Goal: Task Accomplishment & Management: Use online tool/utility

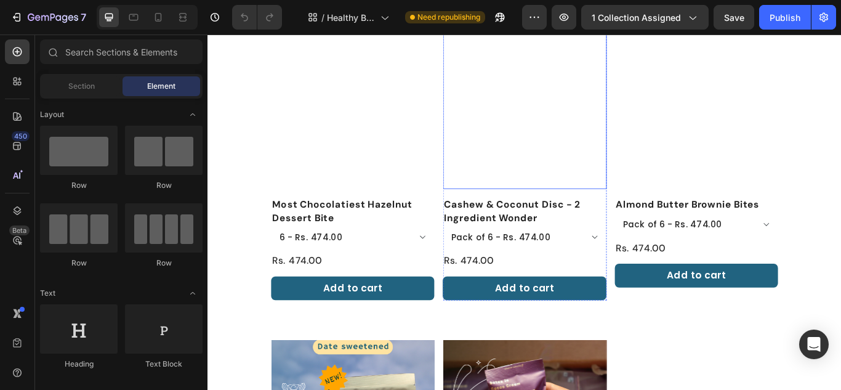
scroll to position [123, 0]
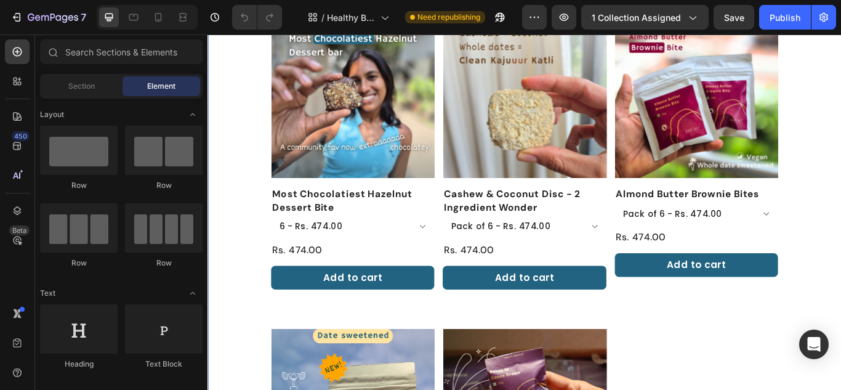
click at [841, 386] on div "Product Images Almond Butter Brownie Bites Product Title Pack of 6 - Rs. 474.00…" at bounding box center [777, 355] width 190 height 687
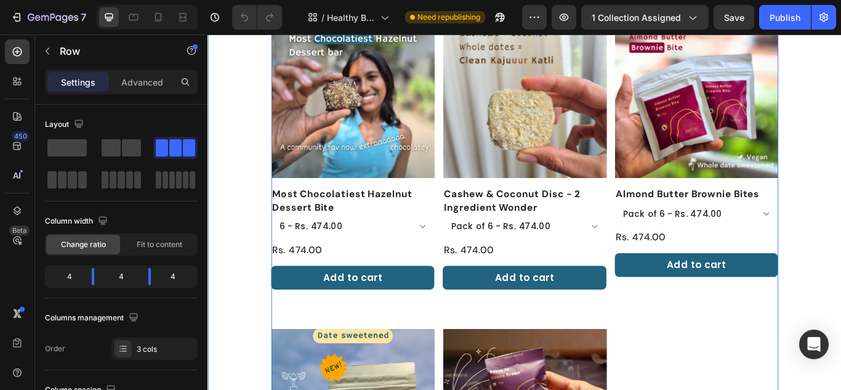
click at [841, 327] on div "Bites For Every Ocassion Heading Product Images Most Chocolatiest Hazelnut Dess…" at bounding box center [577, 339] width 739 height 766
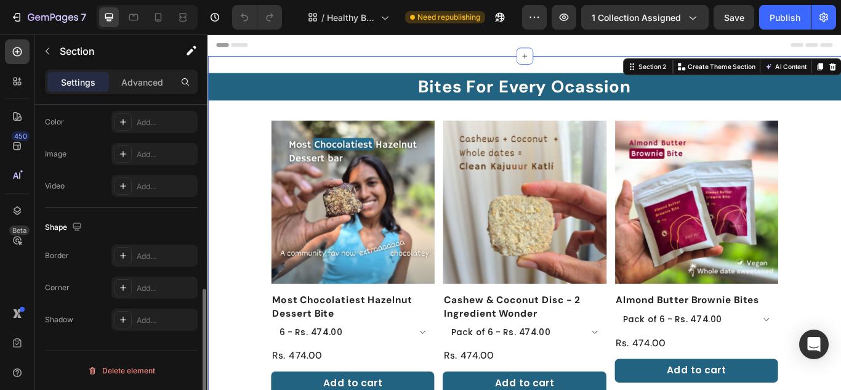
scroll to position [369, 0]
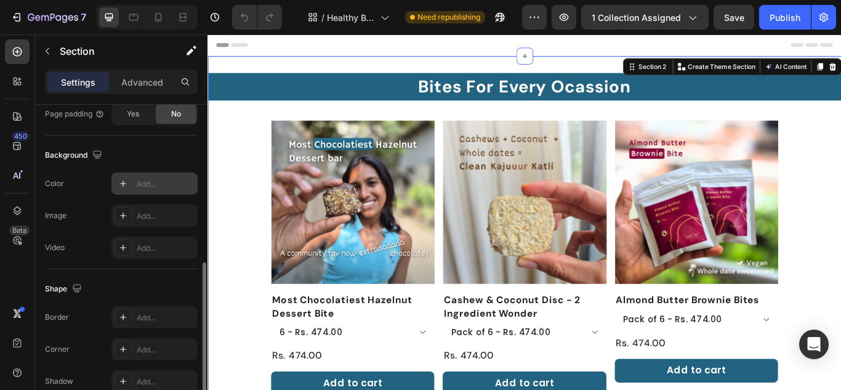
click at [123, 178] on div at bounding box center [123, 183] width 17 height 17
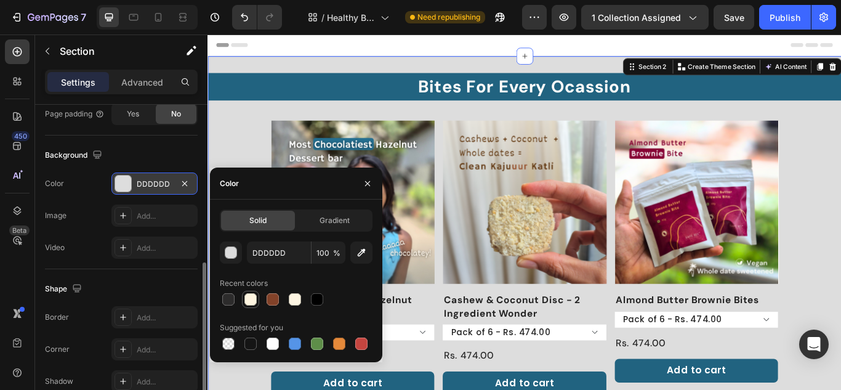
click at [248, 299] on div at bounding box center [250, 299] width 12 height 12
type input "FEF5E0"
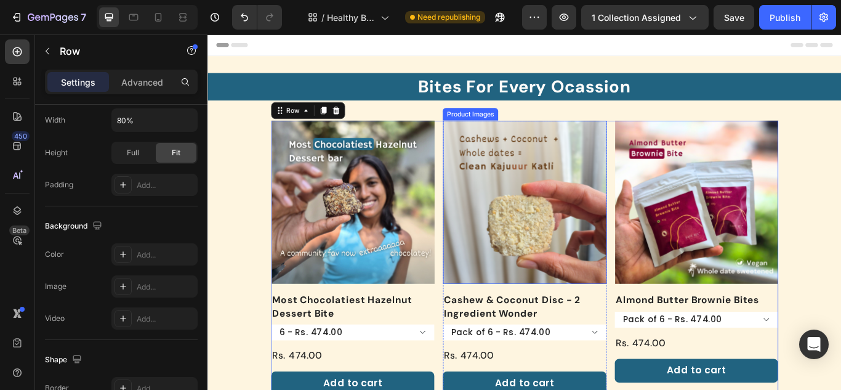
scroll to position [0, 0]
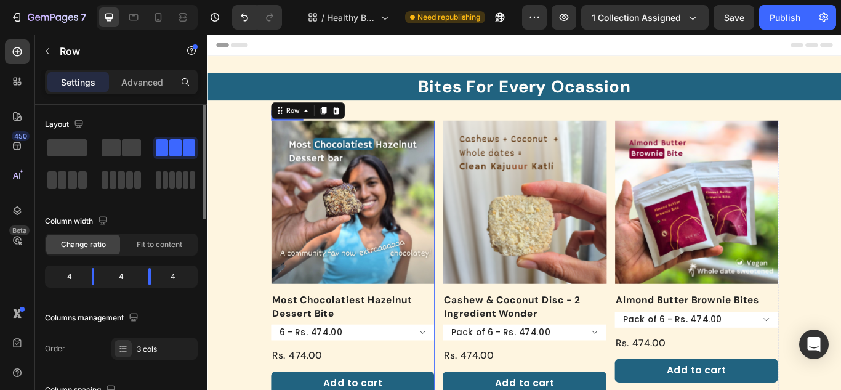
click at [454, 326] on div "Product Images" at bounding box center [376, 235] width 190 height 200
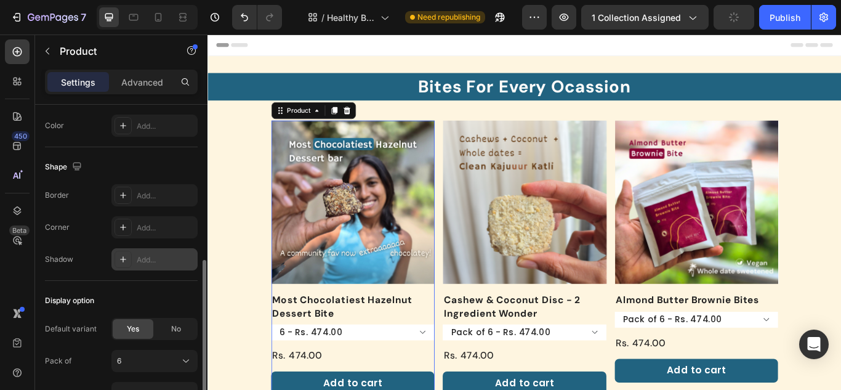
scroll to position [246, 0]
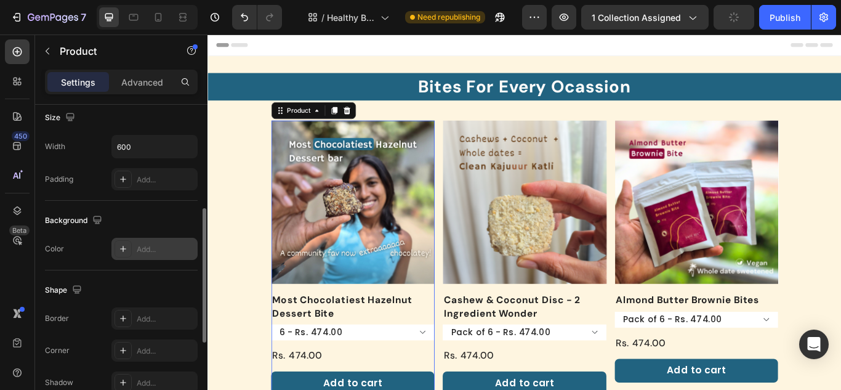
click at [122, 243] on div at bounding box center [123, 248] width 17 height 17
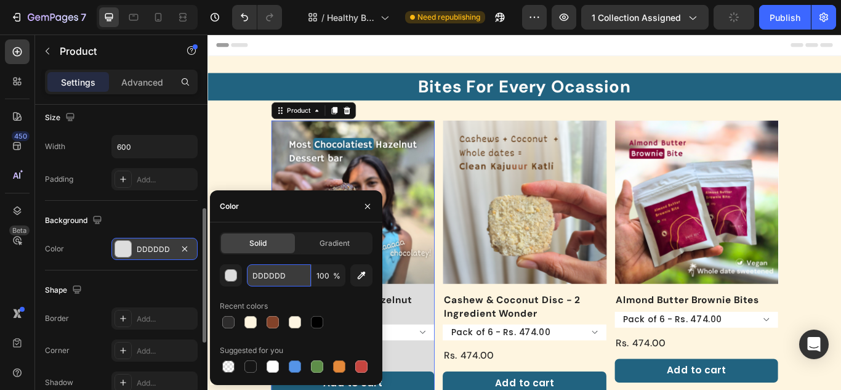
click at [265, 270] on input "DDDDDD" at bounding box center [279, 275] width 64 height 22
click at [224, 277] on button "button" at bounding box center [231, 275] width 22 height 22
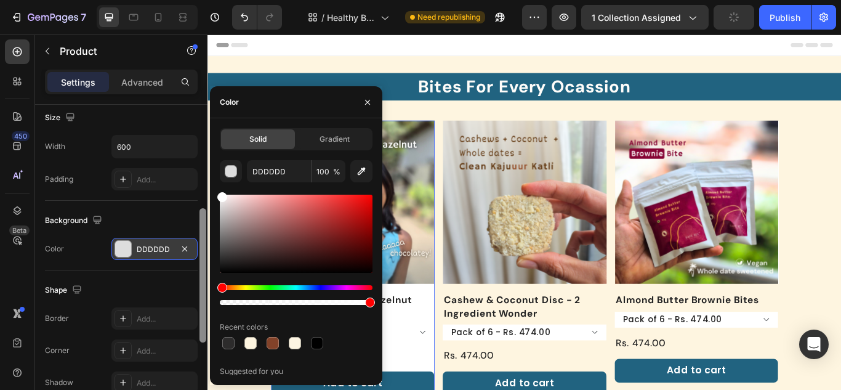
drag, startPoint x: 243, startPoint y: 214, endPoint x: 207, endPoint y: 179, distance: 50.5
click at [207, 179] on div "450 Beta Sections(18) Elements(88) Section Element Hero Section Product Detail …" at bounding box center [104, 211] width 208 height 355
type input "FFFFFF"
click at [368, 95] on button "button" at bounding box center [368, 102] width 20 height 20
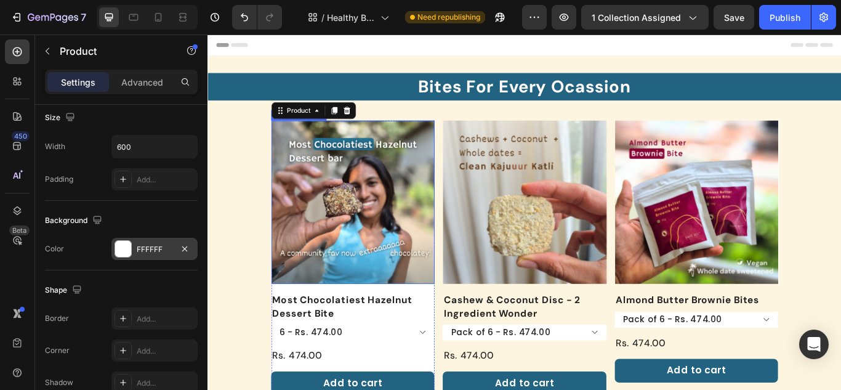
scroll to position [123, 0]
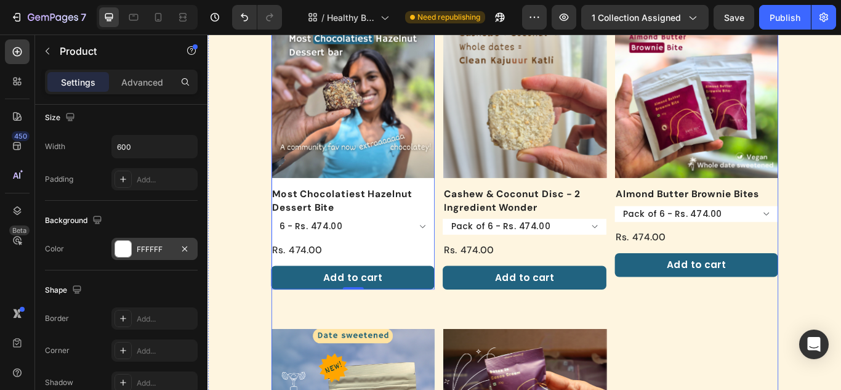
click at [721, 353] on div "Product Images Almond Butter Brownie Bites Product Title Pack of 6 - Rs. 474.00…" at bounding box center [777, 355] width 190 height 687
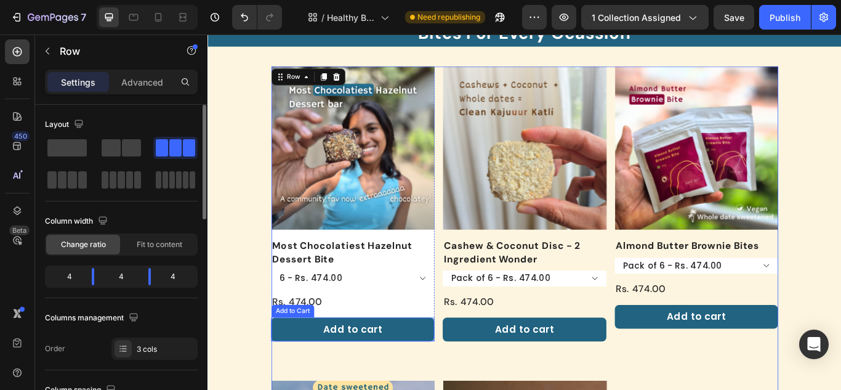
scroll to position [62, 0]
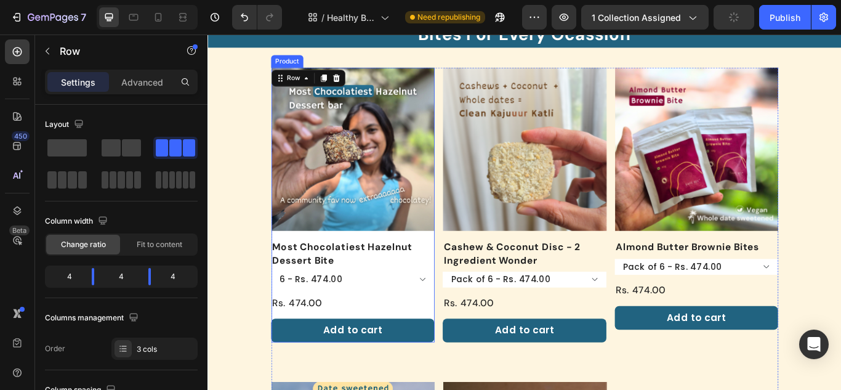
click at [413, 267] on div "Product Images" at bounding box center [376, 173] width 190 height 200
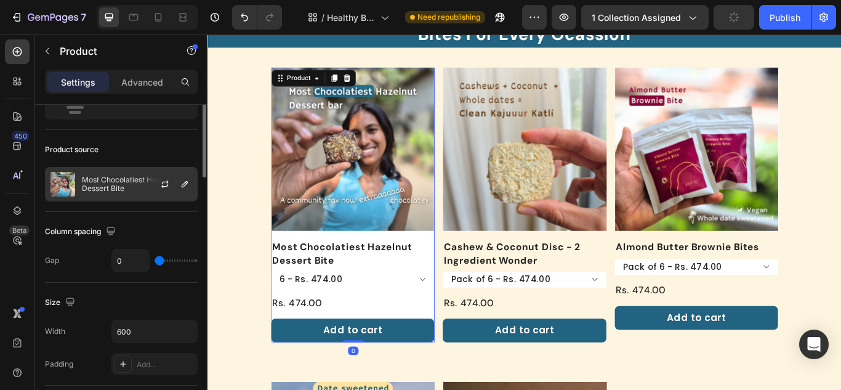
scroll to position [0, 0]
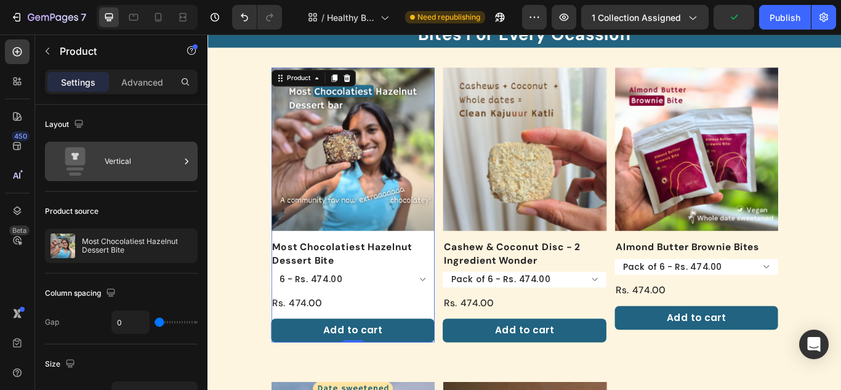
click at [103, 161] on div "Vertical" at bounding box center [121, 161] width 153 height 39
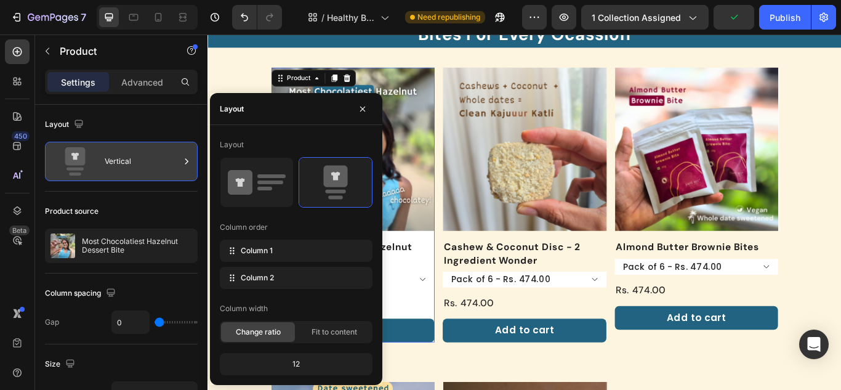
click at [103, 161] on div "Vertical" at bounding box center [121, 161] width 153 height 39
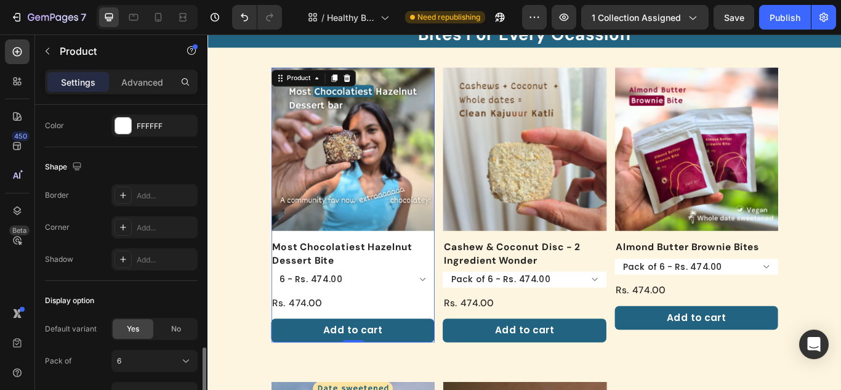
scroll to position [443, 0]
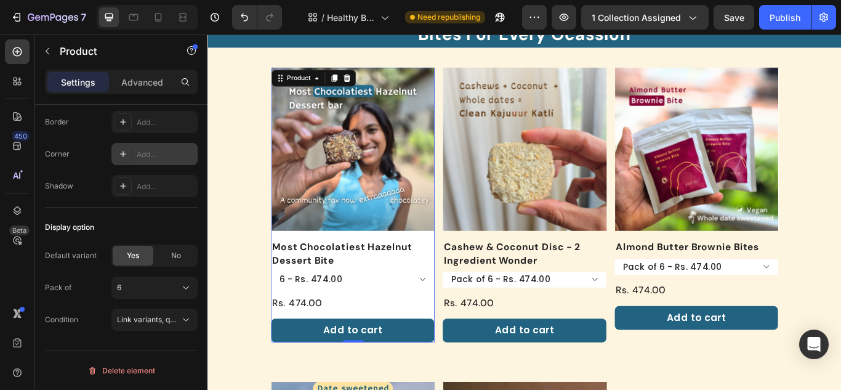
click at [123, 150] on icon at bounding box center [123, 154] width 10 height 10
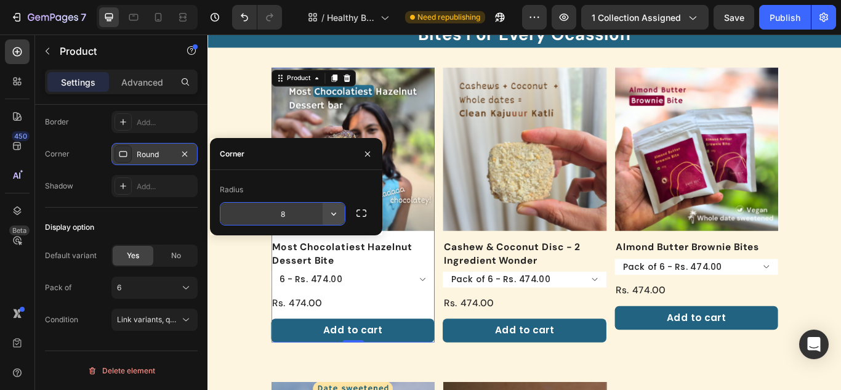
click at [339, 214] on icon "button" at bounding box center [334, 214] width 12 height 12
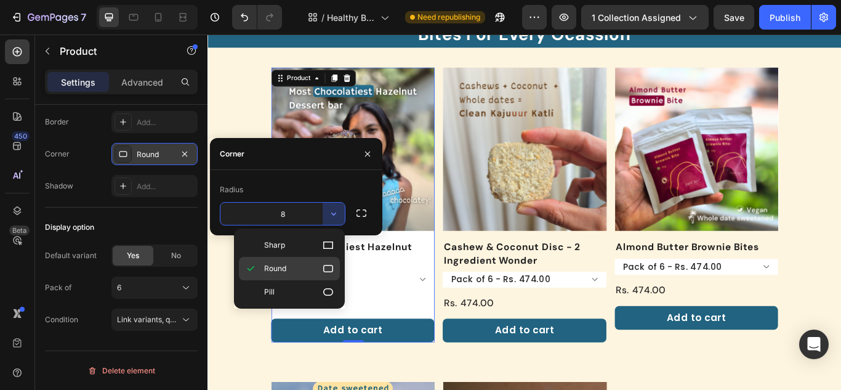
click at [315, 271] on p "Round" at bounding box center [299, 268] width 70 height 12
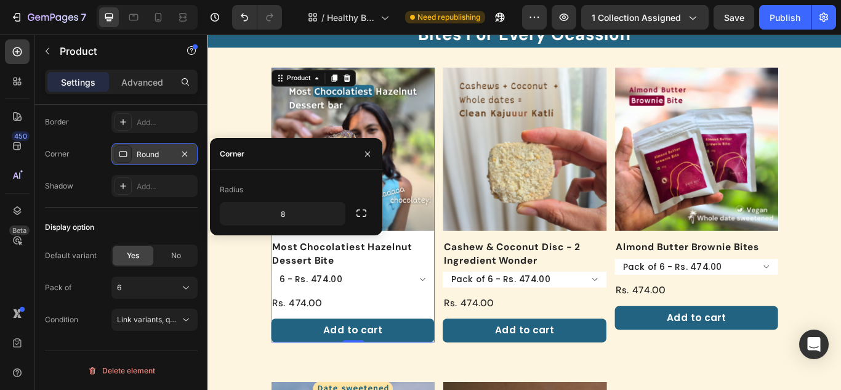
click at [99, 206] on div "Shape Border Add... Corner Round Shadow Add..." at bounding box center [121, 141] width 153 height 134
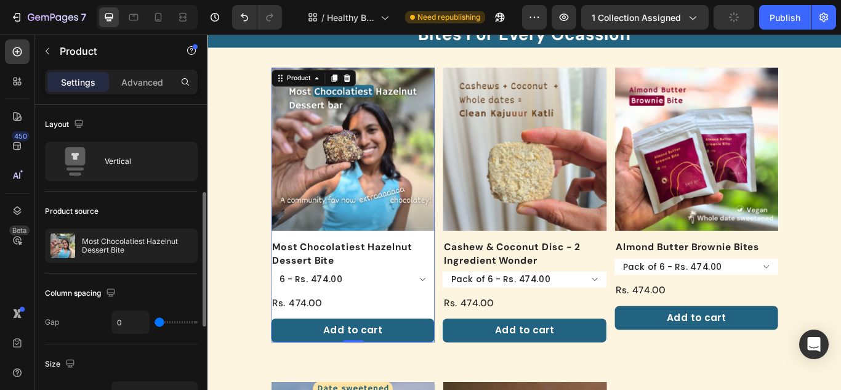
scroll to position [62, 0]
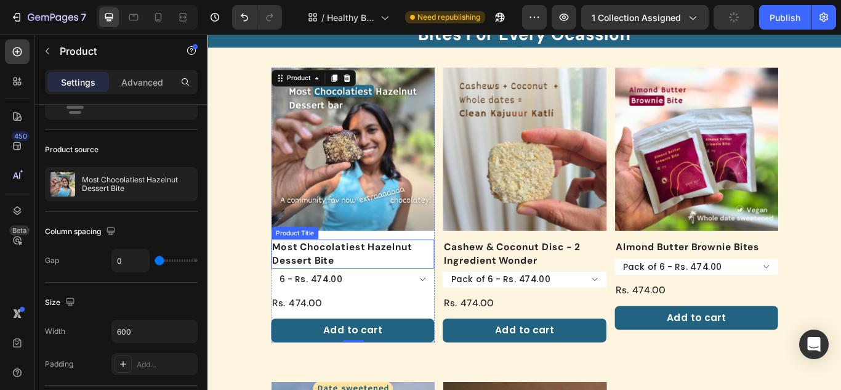
click at [334, 283] on h1 "Most Chocolatiest Hazelnut Dessert Bite" at bounding box center [376, 289] width 190 height 33
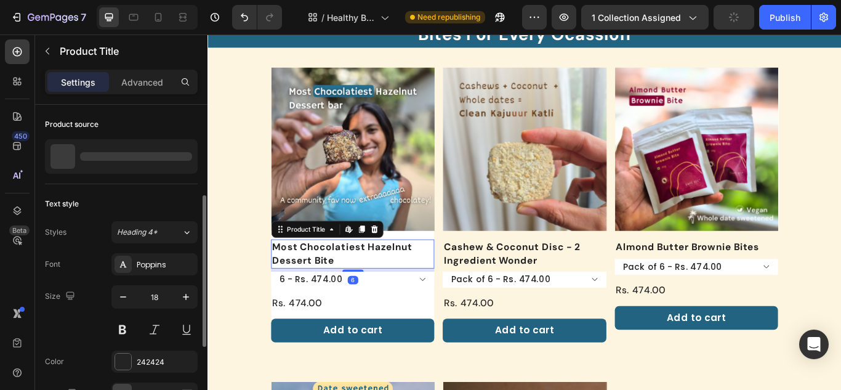
scroll to position [185, 0]
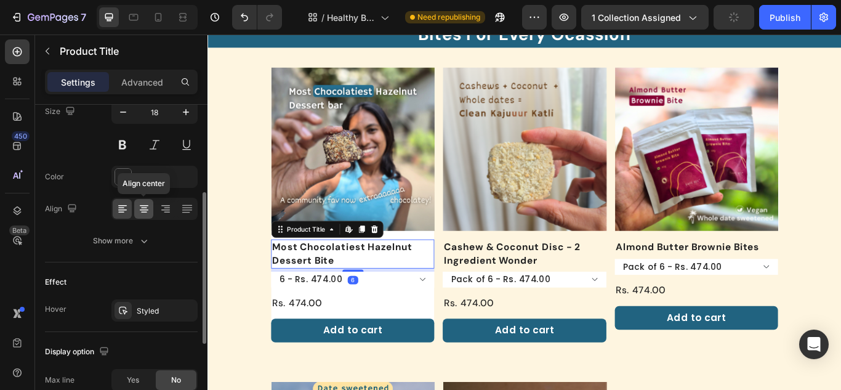
click at [146, 206] on icon at bounding box center [144, 205] width 9 height 1
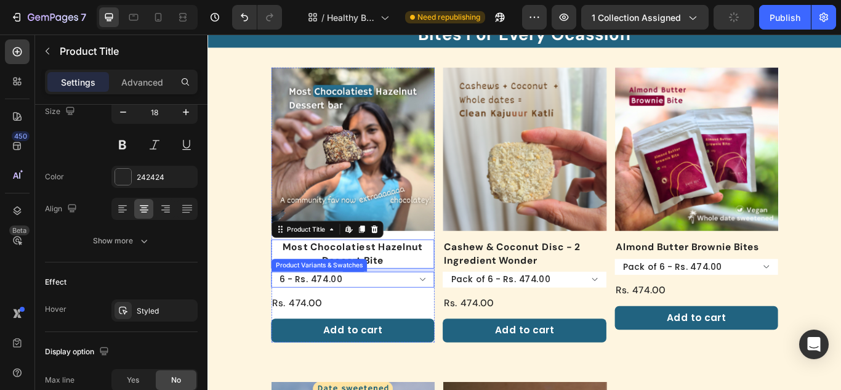
click at [389, 321] on select "6 - Rs. 474.00 12 - Rs. 899.00" at bounding box center [376, 320] width 190 height 18
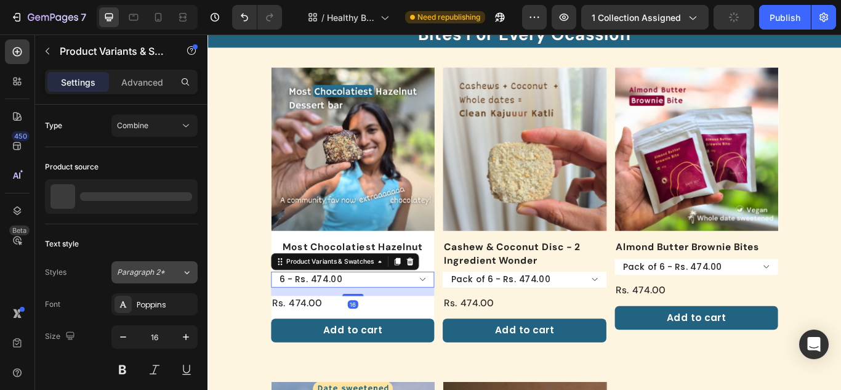
scroll to position [123, 0]
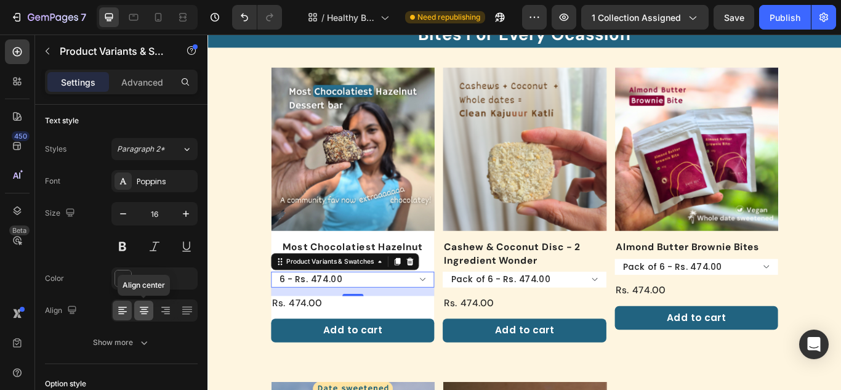
click at [147, 303] on div at bounding box center [143, 311] width 19 height 20
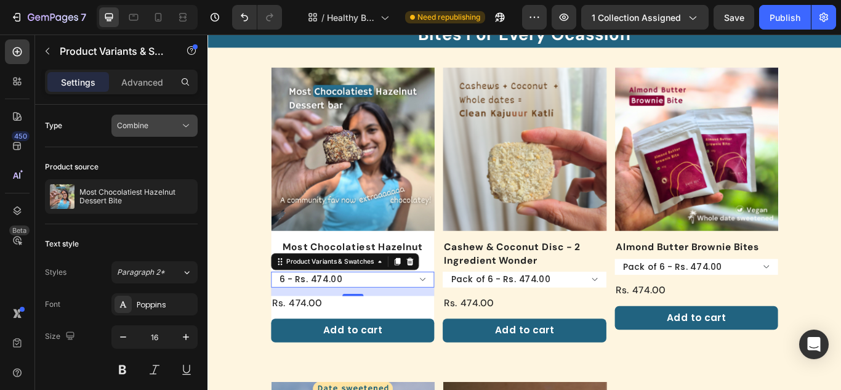
click at [187, 119] on button "Combine" at bounding box center [154, 126] width 86 height 22
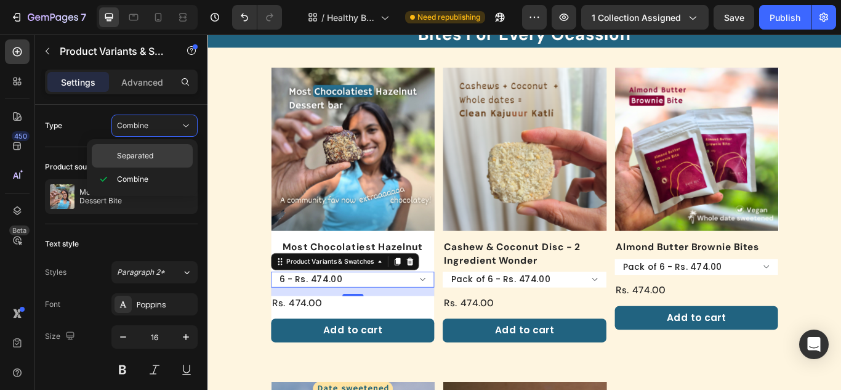
click at [171, 161] on div "Separated" at bounding box center [142, 155] width 101 height 23
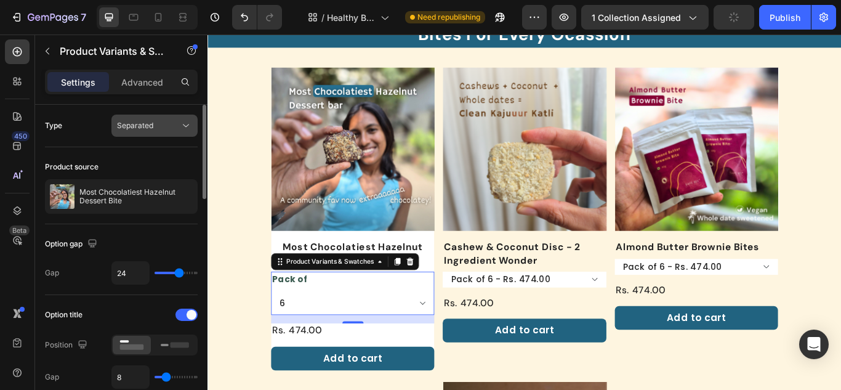
click at [188, 132] on button "Separated" at bounding box center [154, 126] width 86 height 22
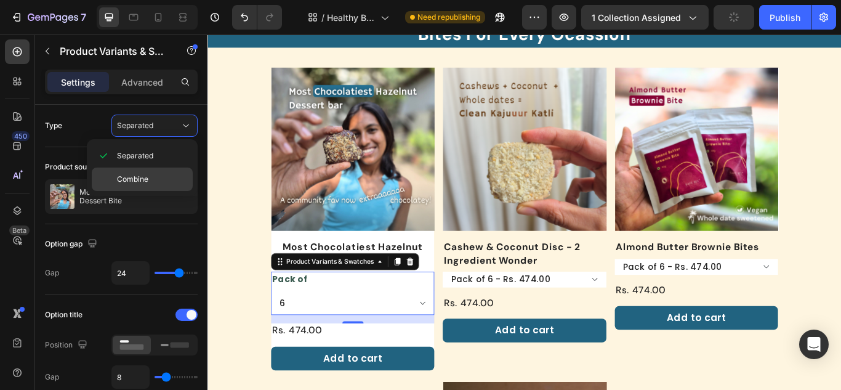
click at [158, 170] on div "Combine" at bounding box center [142, 178] width 101 height 23
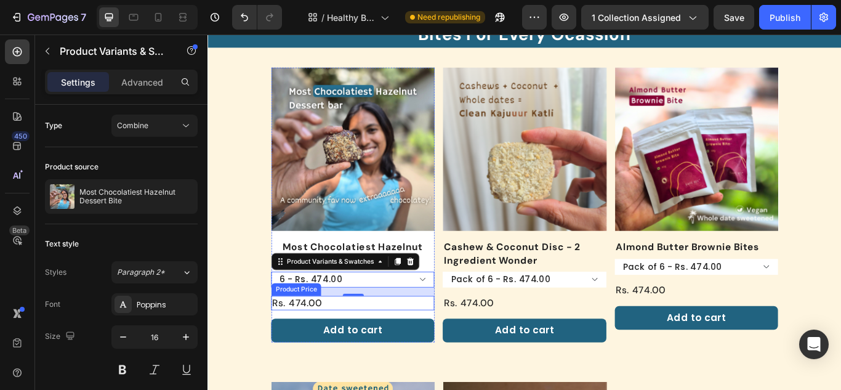
click at [345, 346] on div "Rs. 474.00" at bounding box center [376, 347] width 190 height 17
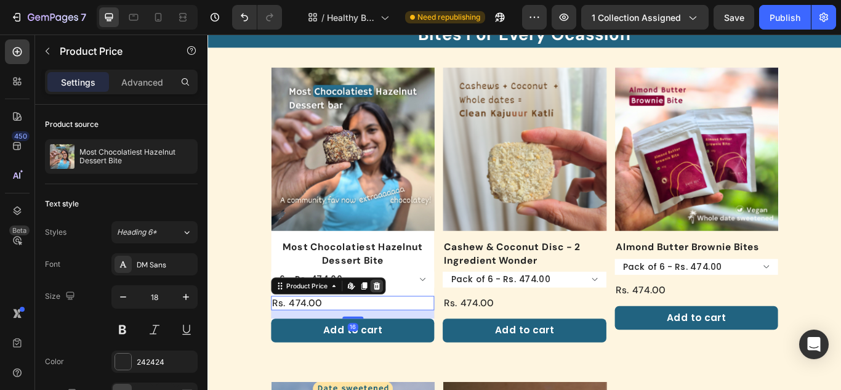
click at [408, 322] on div at bounding box center [404, 327] width 15 height 15
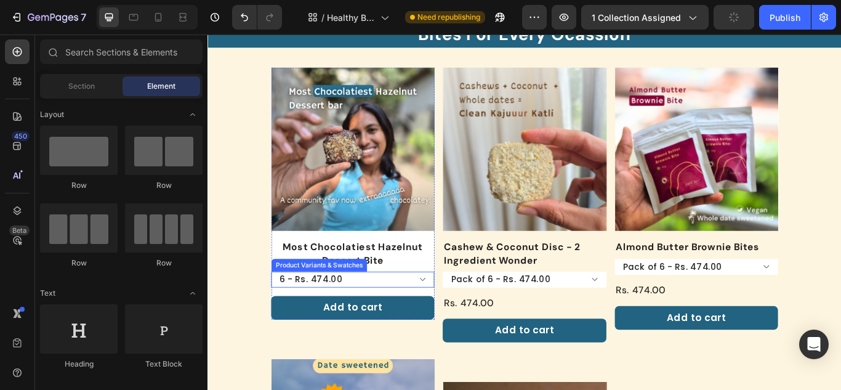
click at [395, 316] on select "6 - Rs. 474.00 12 - Rs. 899.00" at bounding box center [376, 320] width 190 height 18
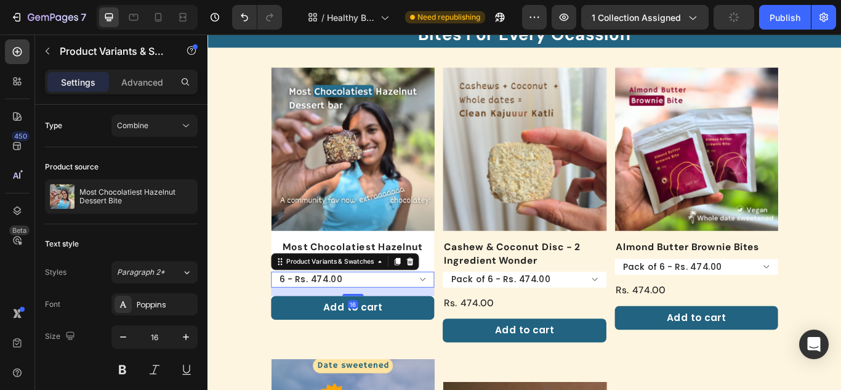
click at [395, 316] on select "6 - Rs. 474.00 12 - Rs. 899.00" at bounding box center [376, 320] width 190 height 18
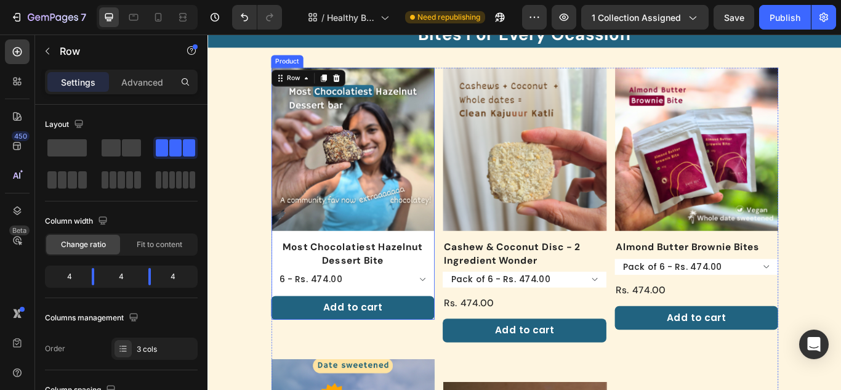
click at [456, 267] on div "Product Images" at bounding box center [376, 173] width 190 height 200
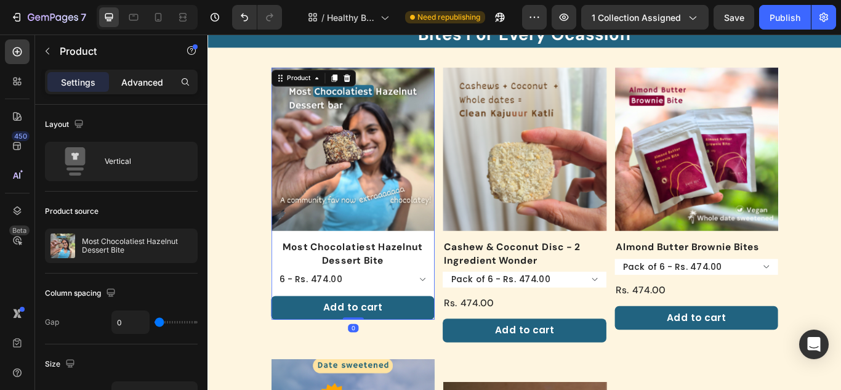
click at [134, 89] on div "Advanced" at bounding box center [142, 82] width 62 height 20
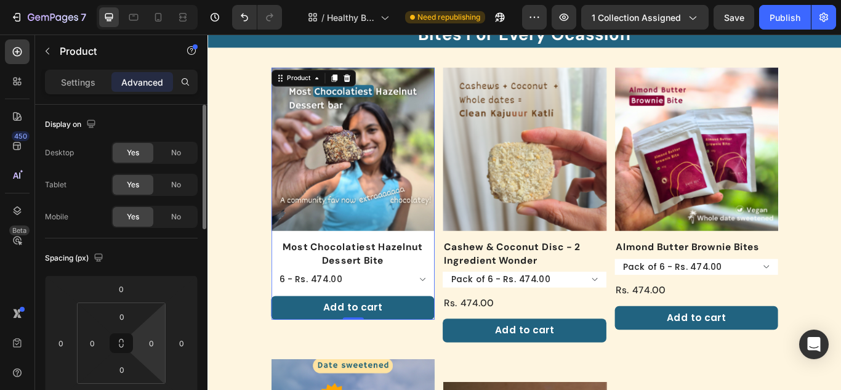
click at [121, 344] on icon at bounding box center [121, 346] width 4 height 4
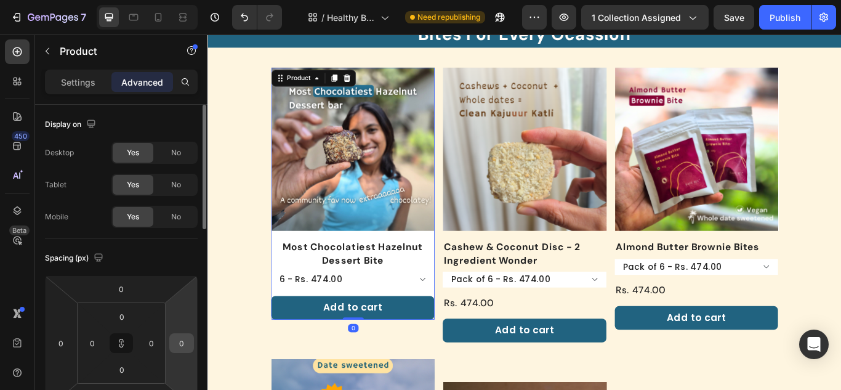
click at [176, 346] on input "0" at bounding box center [181, 343] width 18 height 18
type input "8"
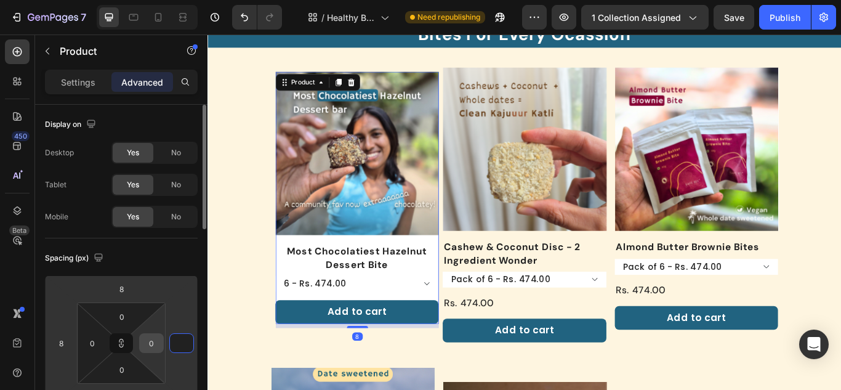
click at [149, 338] on input "0" at bounding box center [151, 343] width 18 height 18
type input "0"
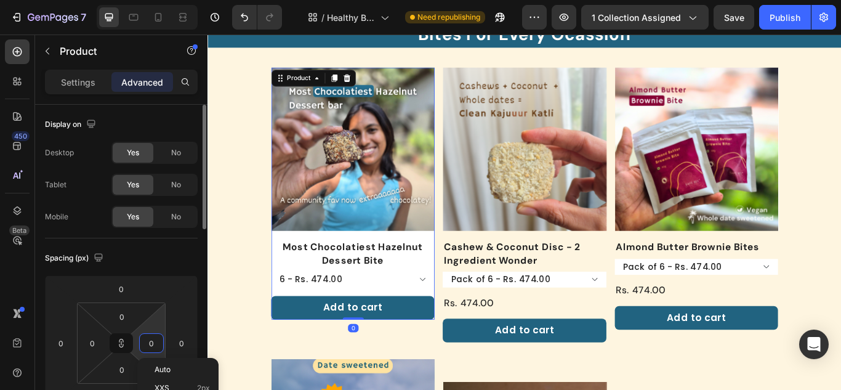
type input "1"
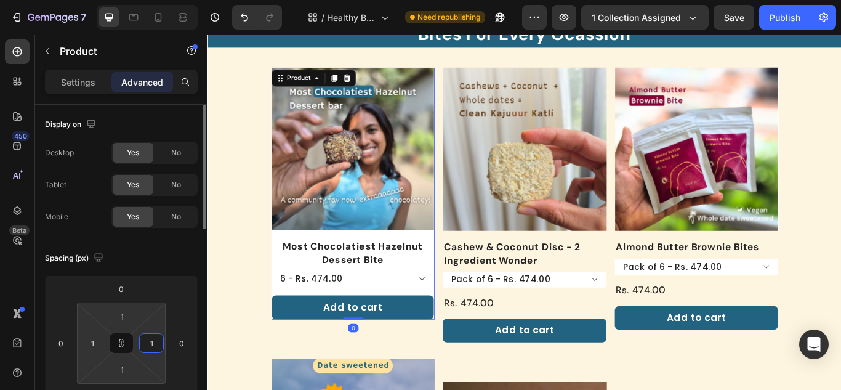
type input "10"
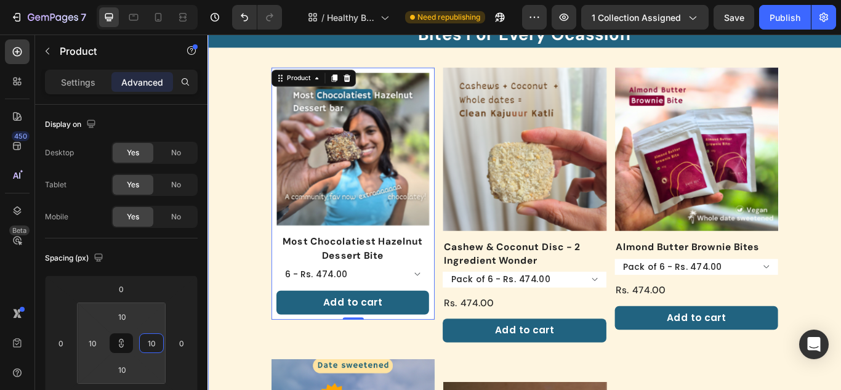
click at [238, 381] on div "Bites For Every Ocassion Heading Product Images Most Chocolatiest Hazelnut Dess…" at bounding box center [577, 393] width 739 height 751
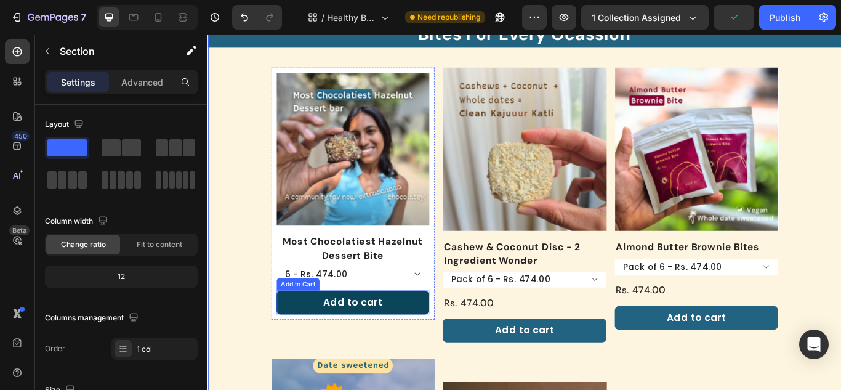
click at [429, 342] on button "Add to cart" at bounding box center [377, 347] width 178 height 28
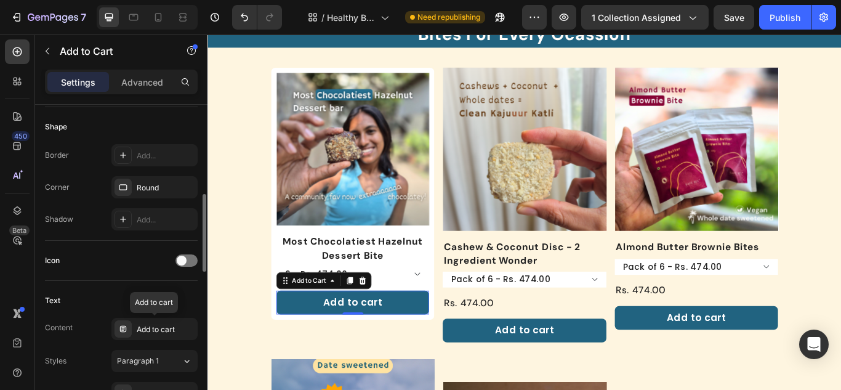
scroll to position [431, 0]
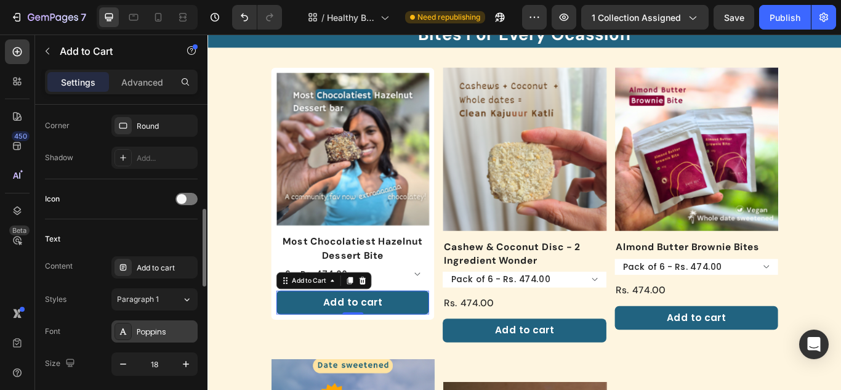
click at [124, 330] on icon at bounding box center [123, 331] width 7 height 6
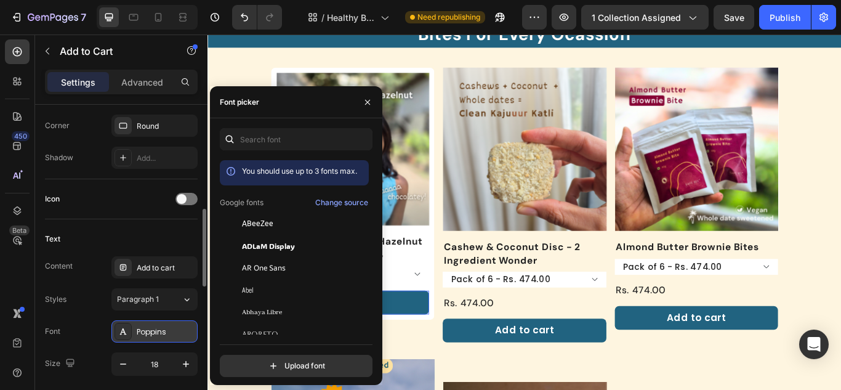
click at [124, 330] on icon at bounding box center [123, 331] width 7 height 6
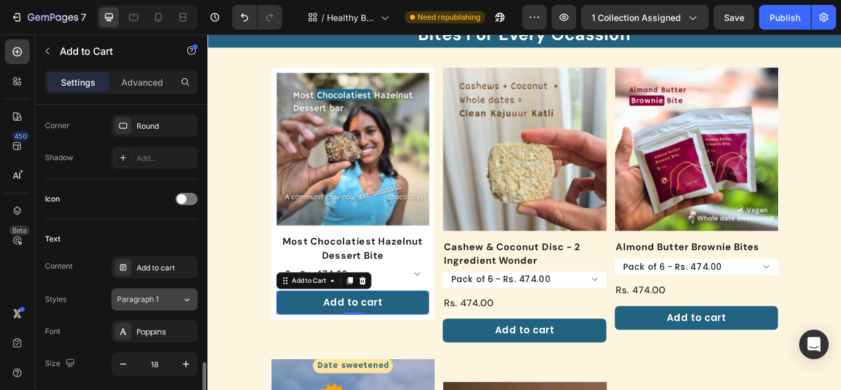
scroll to position [554, 0]
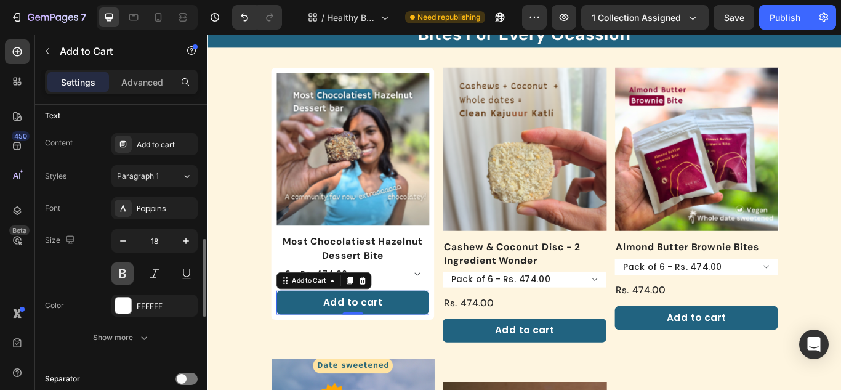
click at [131, 278] on button at bounding box center [122, 273] width 22 height 22
click at [222, 126] on div "Bites For Every Ocassion Heading Product Images Most Chocolatiest Hazelnut Dess…" at bounding box center [577, 393] width 739 height 751
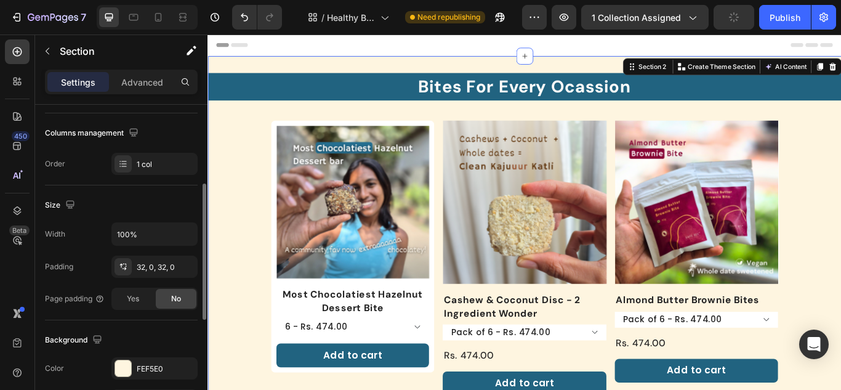
scroll to position [308, 0]
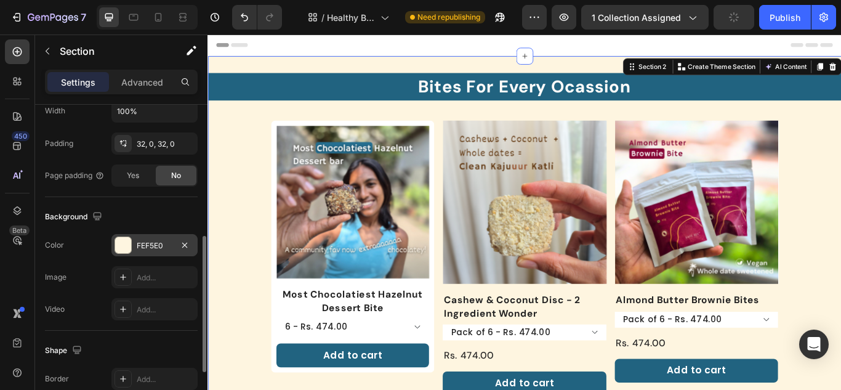
click at [122, 236] on div "FEF5E0" at bounding box center [154, 245] width 86 height 22
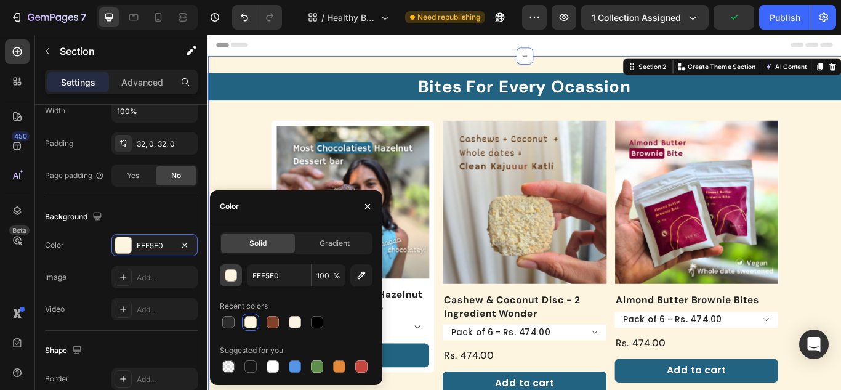
click at [239, 272] on button "button" at bounding box center [231, 275] width 22 height 22
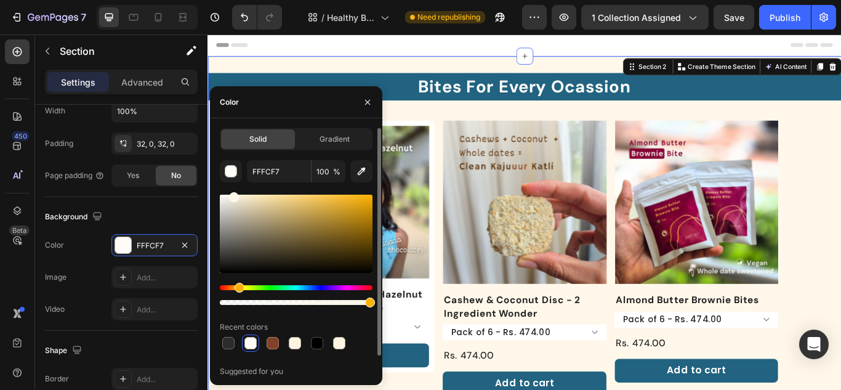
type input "FFF8EA"
drag, startPoint x: 240, startPoint y: 196, endPoint x: 233, endPoint y: 186, distance: 12.1
click at [233, 186] on div "FFF8EA 100 % Recent colors Suggested for you" at bounding box center [296, 278] width 153 height 236
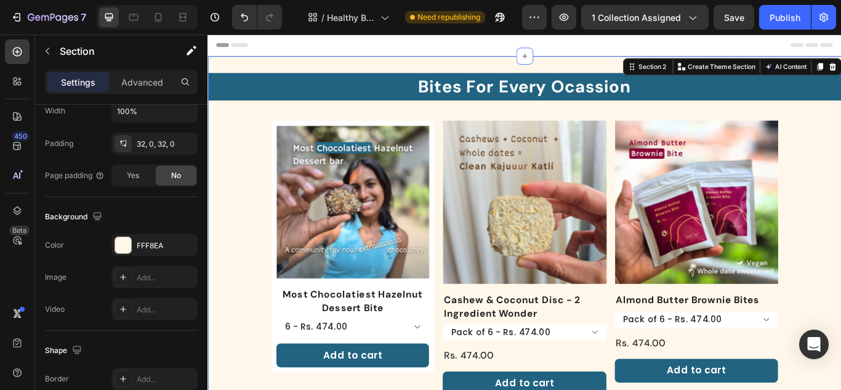
click at [581, 331] on div "Product Images" at bounding box center [577, 235] width 190 height 200
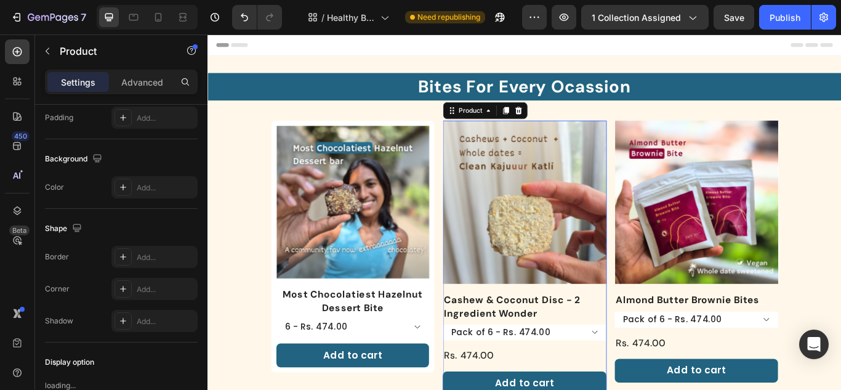
scroll to position [0, 0]
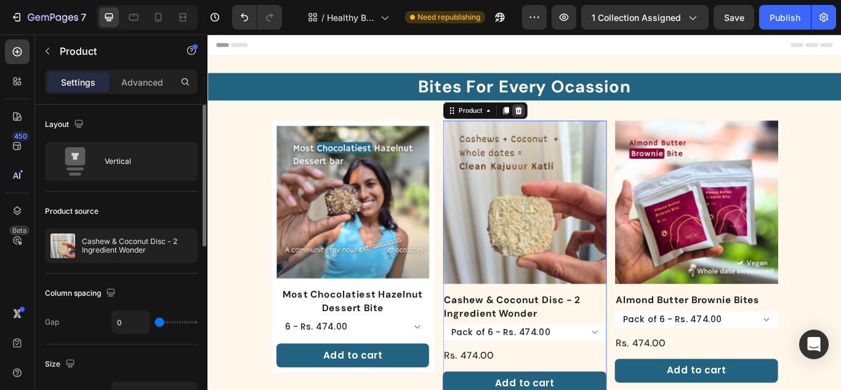
click at [567, 119] on icon at bounding box center [570, 123] width 10 height 10
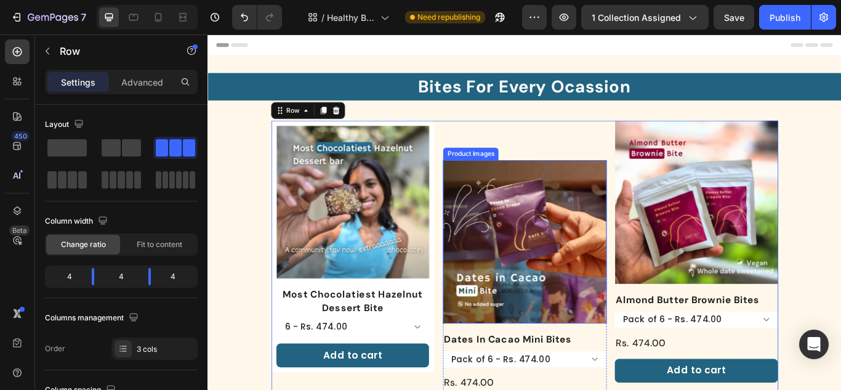
click at [578, 192] on img at bounding box center [577, 276] width 190 height 190
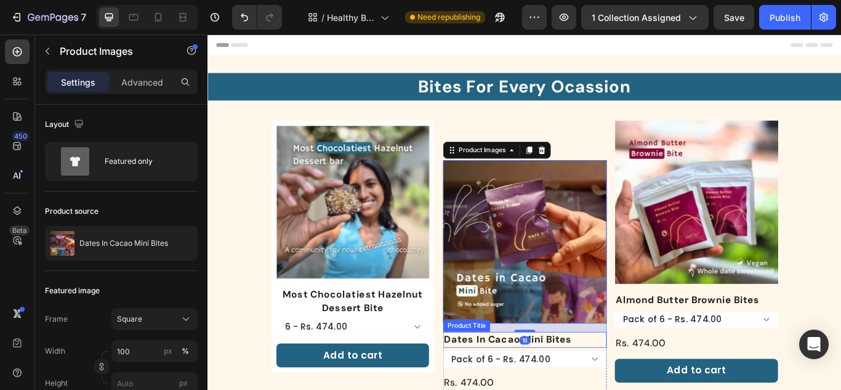
click at [624, 389] on h1 "Dates In Cacao Mini Bites" at bounding box center [577, 390] width 190 height 18
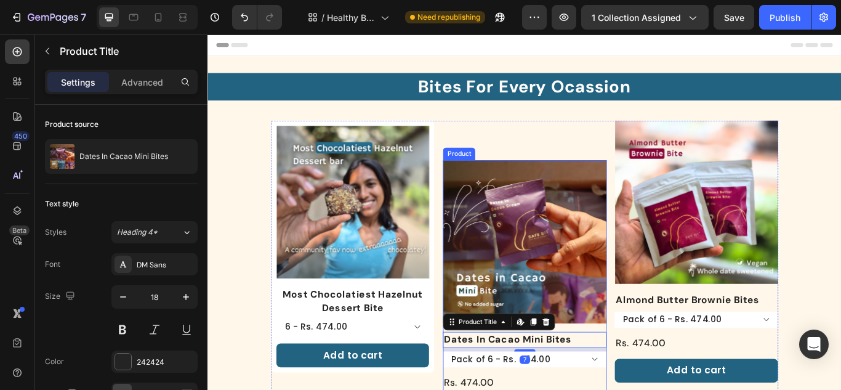
drag, startPoint x: 625, startPoint y: 422, endPoint x: 616, endPoint y: 397, distance: 26.7
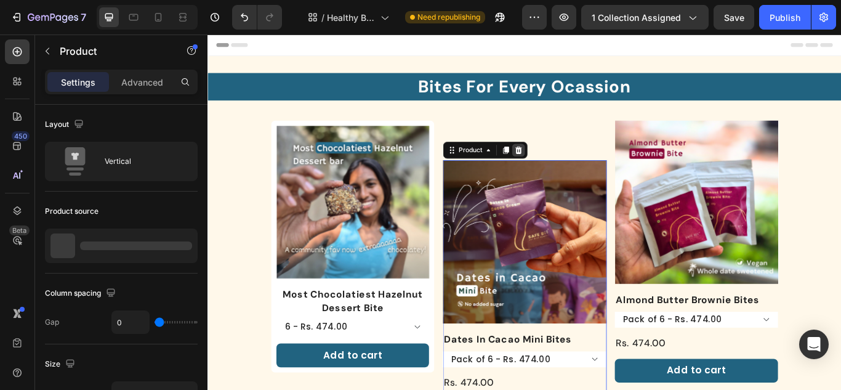
click at [564, 162] on div at bounding box center [569, 169] width 15 height 15
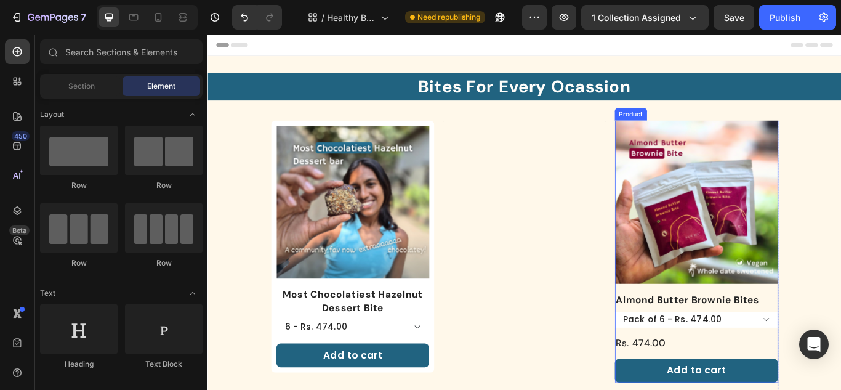
click at [719, 378] on div "Almond Butter Brownie Bites Product Title Pack of 6 - Rs. 474.00 Pack of 12 - R…" at bounding box center [777, 387] width 190 height 105
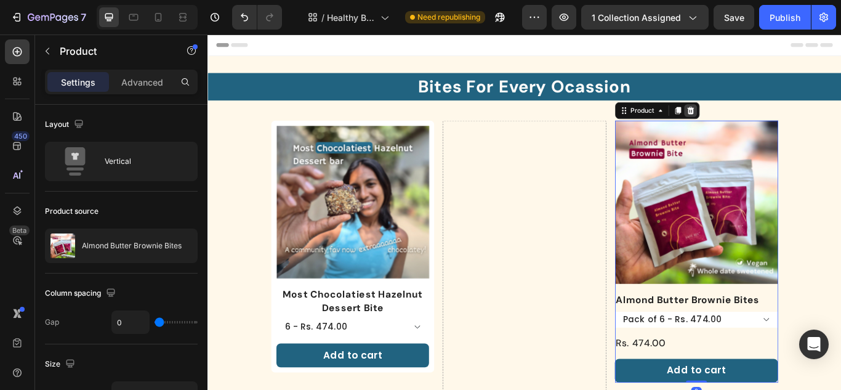
click at [766, 127] on icon at bounding box center [770, 123] width 8 height 9
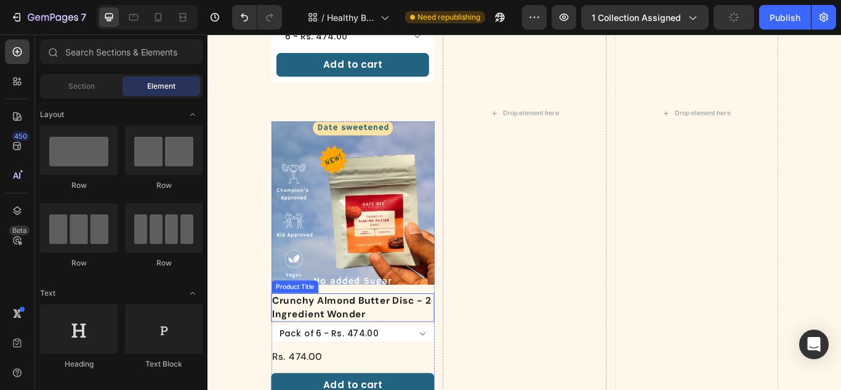
scroll to position [431, 0]
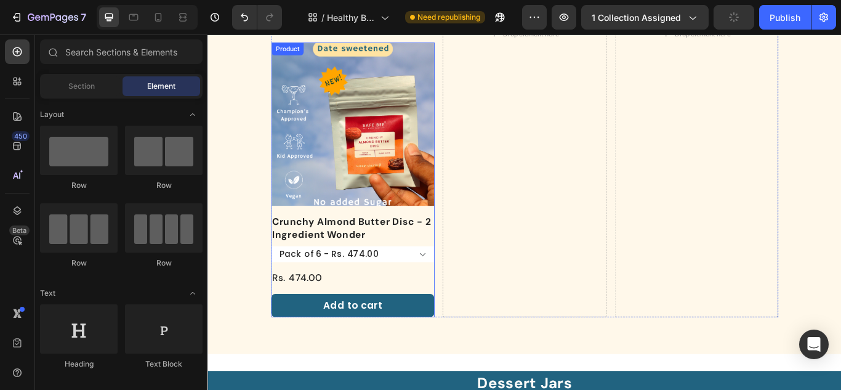
click at [417, 297] on div "Crunchy Almond Butter Disc - 2 Ingredient Wonder Product Title Pack of 6 - Rs. …" at bounding box center [376, 304] width 190 height 121
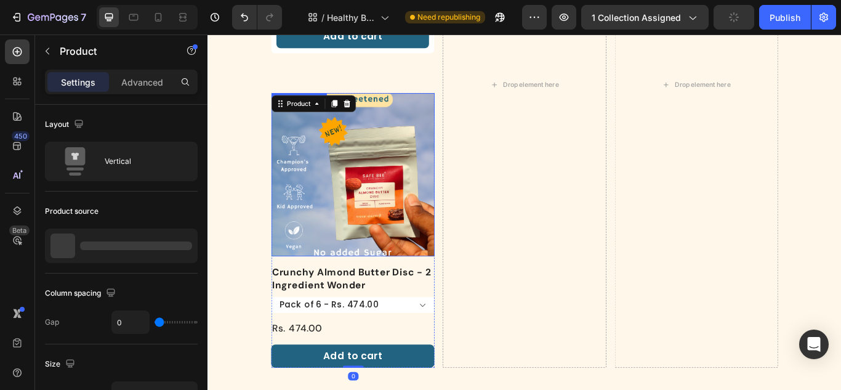
scroll to position [308, 0]
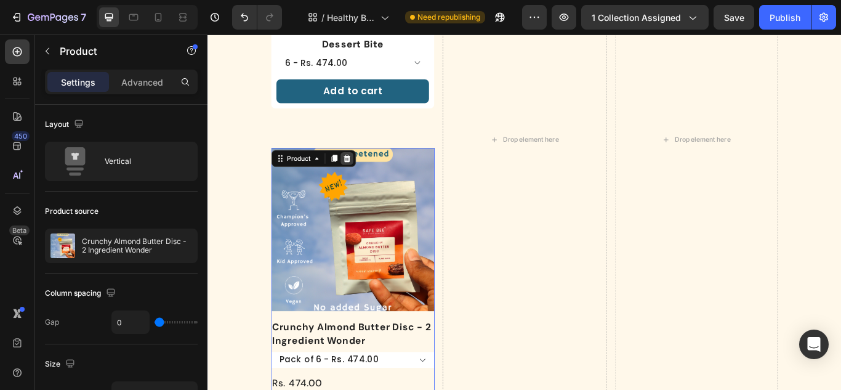
click at [374, 175] on div at bounding box center [369, 179] width 15 height 15
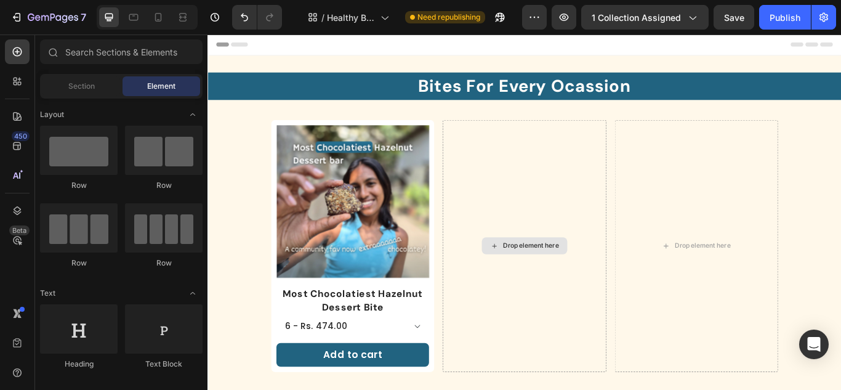
scroll to position [0, 0]
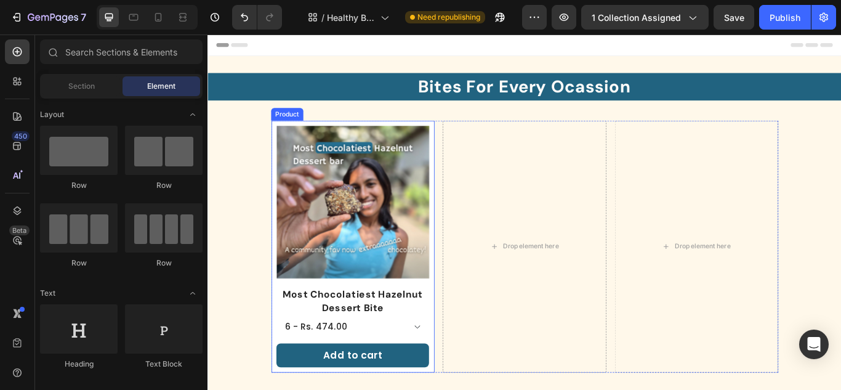
click at [415, 321] on div "Product Images" at bounding box center [377, 235] width 178 height 188
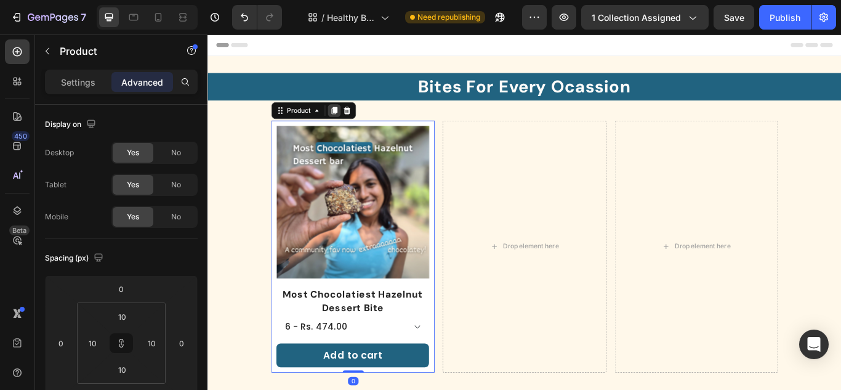
click at [356, 124] on icon at bounding box center [355, 123] width 7 height 9
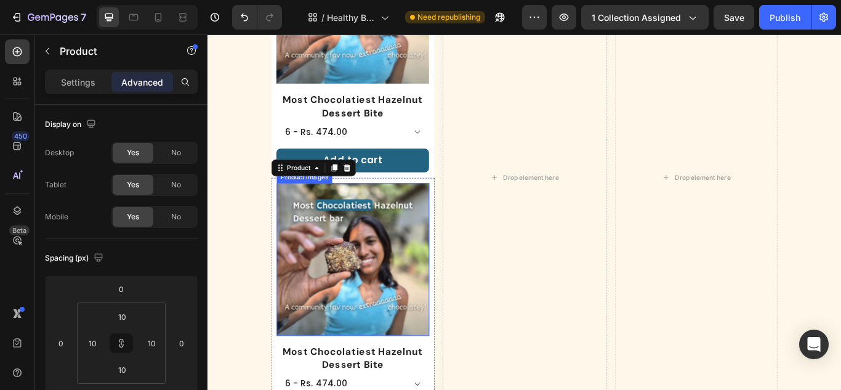
scroll to position [225, 0]
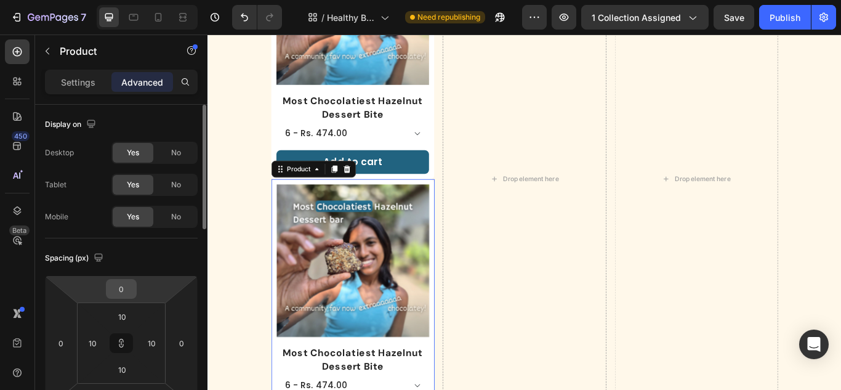
click at [121, 282] on input "0" at bounding box center [121, 289] width 25 height 18
type input "3"
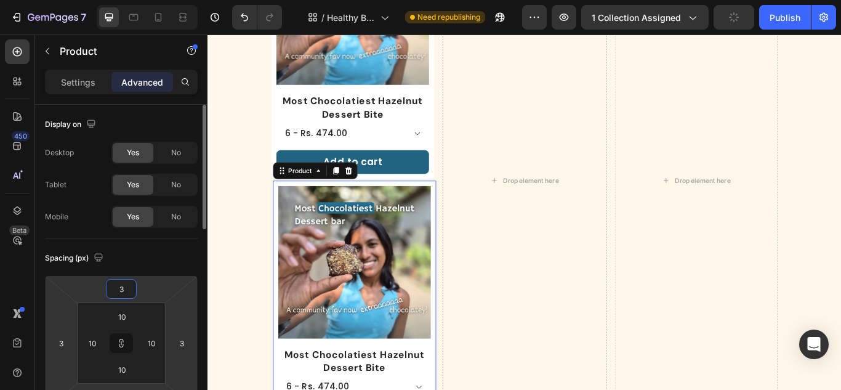
type input "30"
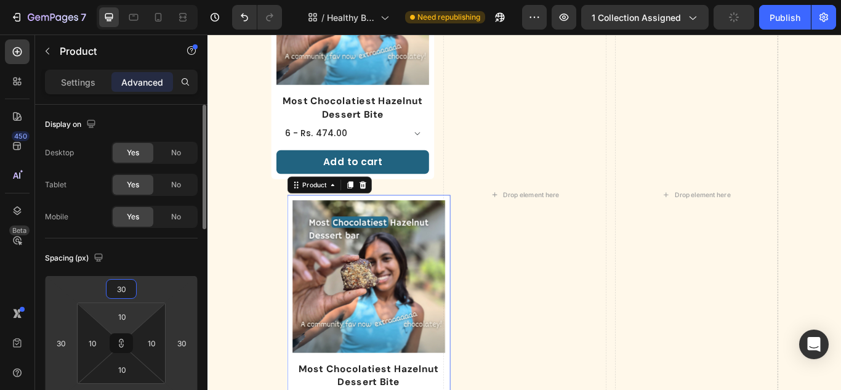
type input "3"
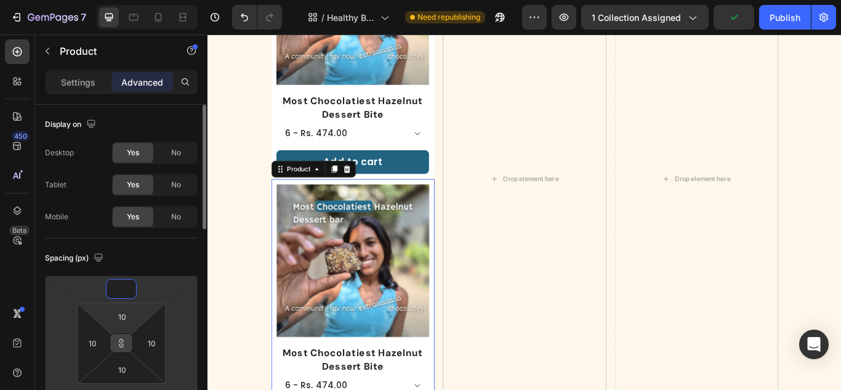
click at [124, 341] on icon at bounding box center [121, 343] width 10 height 10
type input "1"
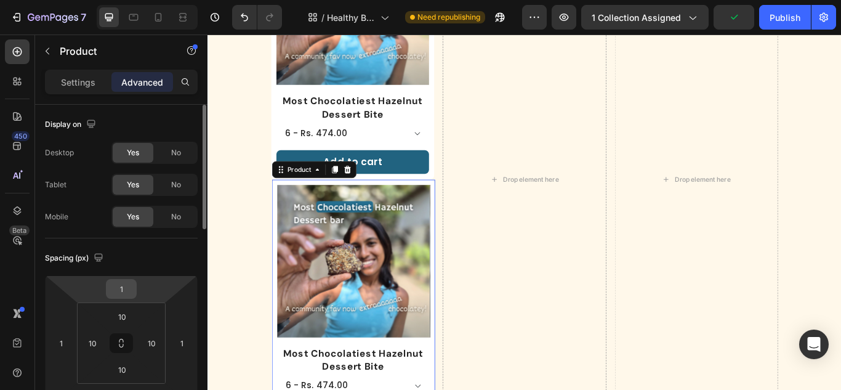
click at [129, 288] on input "1" at bounding box center [121, 289] width 25 height 18
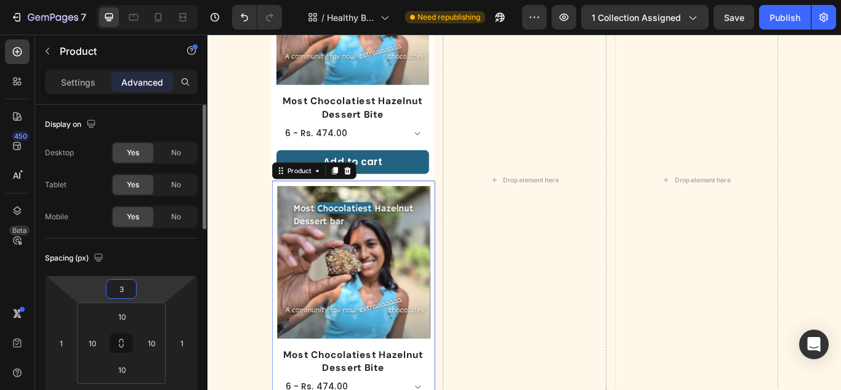
type input "30"
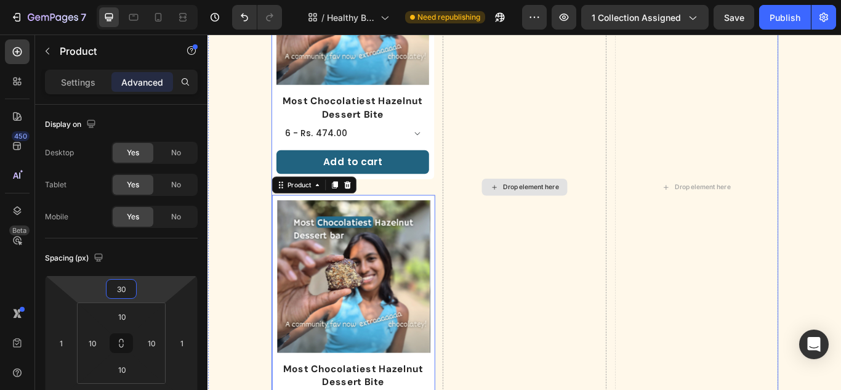
click at [538, 299] on div "Drop element here" at bounding box center [577, 212] width 190 height 606
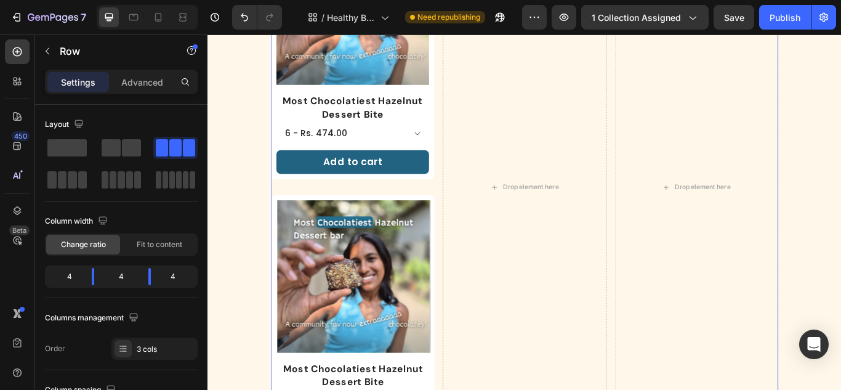
click at [434, 214] on div "Product Images Most Chocolatiest Hazelnut Dessert Bite Product Title 6 - Rs. 47…" at bounding box center [376, 212] width 190 height 606
click at [586, 286] on div "Drop element here" at bounding box center [577, 212] width 190 height 606
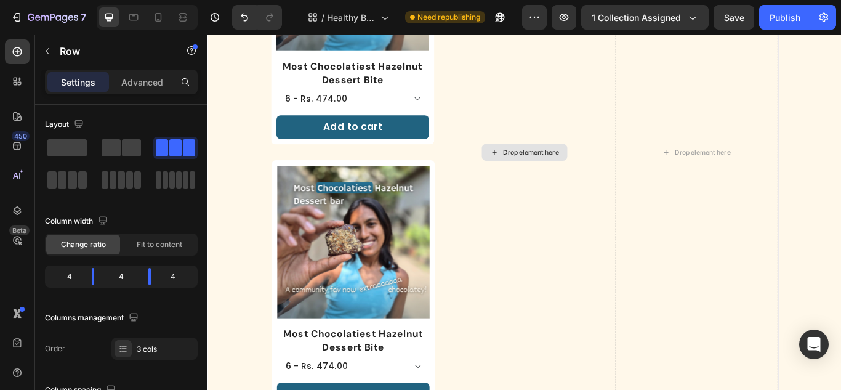
scroll to position [287, 0]
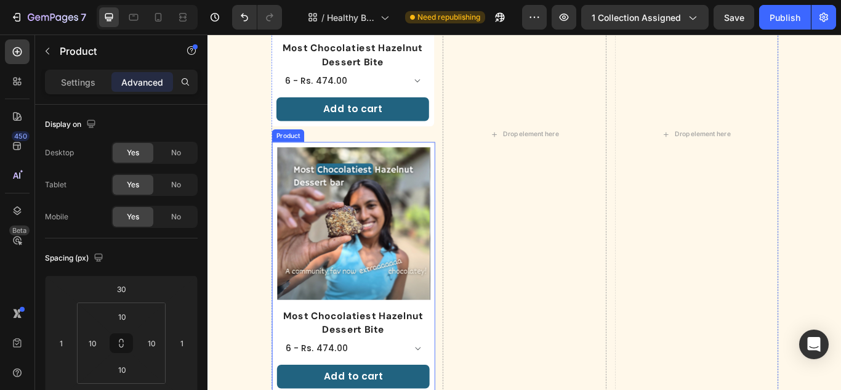
click at [398, 342] on div "Product Images" at bounding box center [377, 260] width 178 height 188
click at [74, 81] on p "Settings" at bounding box center [78, 82] width 34 height 13
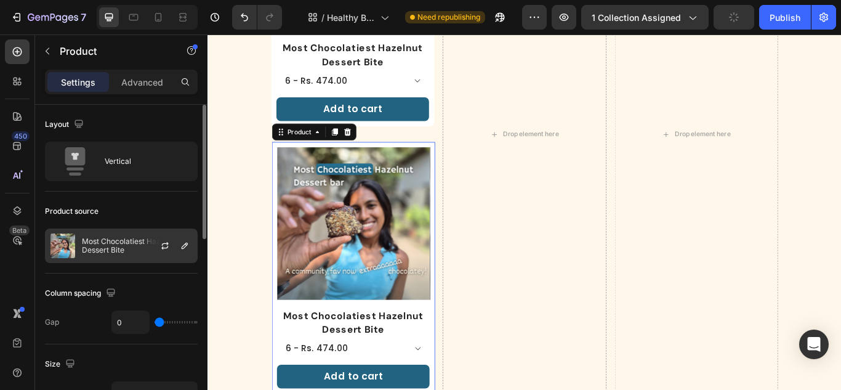
click at [139, 233] on div "Most Chocolatiest Hazelnut Dessert Bite" at bounding box center [121, 245] width 153 height 34
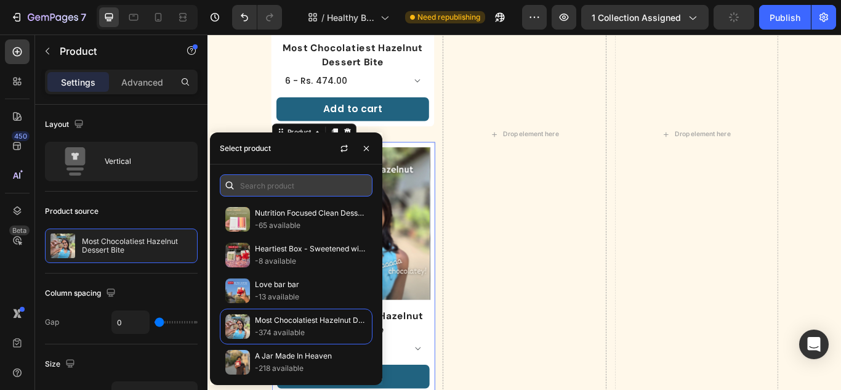
click at [294, 184] on input "text" at bounding box center [296, 185] width 153 height 22
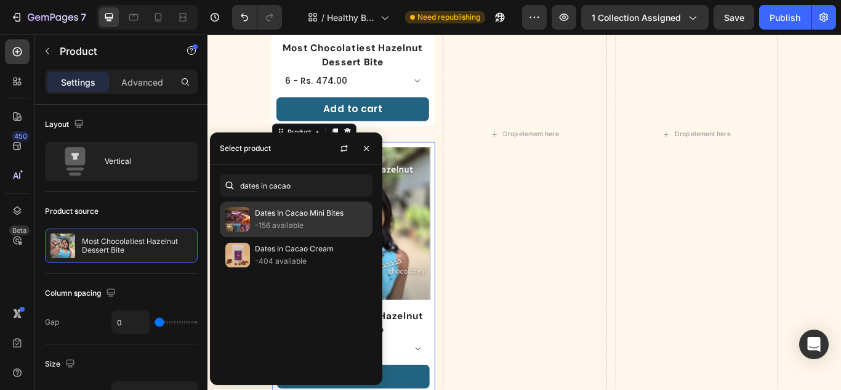
type input "dates in cacao"
click at [274, 214] on p "Dates In Cacao Mini Bites" at bounding box center [311, 213] width 112 height 12
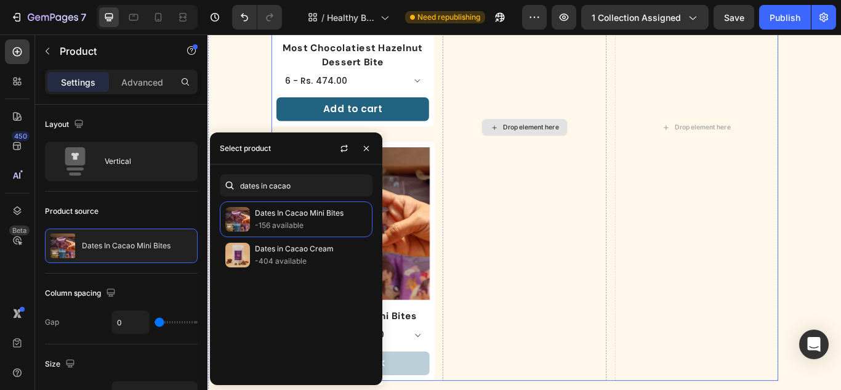
click at [547, 156] on div "Drop element here" at bounding box center [577, 143] width 190 height 591
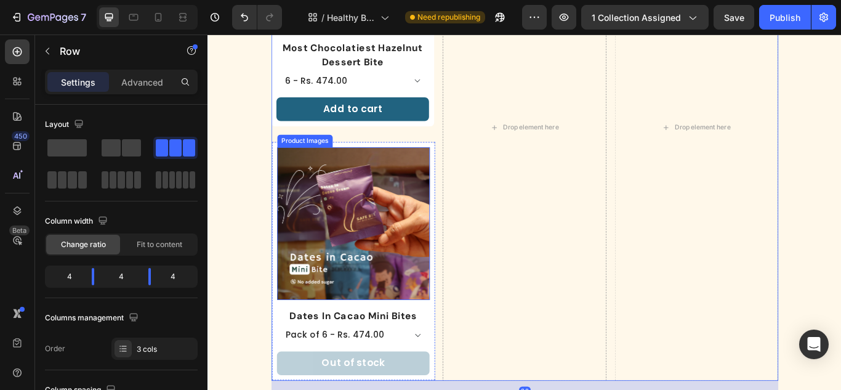
scroll to position [410, 0]
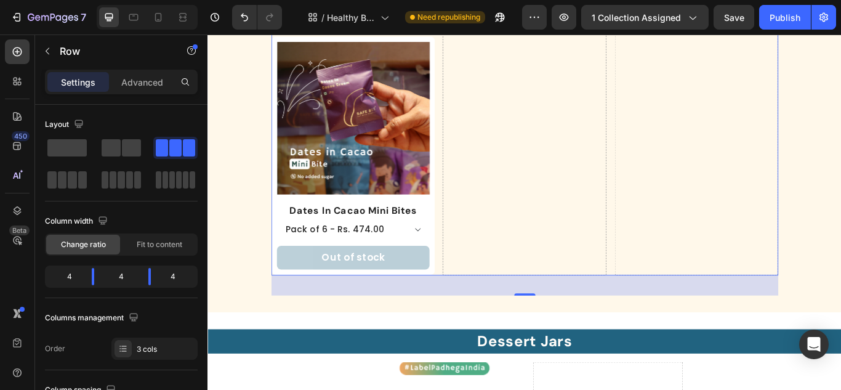
drag, startPoint x: 528, startPoint y: 254, endPoint x: 517, endPoint y: 274, distance: 23.1
click at [528, 255] on div "Drop element here" at bounding box center [577, 20] width 190 height 591
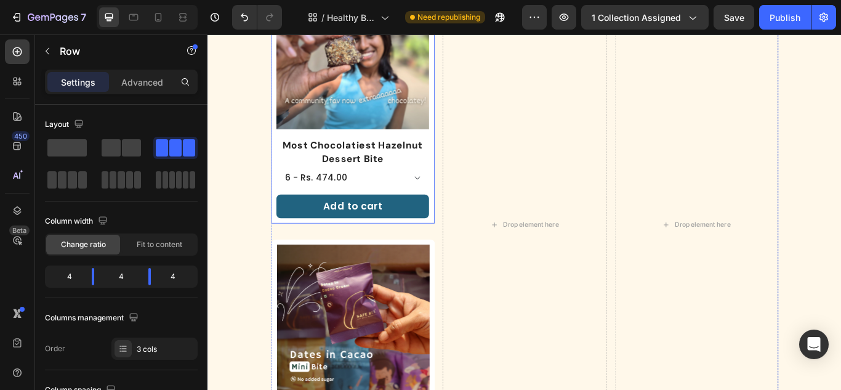
scroll to position [41, 0]
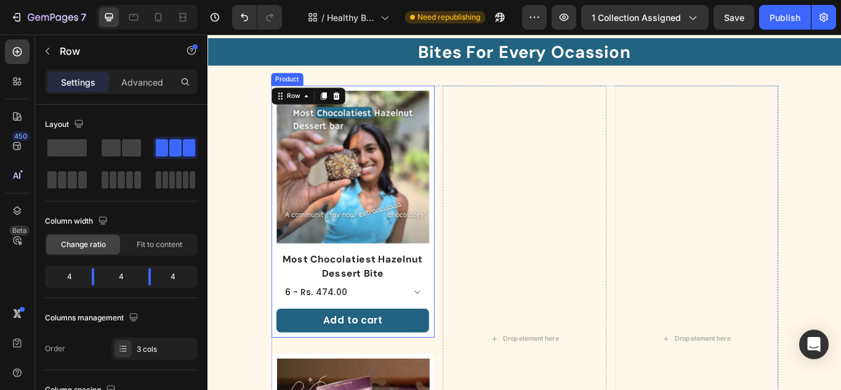
click at [413, 94] on div "Product Images Most Chocolatiest Hazelnut Dessert Bite Product Title 6 - Rs. 47…" at bounding box center [376, 241] width 190 height 294
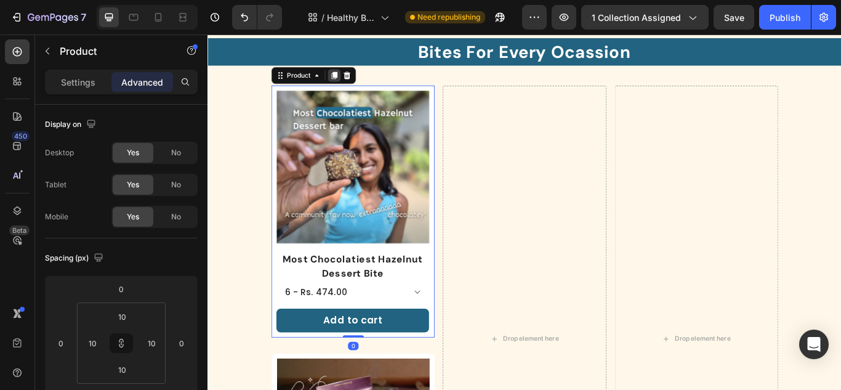
click at [350, 80] on icon at bounding box center [355, 83] width 10 height 10
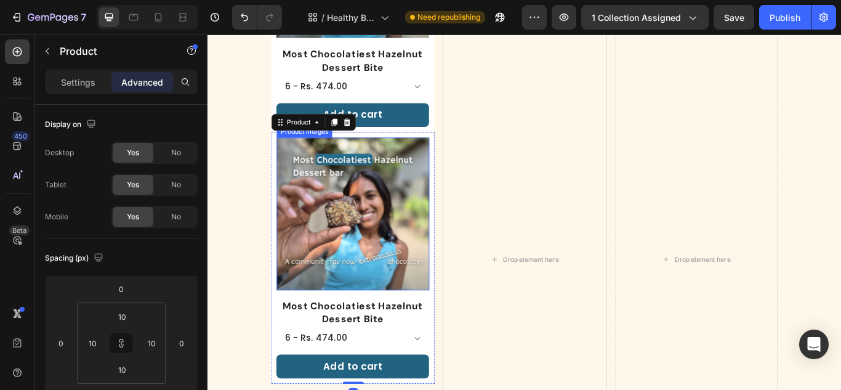
scroll to position [349, 0]
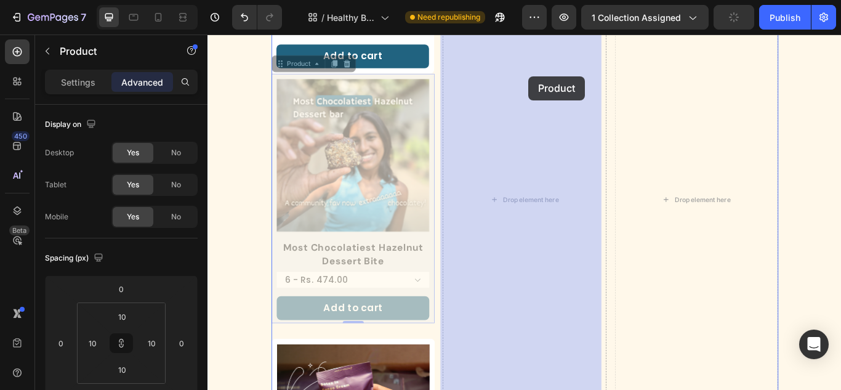
drag, startPoint x: 292, startPoint y: 67, endPoint x: 582, endPoint y: 83, distance: 290.5
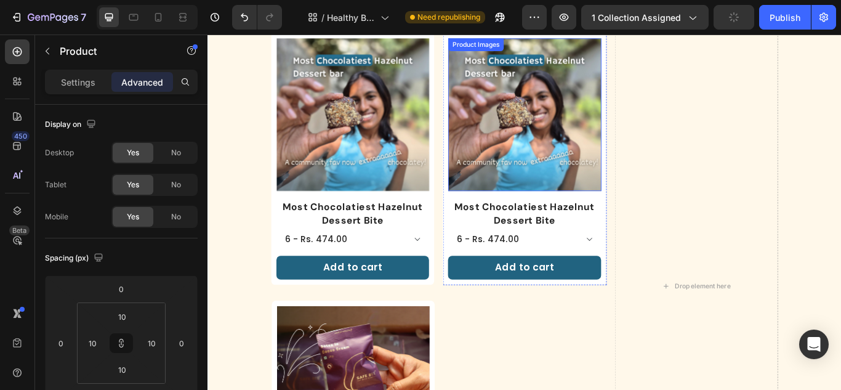
scroll to position [0, 0]
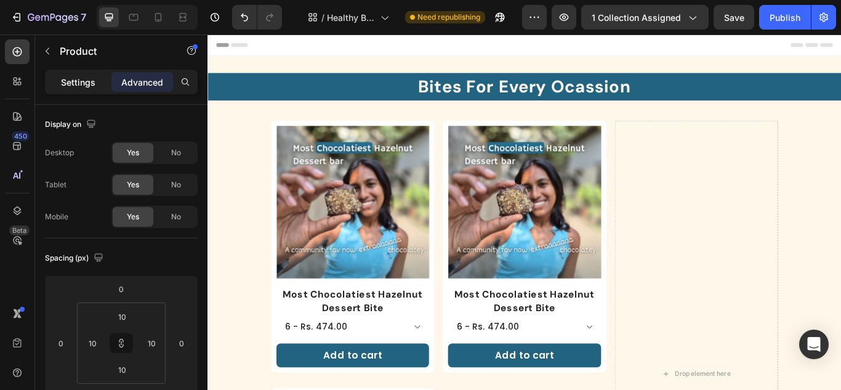
click at [81, 84] on p "Settings" at bounding box center [78, 82] width 34 height 13
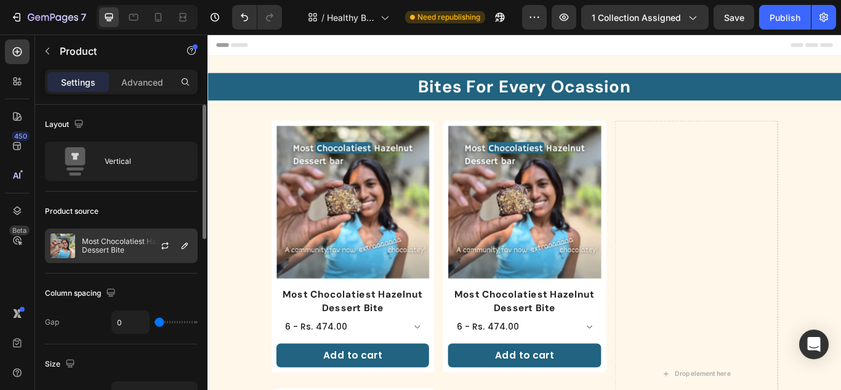
click at [152, 232] on div at bounding box center [170, 245] width 54 height 33
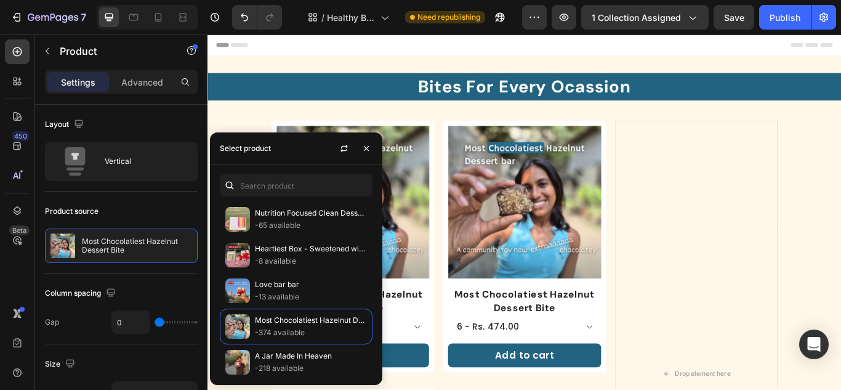
click at [315, 170] on div "Nutrition Focused Clean Dessert Box -65 available Heartiest Box - Sweetened wit…" at bounding box center [296, 274] width 172 height 220
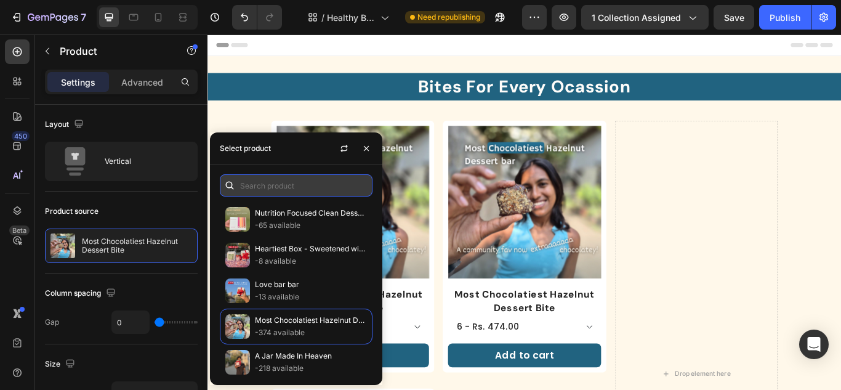
click at [313, 178] on input "text" at bounding box center [296, 185] width 153 height 22
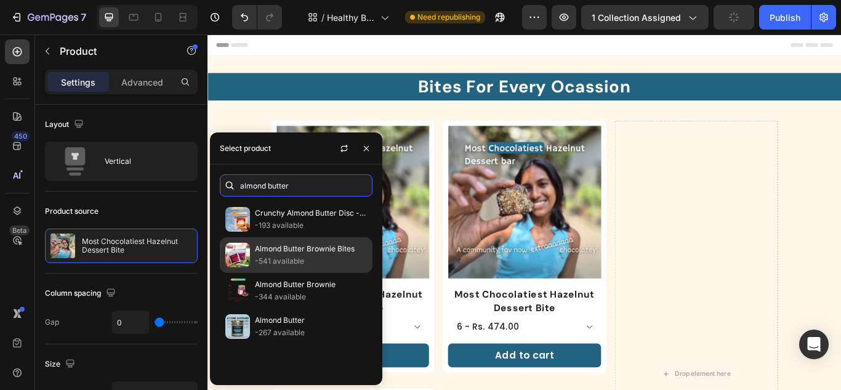
type input "almond butter"
click at [318, 249] on p "Almond Butter Brownie Bites" at bounding box center [311, 249] width 112 height 12
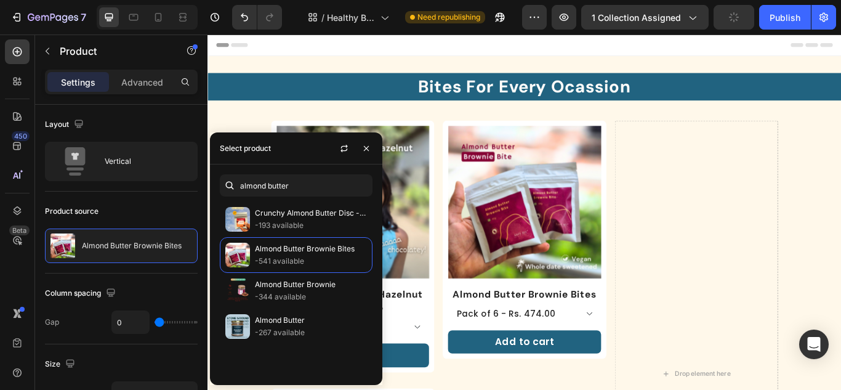
scroll to position [62, 0]
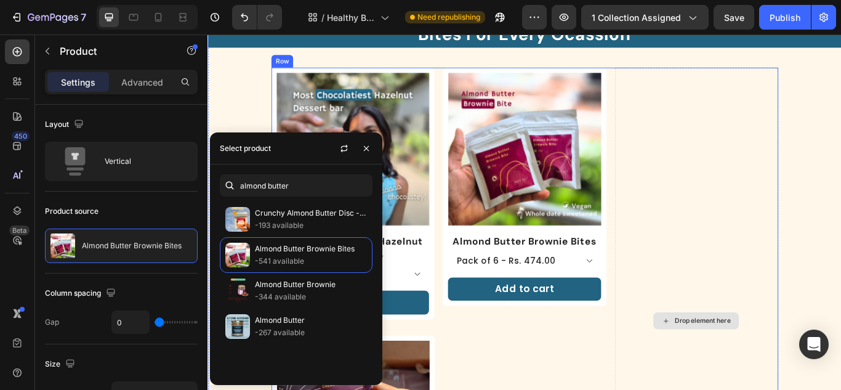
click at [755, 301] on div "Drop element here" at bounding box center [777, 368] width 190 height 591
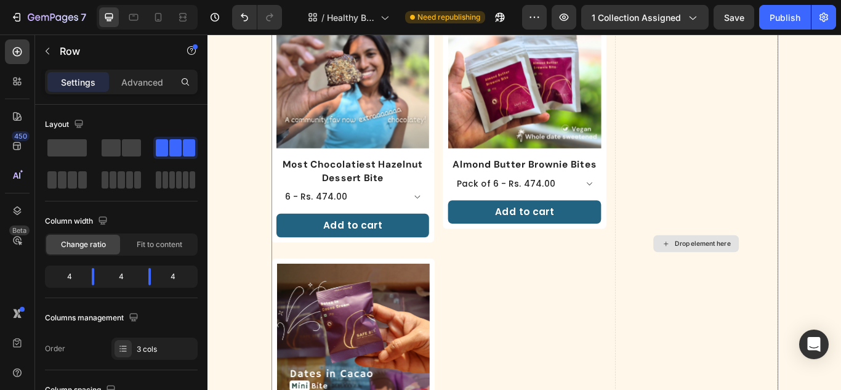
scroll to position [123, 0]
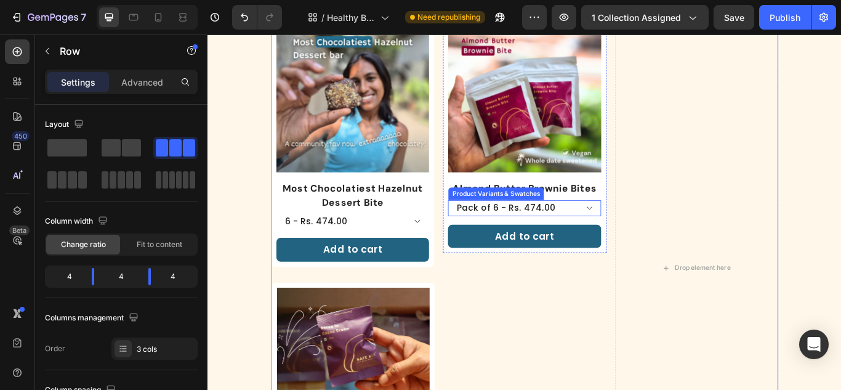
click at [625, 230] on select "Pack of 6 - Rs. 474.00 Pack of 12 - Rs. 899.00" at bounding box center [577, 237] width 178 height 18
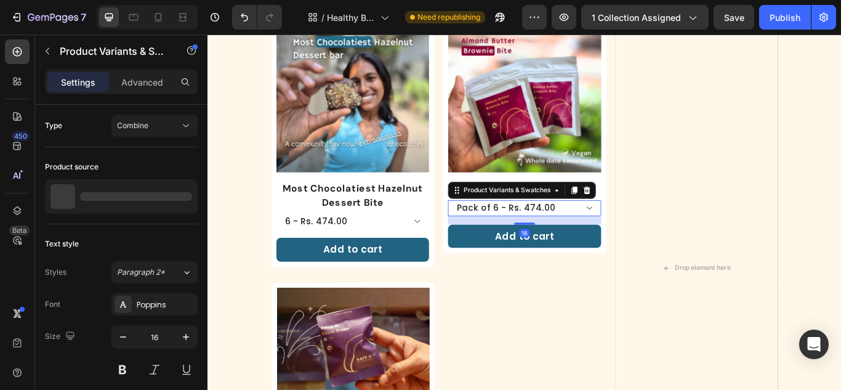
click at [625, 230] on select "Pack of 6 - Rs. 474.00 Pack of 12 - Rs. 899.00" at bounding box center [577, 237] width 178 height 18
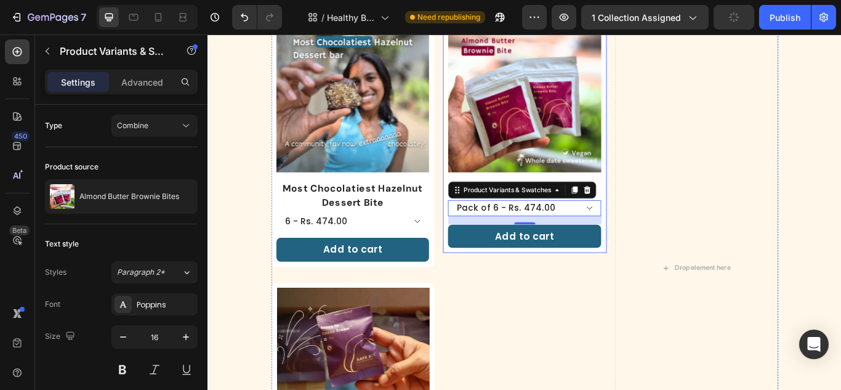
click at [612, 193] on div "Product Images" at bounding box center [577, 112] width 178 height 188
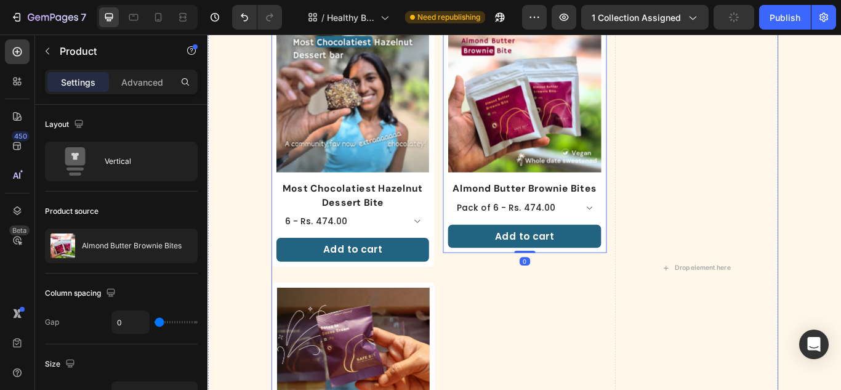
scroll to position [0, 0]
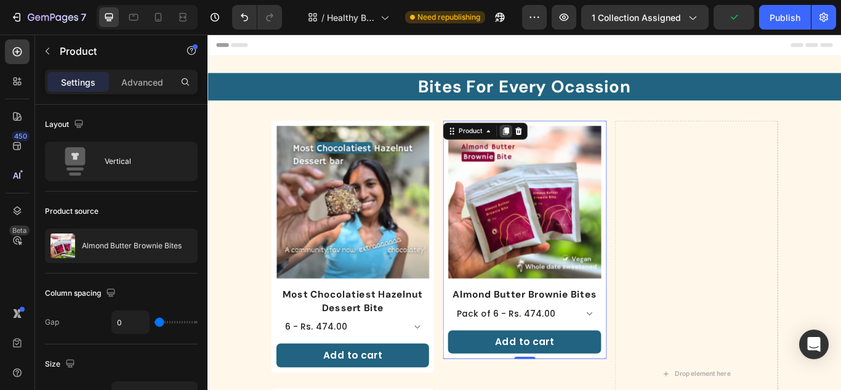
click at [554, 146] on icon at bounding box center [555, 147] width 7 height 9
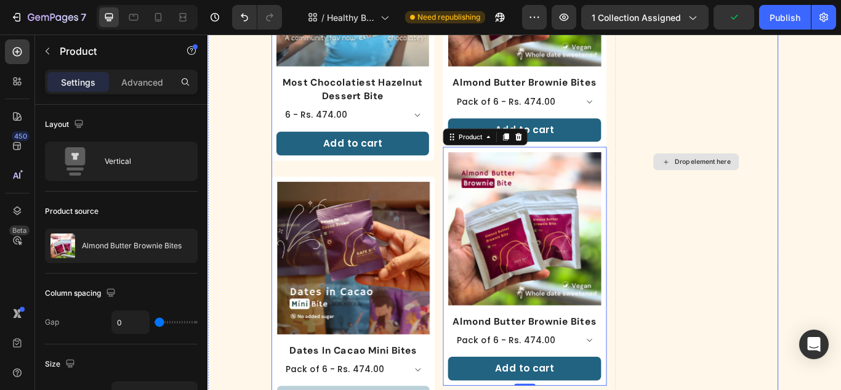
scroll to position [333, 0]
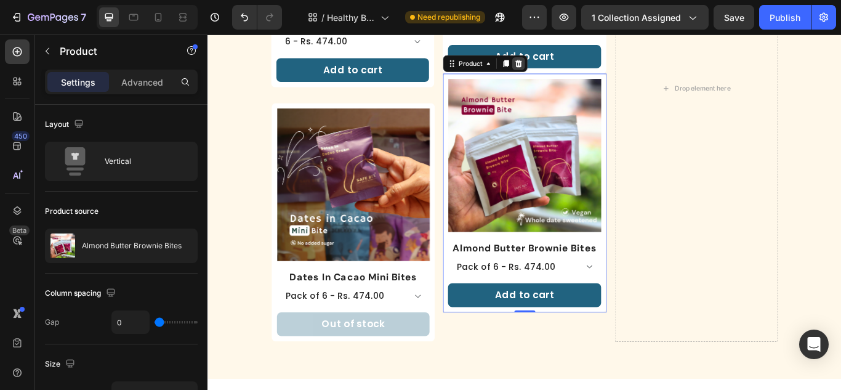
click at [568, 67] on icon at bounding box center [570, 68] width 8 height 9
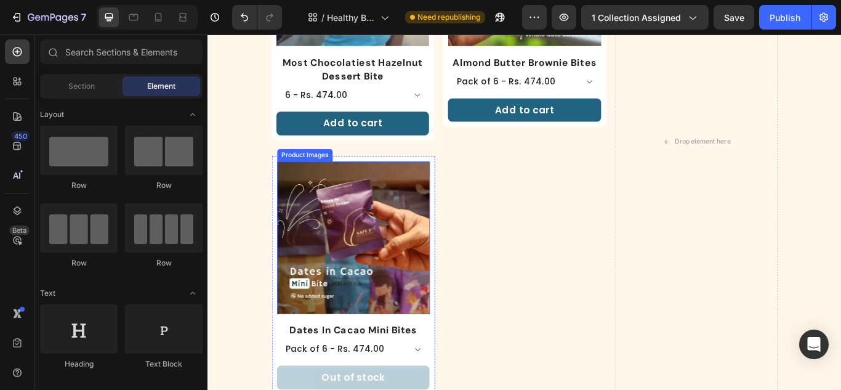
scroll to position [271, 0]
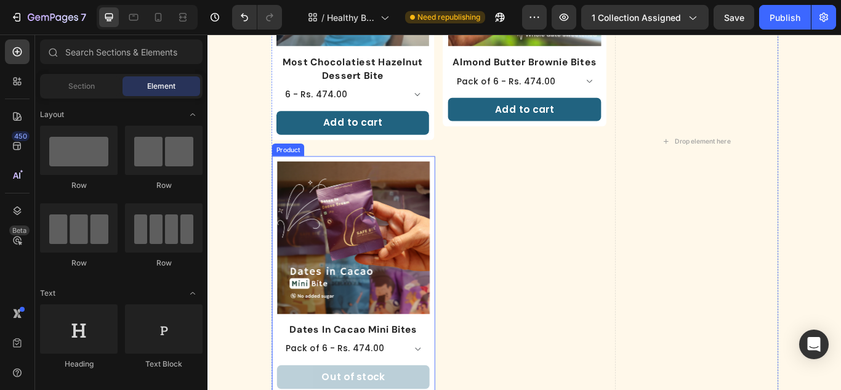
click at [422, 361] on div "Product Images" at bounding box center [377, 276] width 178 height 188
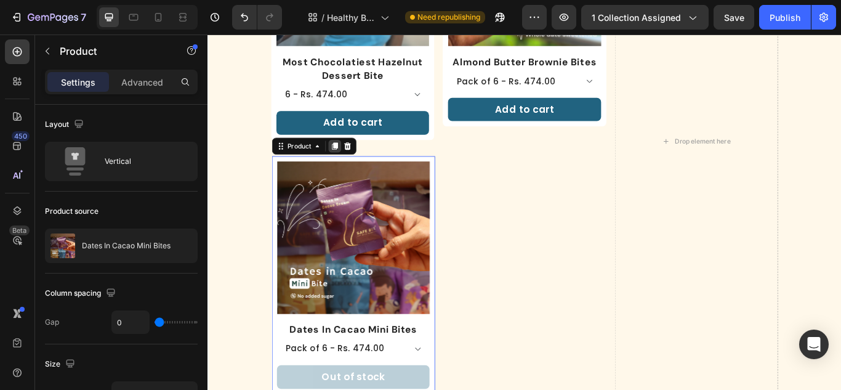
click at [351, 161] on icon at bounding box center [355, 164] width 10 height 10
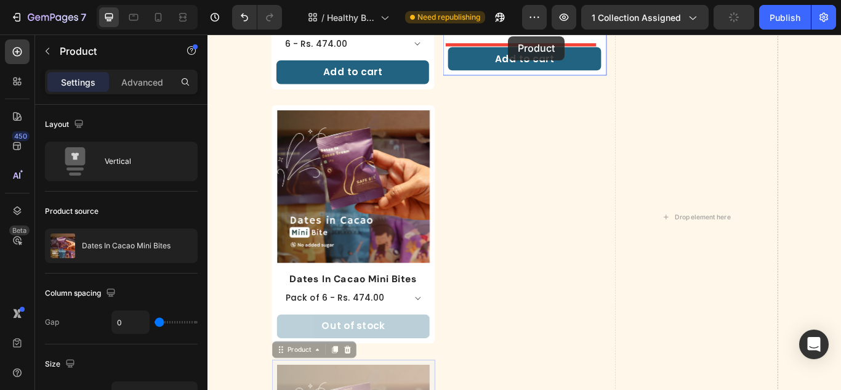
scroll to position [295, 0]
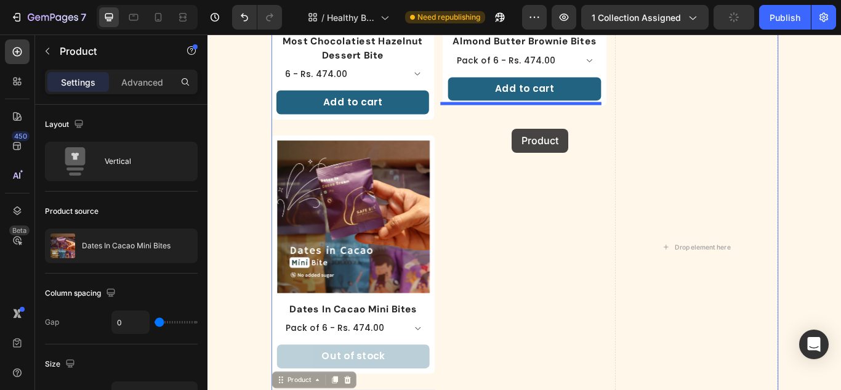
drag, startPoint x: 291, startPoint y: 68, endPoint x: 562, endPoint y: 144, distance: 281.5
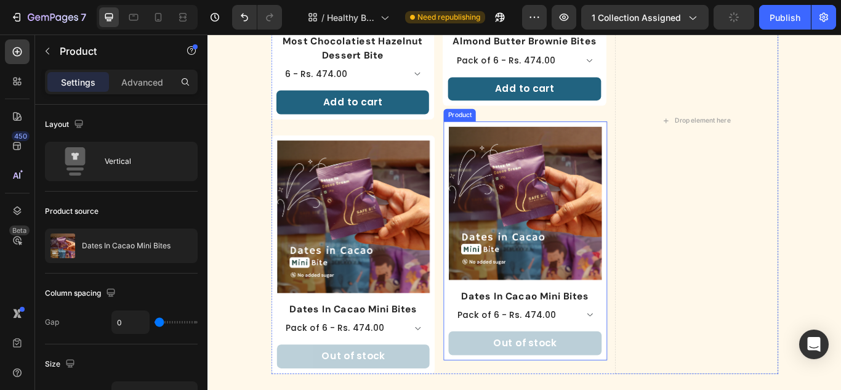
click at [547, 323] on div "Product Images" at bounding box center [577, 236] width 178 height 188
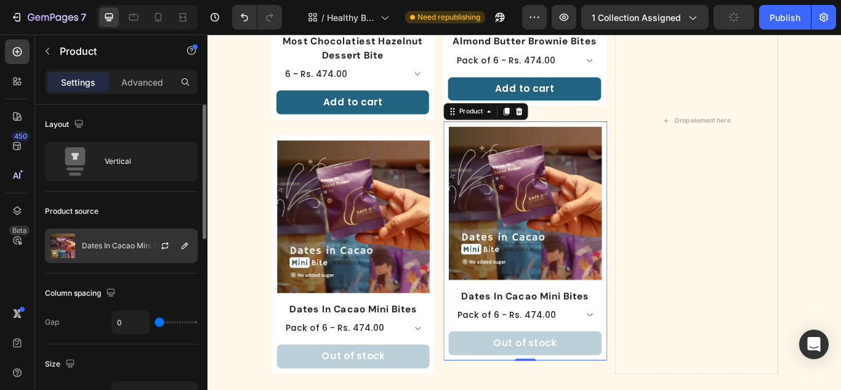
click at [75, 255] on img at bounding box center [62, 245] width 25 height 25
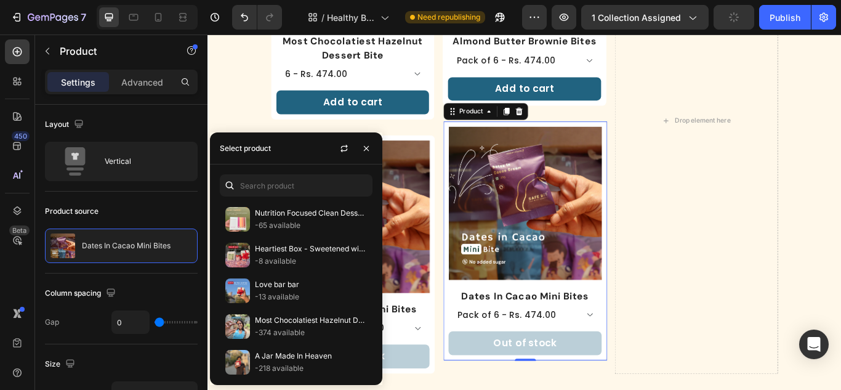
click at [313, 200] on div "Nutrition Focused Clean Dessert Box -65 available Heartiest Box - Sweetened wit…" at bounding box center [296, 274] width 172 height 220
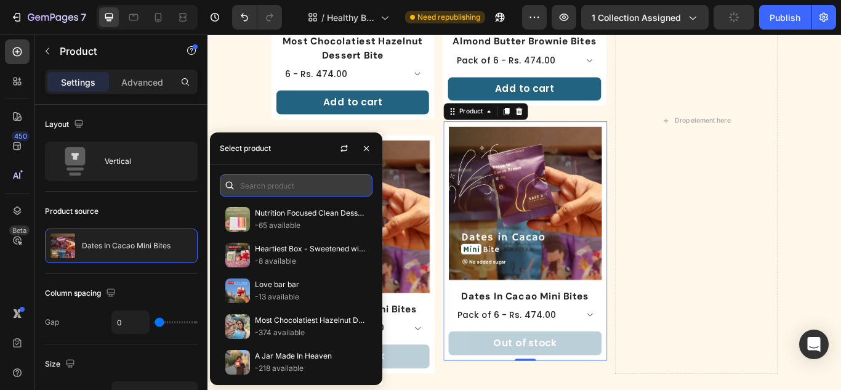
click at [313, 195] on input "text" at bounding box center [296, 185] width 153 height 22
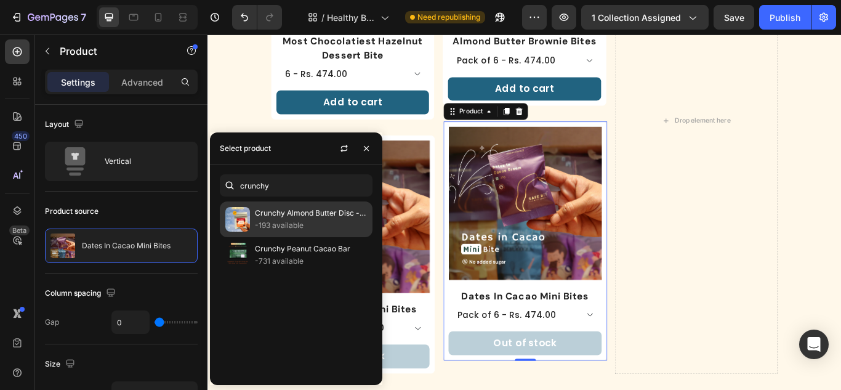
type input "crunchy"
click at [290, 212] on p "Crunchy Almond Butter Disc - 2 Ingredient Wonder" at bounding box center [311, 213] width 112 height 12
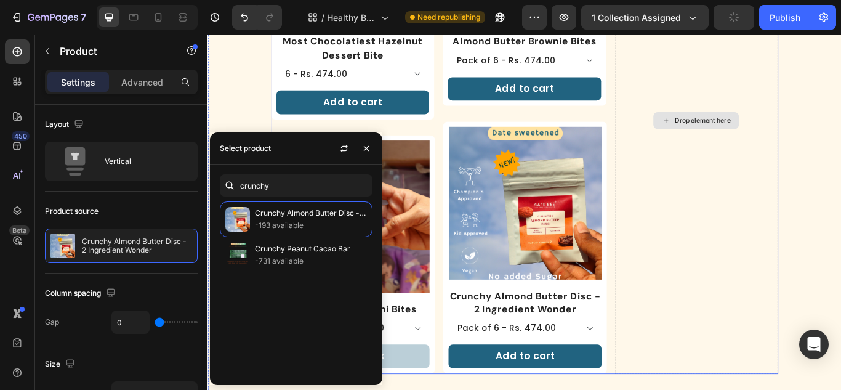
click at [792, 208] on div "Drop element here" at bounding box center [777, 135] width 190 height 591
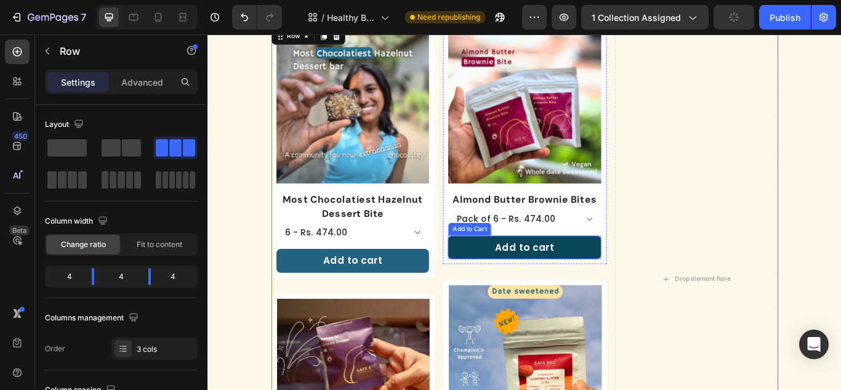
scroll to position [0, 0]
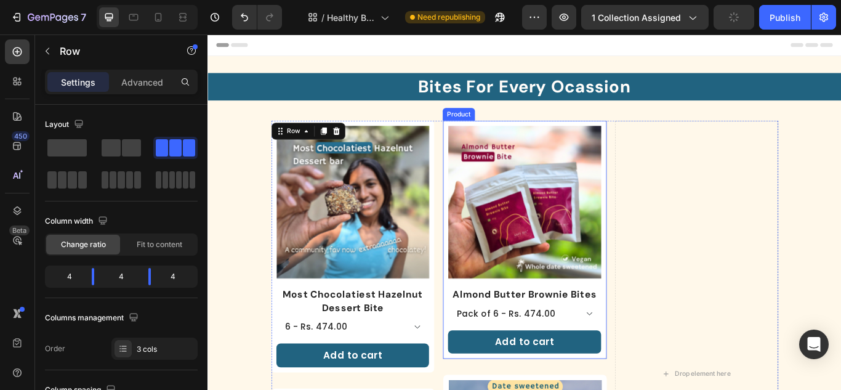
click at [583, 137] on div "Product Images Almond Butter Brownie Bites Product Title Pack of 6 - Rs. 474.00…" at bounding box center [577, 274] width 190 height 278
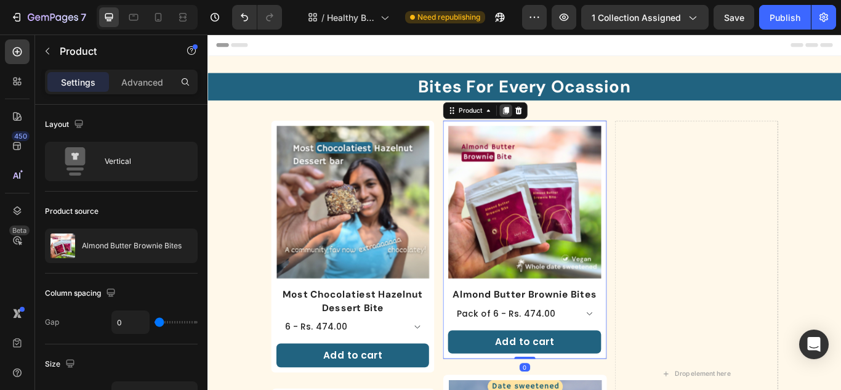
click at [551, 118] on icon at bounding box center [555, 123] width 10 height 10
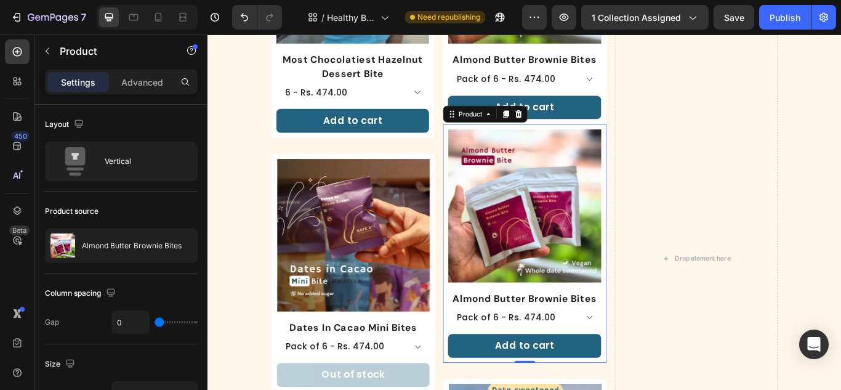
scroll to position [209, 0]
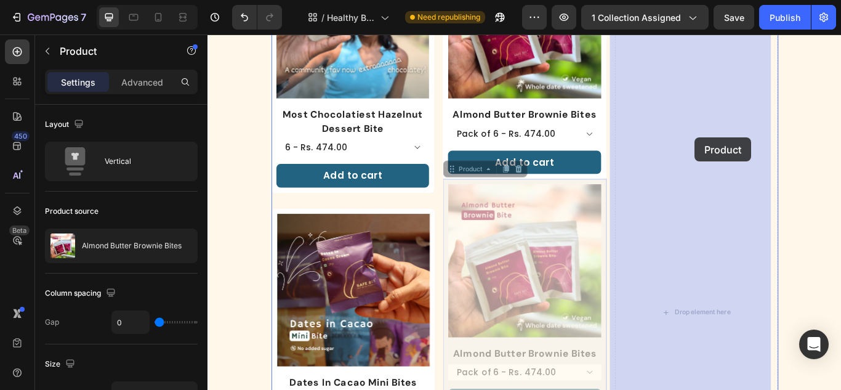
drag, startPoint x: 491, startPoint y: 187, endPoint x: 773, endPoint y: 150, distance: 283.8
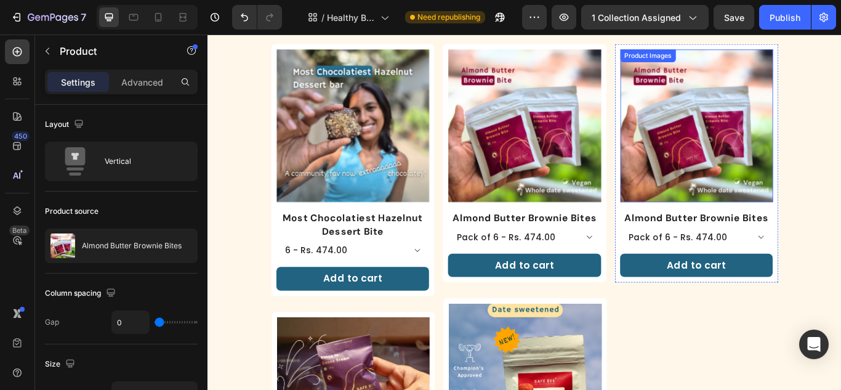
scroll to position [86, 0]
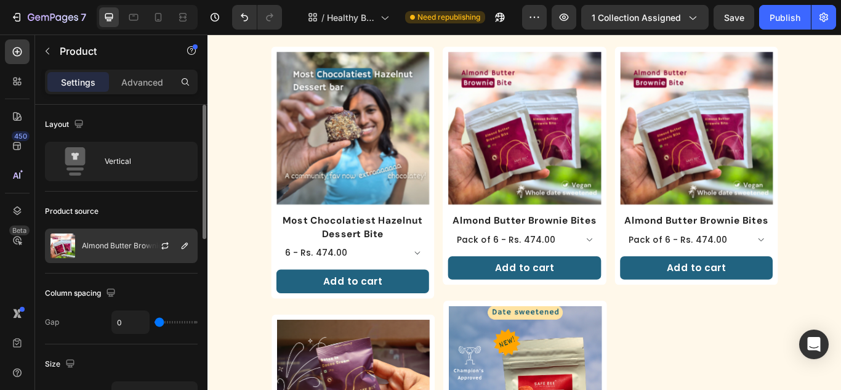
click at [136, 241] on p "Almond Butter Brownie Bites" at bounding box center [132, 245] width 100 height 9
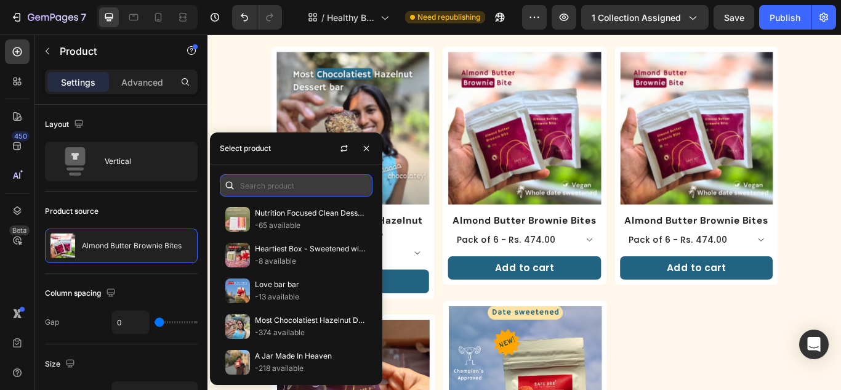
click at [281, 184] on input "text" at bounding box center [296, 185] width 153 height 22
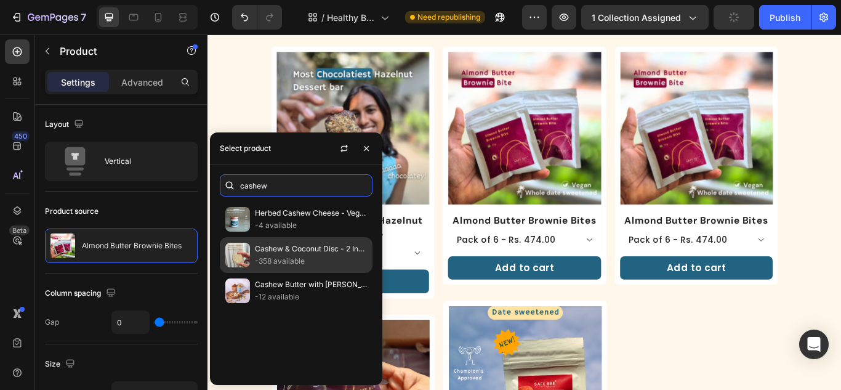
type input "cashew"
click at [300, 251] on p "Cashew & Coconut Disc - 2 Ingredient Wonder" at bounding box center [311, 249] width 112 height 12
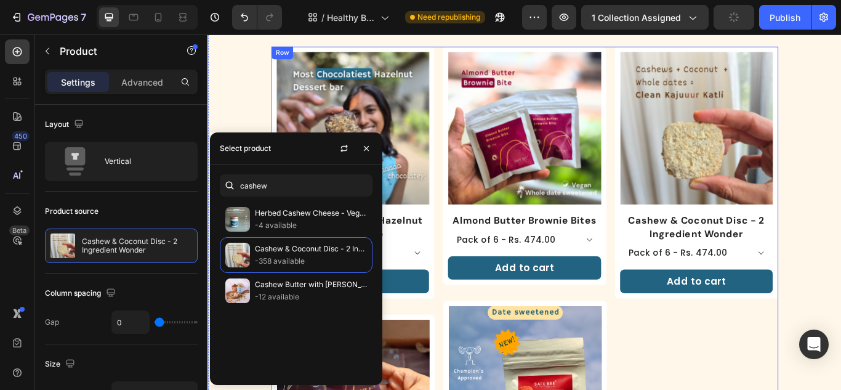
click at [799, 389] on div "Product Images Cashew & Coconut Disc - 2 Ingredient Wonder Product Title Pack o…" at bounding box center [777, 344] width 190 height 591
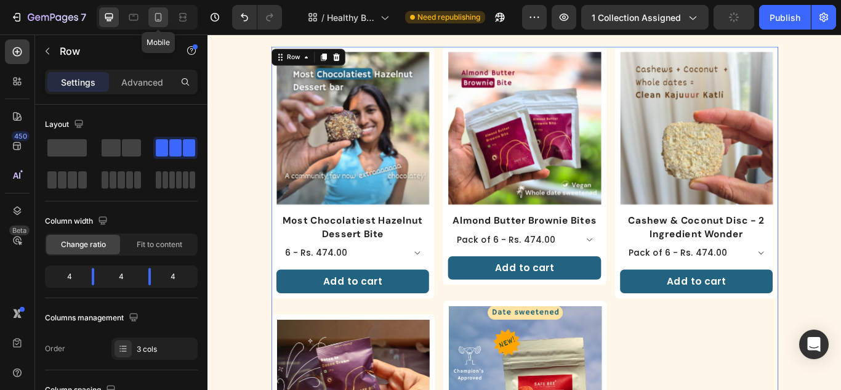
click at [161, 16] on icon at bounding box center [158, 17] width 7 height 9
type input "0"
type input "100%"
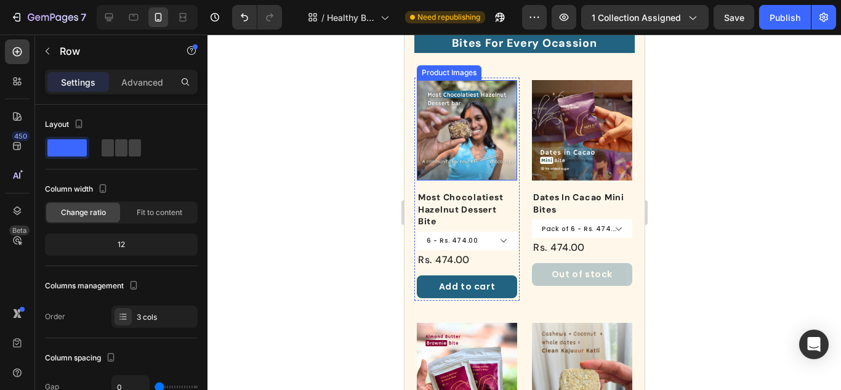
scroll to position [43, 0]
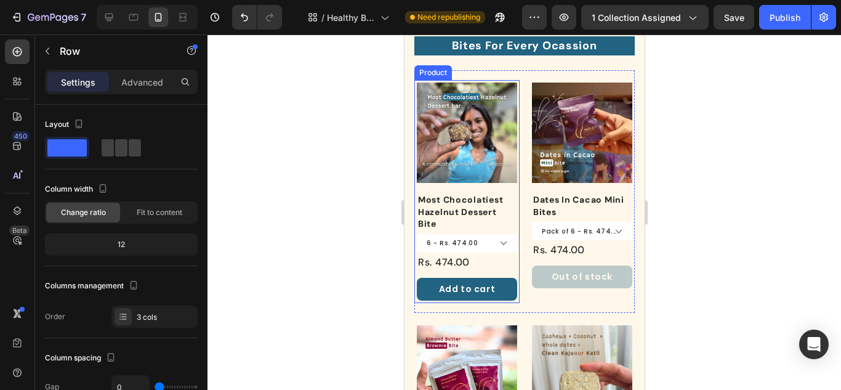
click at [498, 185] on div "Product Images" at bounding box center [466, 138] width 100 height 110
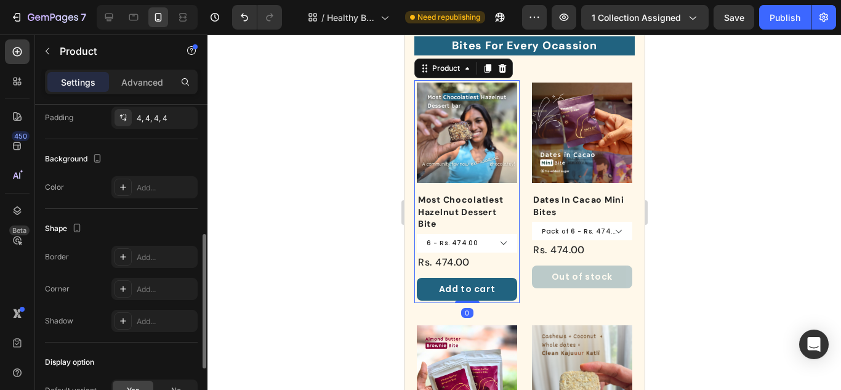
scroll to position [369, 0]
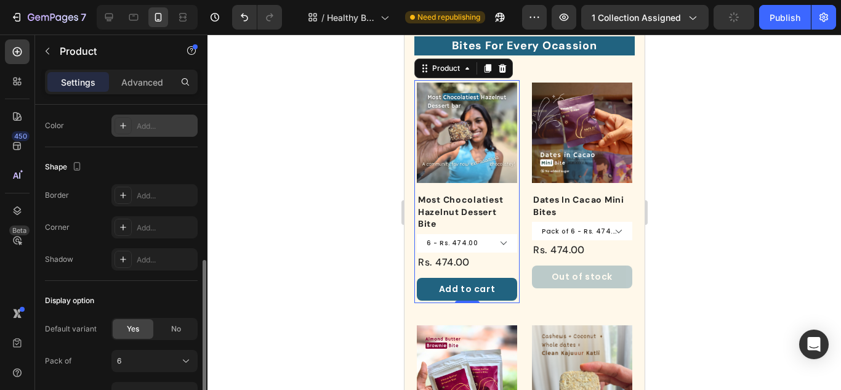
click at [127, 127] on icon at bounding box center [123, 126] width 10 height 10
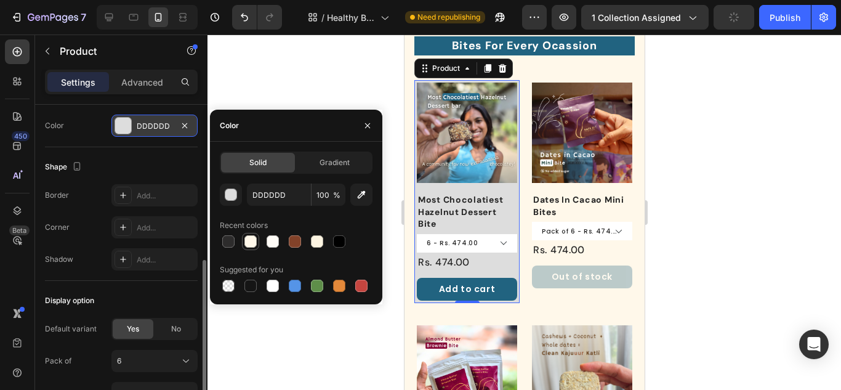
click at [250, 243] on div at bounding box center [250, 241] width 12 height 12
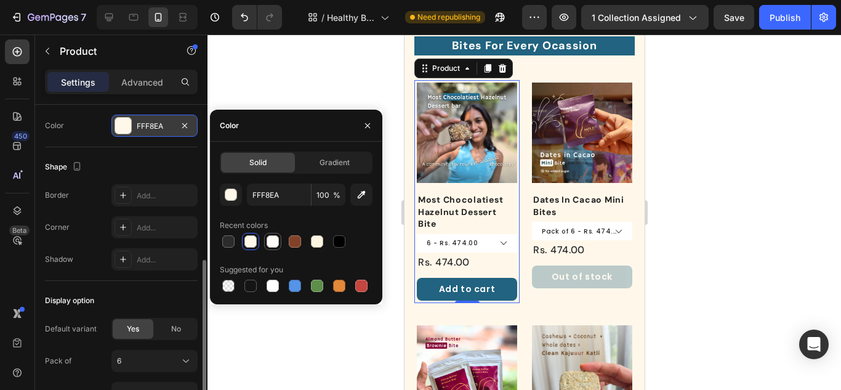
click at [277, 243] on div at bounding box center [273, 241] width 12 height 12
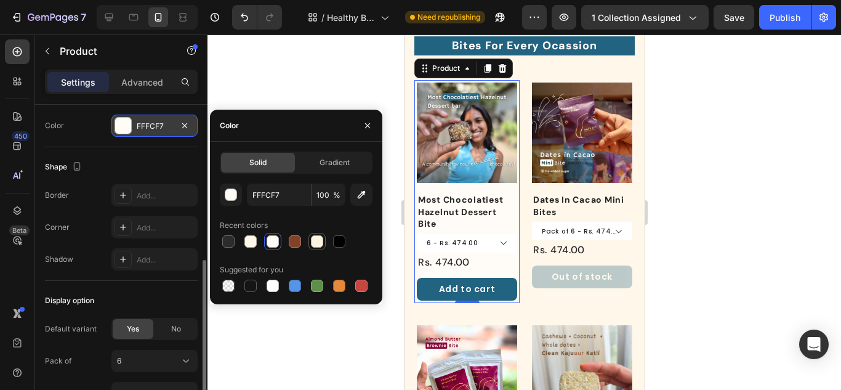
click at [320, 242] on div at bounding box center [317, 241] width 12 height 12
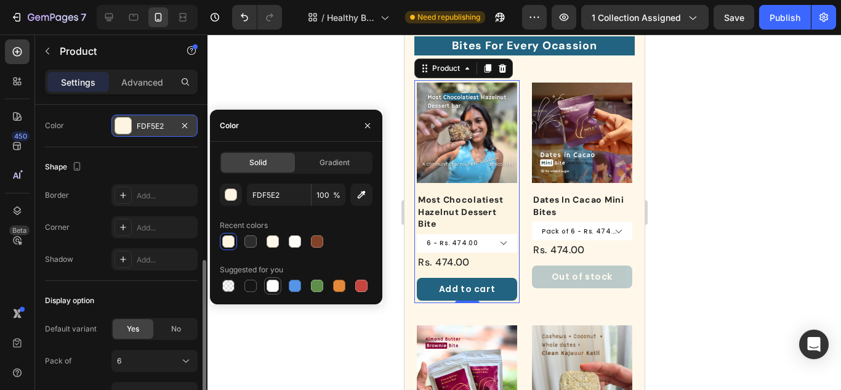
click at [280, 287] on div at bounding box center [272, 285] width 17 height 17
type input "FFFFFF"
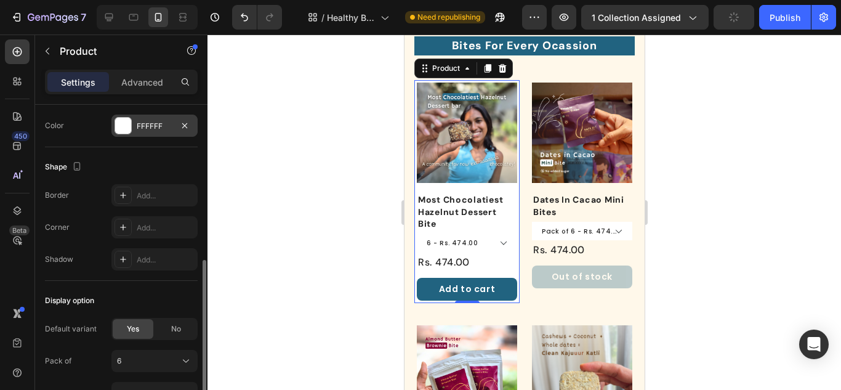
click at [130, 154] on div "Shape Border Add... Corner Add... Shadow Add..." at bounding box center [121, 214] width 153 height 134
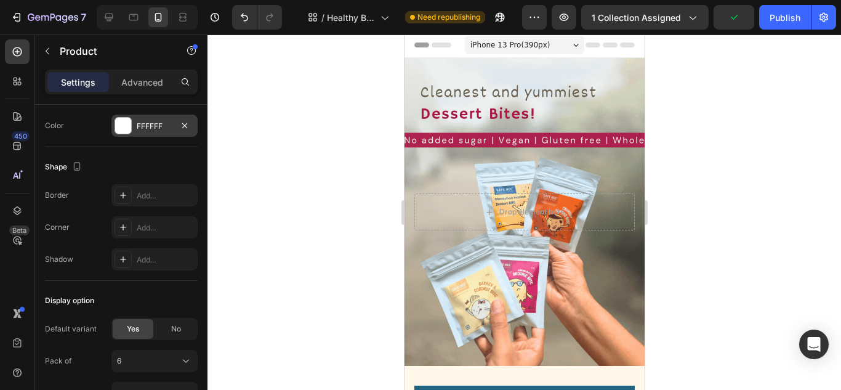
scroll to position [0, 0]
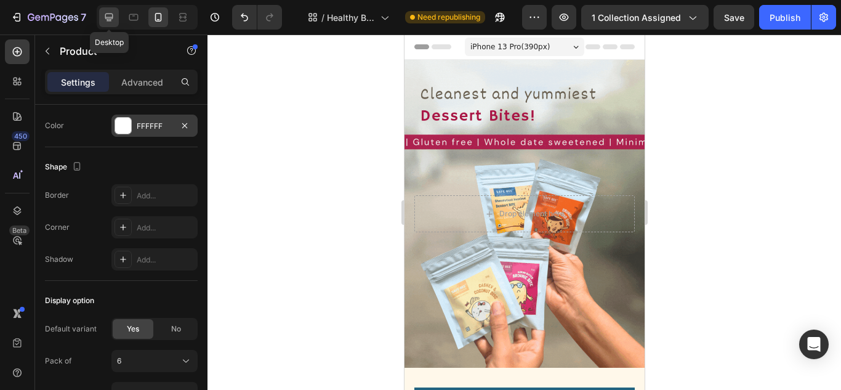
click at [113, 17] on icon at bounding box center [109, 17] width 12 height 12
type input "600"
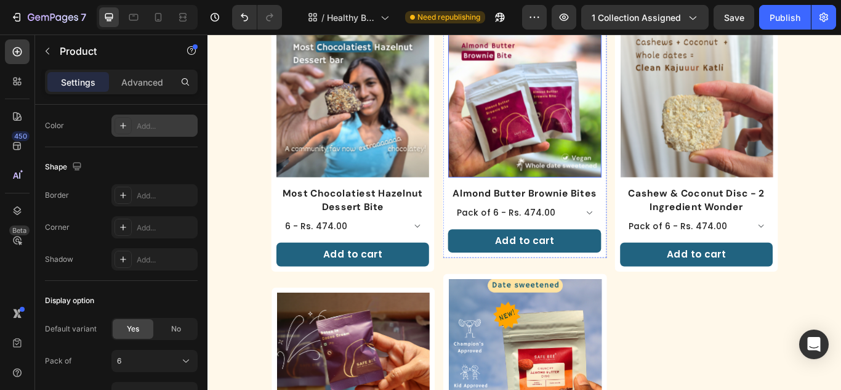
scroll to position [123, 0]
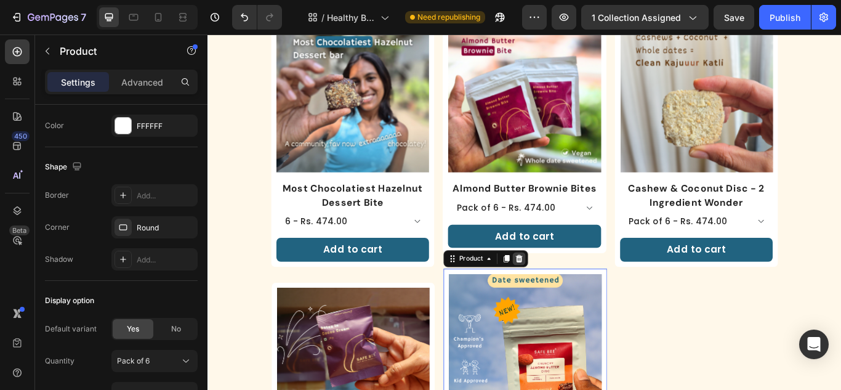
click at [572, 293] on div at bounding box center [570, 296] width 15 height 15
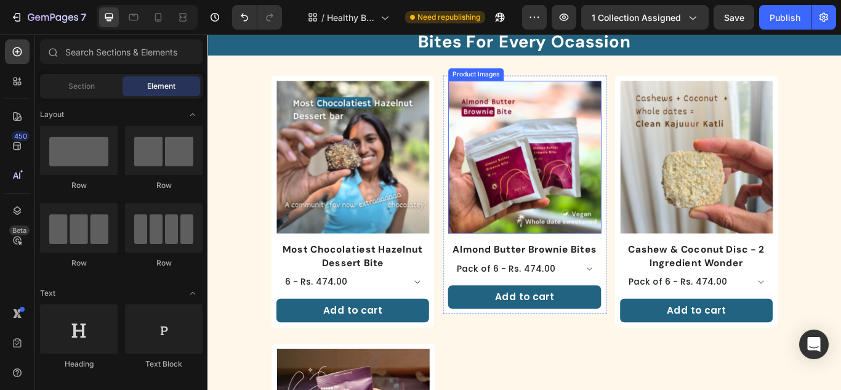
scroll to position [0, 0]
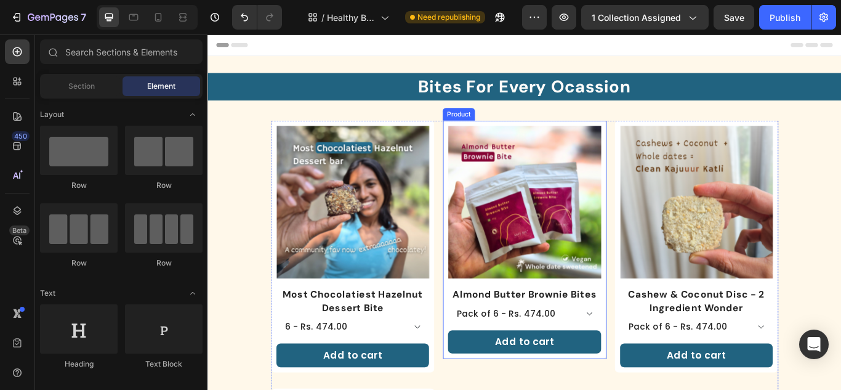
click at [645, 137] on div "Product Images Almond Butter Brownie Bites Product Title Pack of 6 - Rs. 474.00…" at bounding box center [577, 274] width 190 height 278
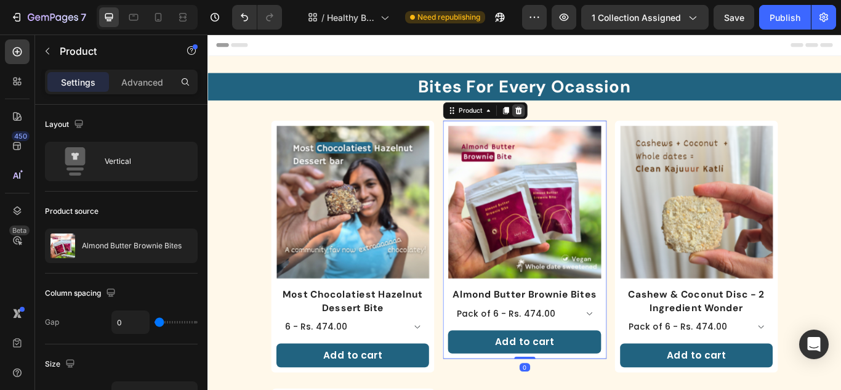
click at [567, 123] on icon at bounding box center [570, 123] width 10 height 10
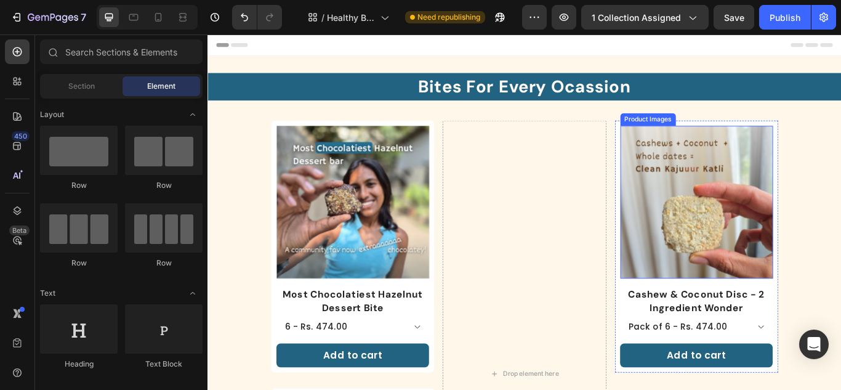
click at [690, 166] on img at bounding box center [777, 230] width 178 height 178
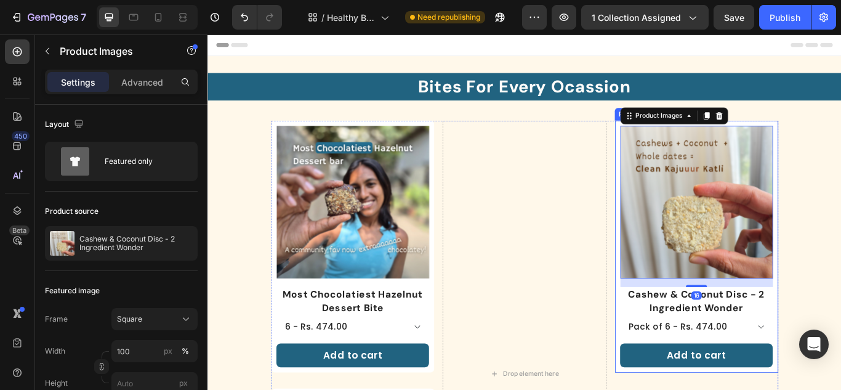
click at [682, 149] on div "Product Images 16 Cashew & Coconut Disc - 2 Ingredient Wonder Product Title Pac…" at bounding box center [777, 282] width 190 height 294
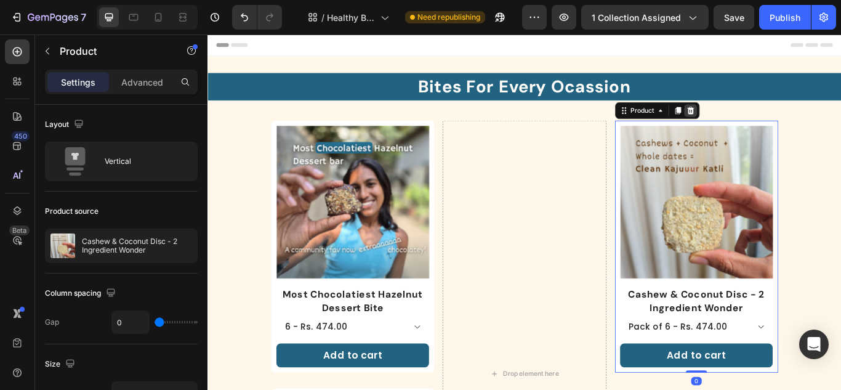
click at [765, 123] on icon at bounding box center [770, 123] width 10 height 10
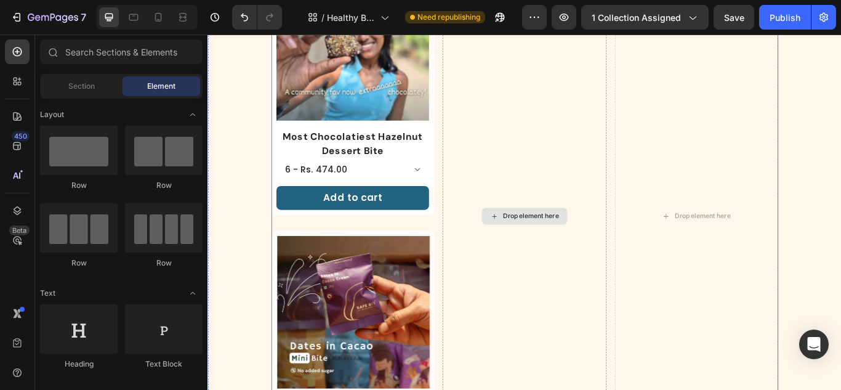
scroll to position [185, 0]
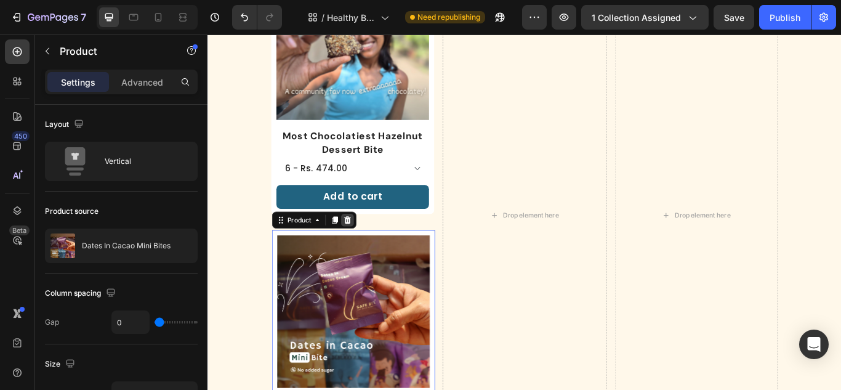
click at [365, 243] on div at bounding box center [370, 250] width 15 height 15
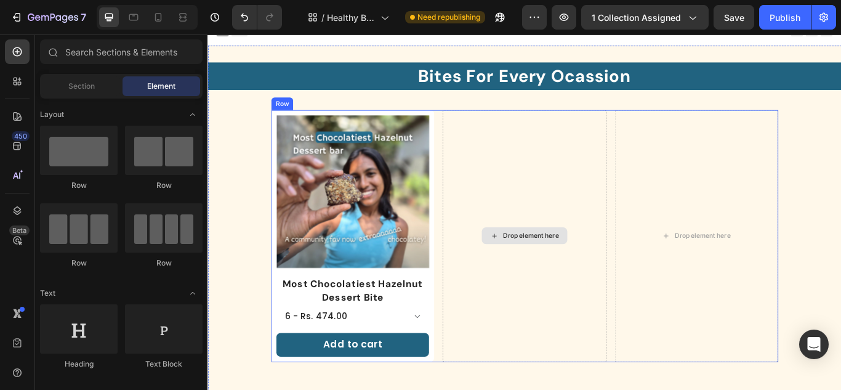
scroll to position [0, 0]
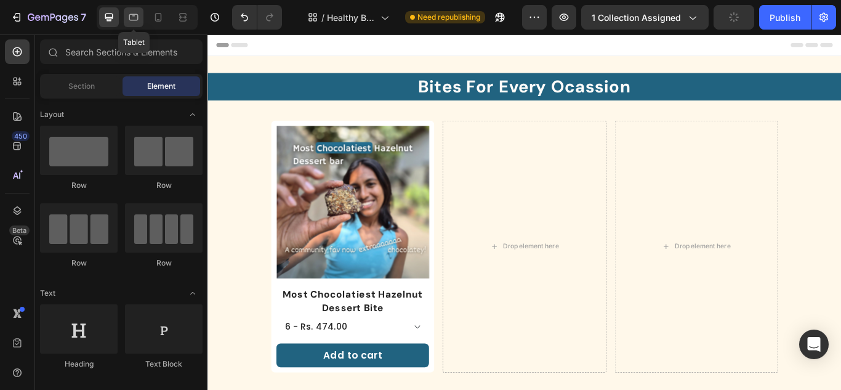
click at [131, 18] on icon at bounding box center [133, 17] width 12 height 12
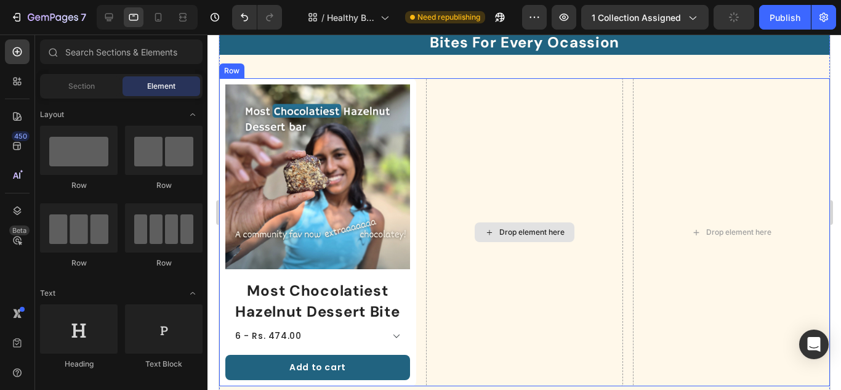
scroll to position [123, 0]
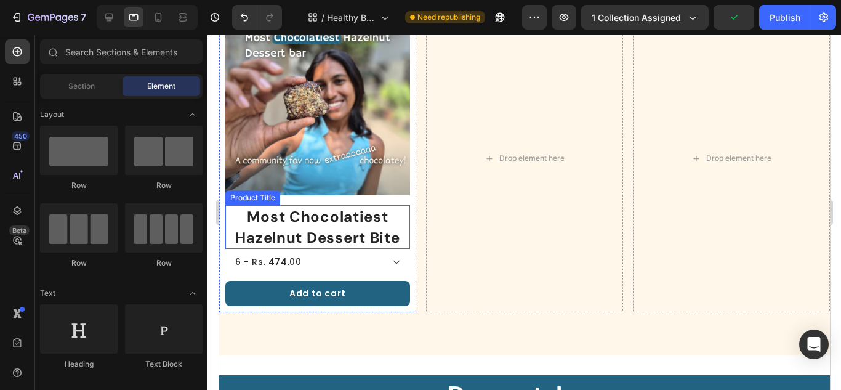
click at [365, 228] on h1 "Most Chocolatiest Hazelnut Dessert Bite" at bounding box center [317, 227] width 185 height 44
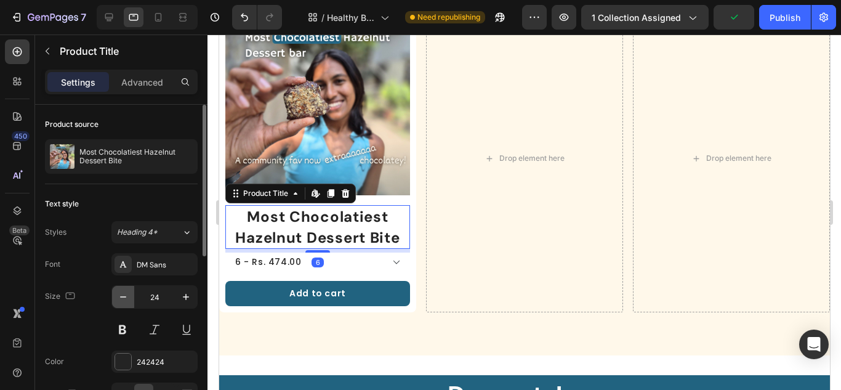
click at [129, 298] on button "button" at bounding box center [123, 297] width 22 height 22
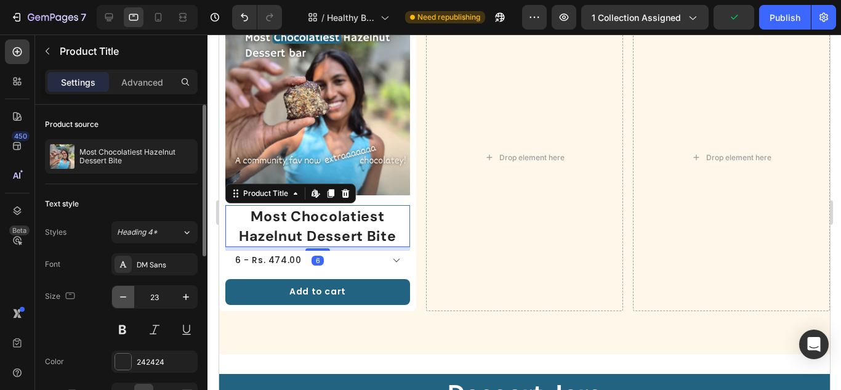
click at [129, 298] on button "button" at bounding box center [123, 297] width 22 height 22
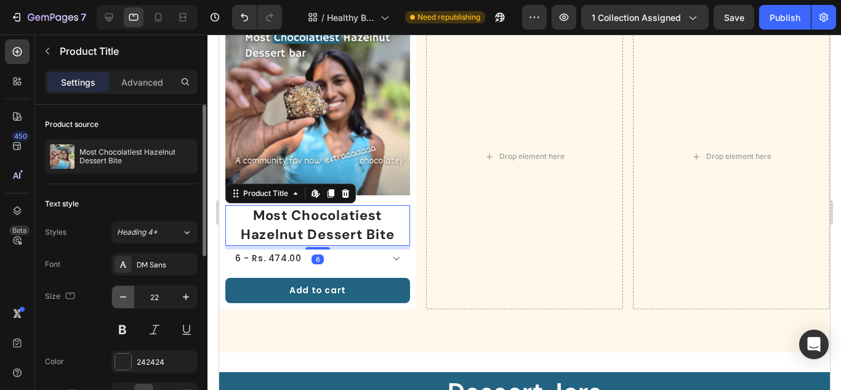
click at [129, 298] on button "button" at bounding box center [123, 297] width 22 height 22
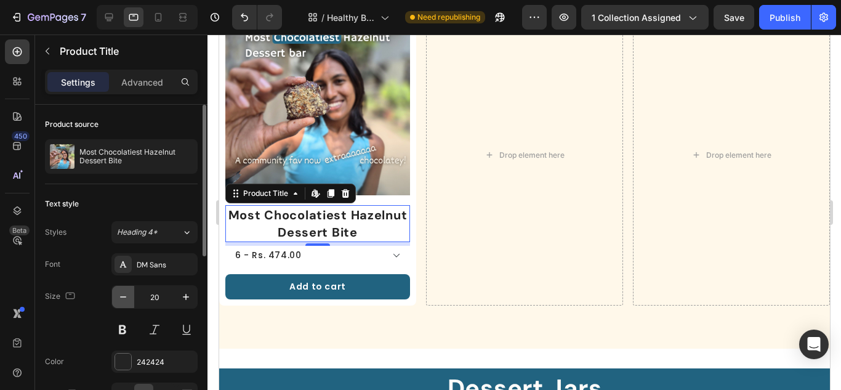
click at [129, 298] on button "button" at bounding box center [123, 297] width 22 height 22
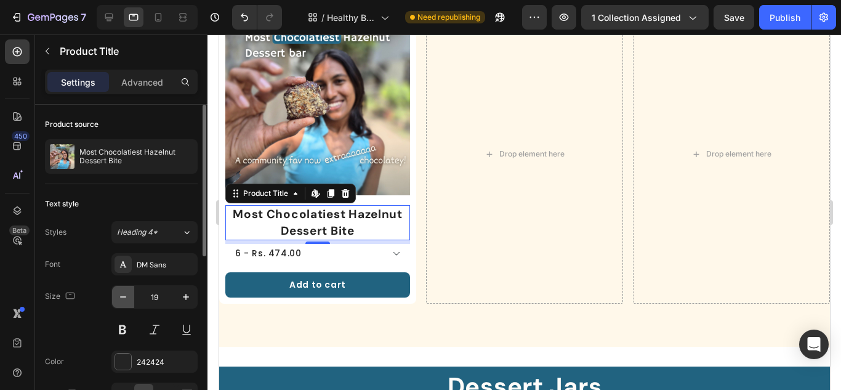
click at [129, 298] on button "button" at bounding box center [123, 297] width 22 height 22
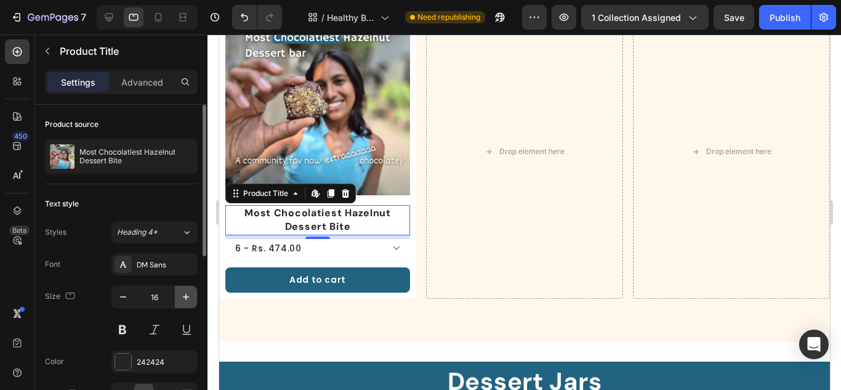
click at [187, 291] on icon "button" at bounding box center [186, 297] width 12 height 12
type input "17"
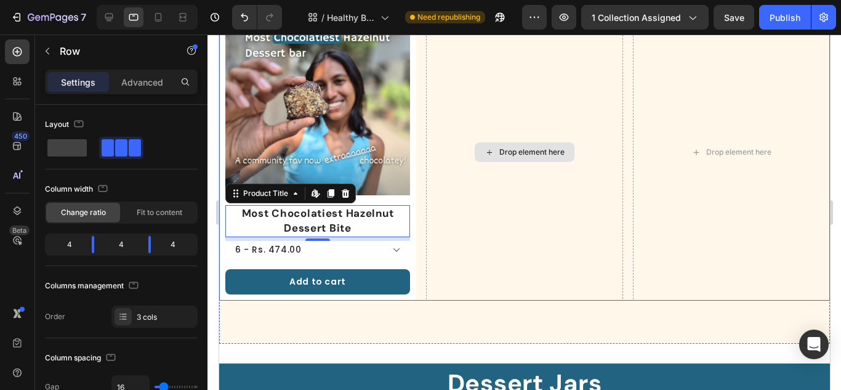
click at [459, 232] on div "Drop element here" at bounding box center [524, 152] width 197 height 296
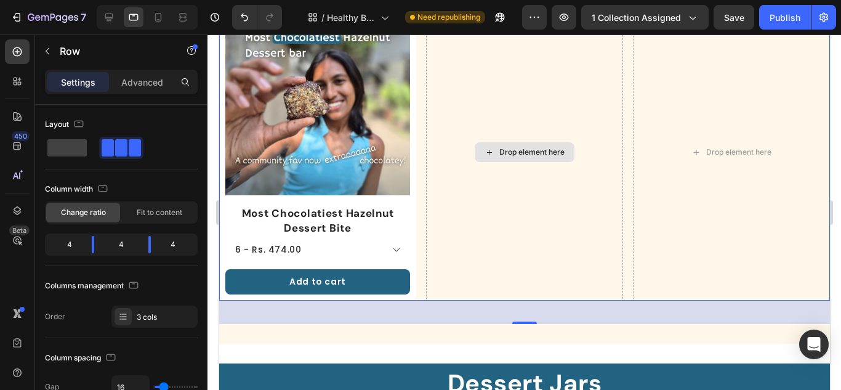
scroll to position [62, 0]
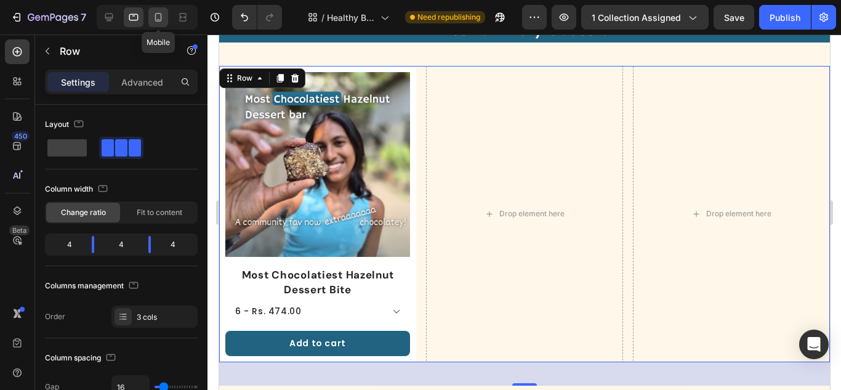
click at [165, 19] on div at bounding box center [158, 17] width 20 height 20
type input "0"
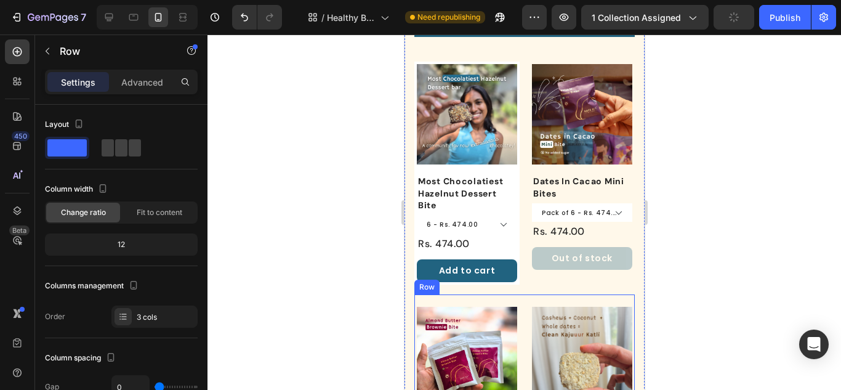
scroll to position [388, 0]
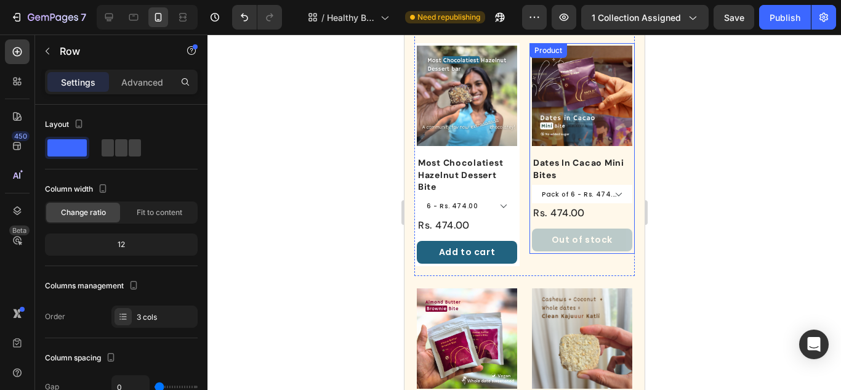
click at [607, 147] on div "Product Images" at bounding box center [581, 101] width 100 height 110
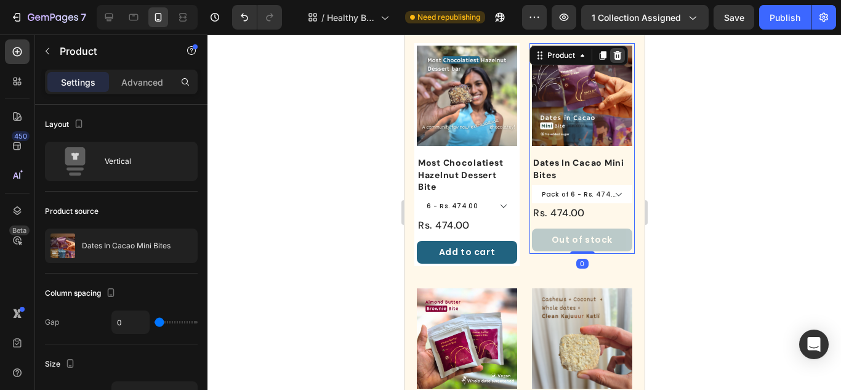
click at [616, 50] on div at bounding box center [617, 55] width 15 height 15
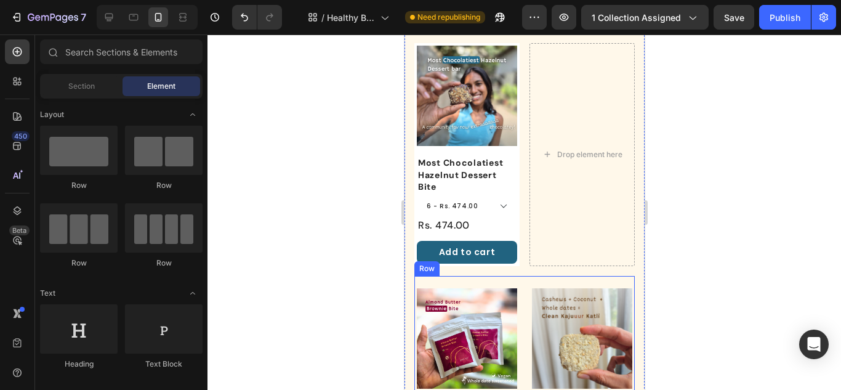
click at [522, 294] on div "Product Images Almond Butter Brownie Bites Product Title Pack of 6 - Rs. 474.00…" at bounding box center [524, 397] width 220 height 243
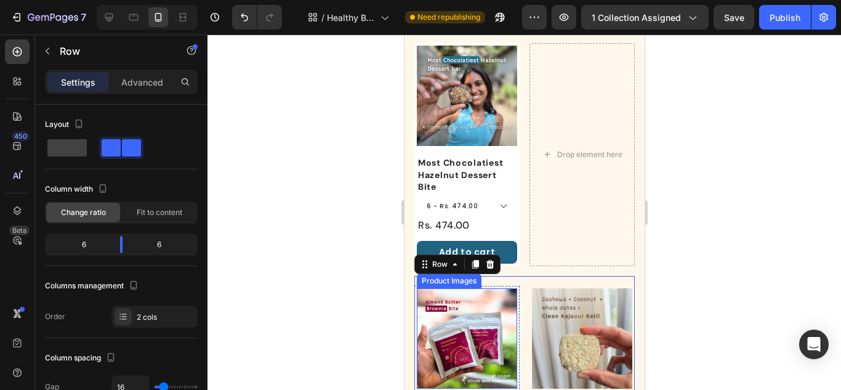
click at [505, 292] on img at bounding box center [466, 338] width 100 height 100
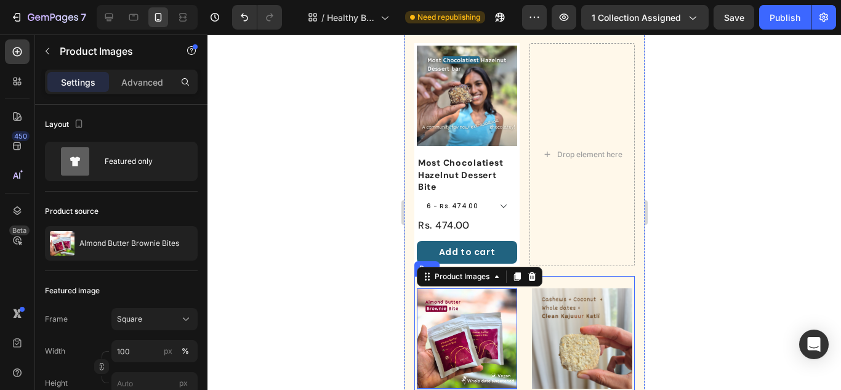
click at [518, 291] on div "Product Images 16 Almond Butter Brownie Bites Product Title Pack of 6 - Rs. 474…" at bounding box center [524, 397] width 220 height 243
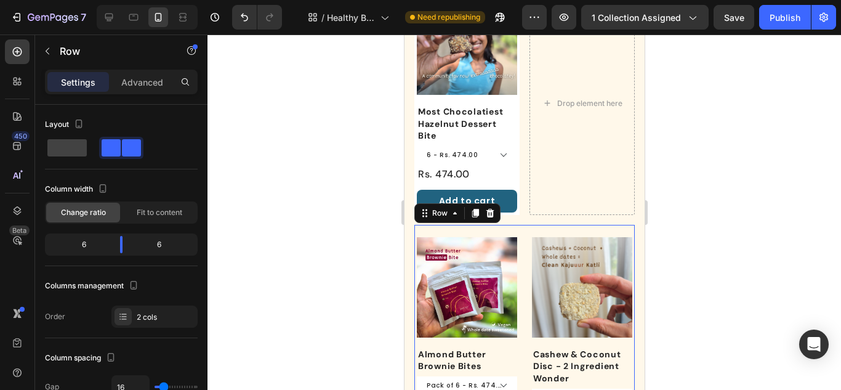
scroll to position [511, 0]
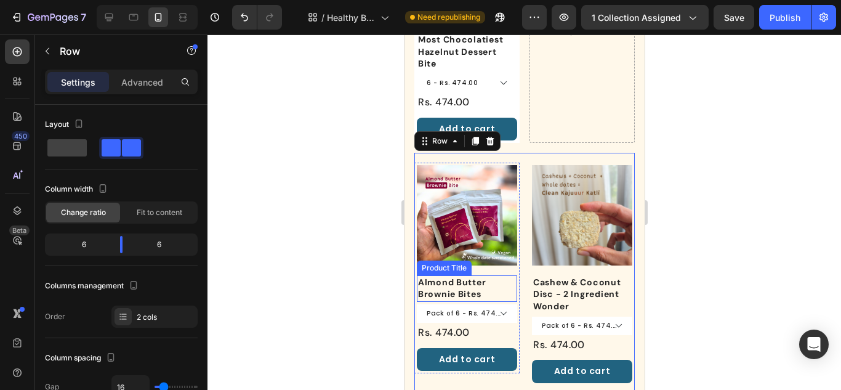
click at [504, 261] on div "Product Images" at bounding box center [466, 220] width 100 height 110
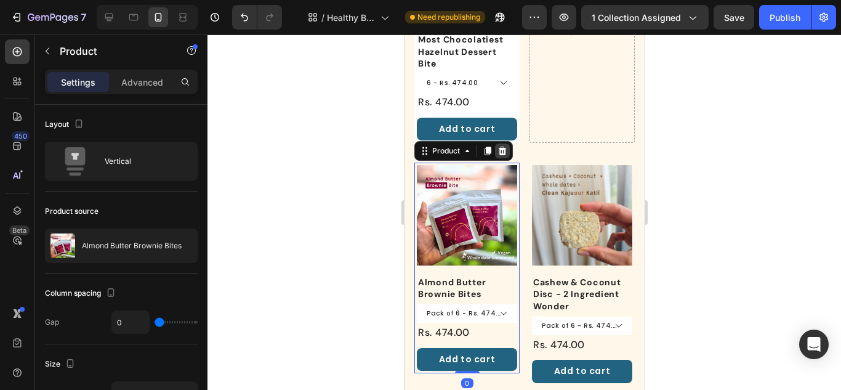
click at [504, 147] on icon at bounding box center [502, 151] width 8 height 9
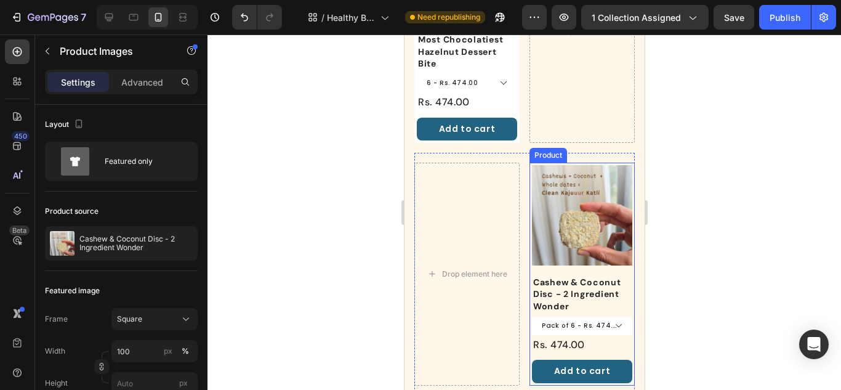
click at [599, 256] on div "Product Images" at bounding box center [581, 215] width 100 height 100
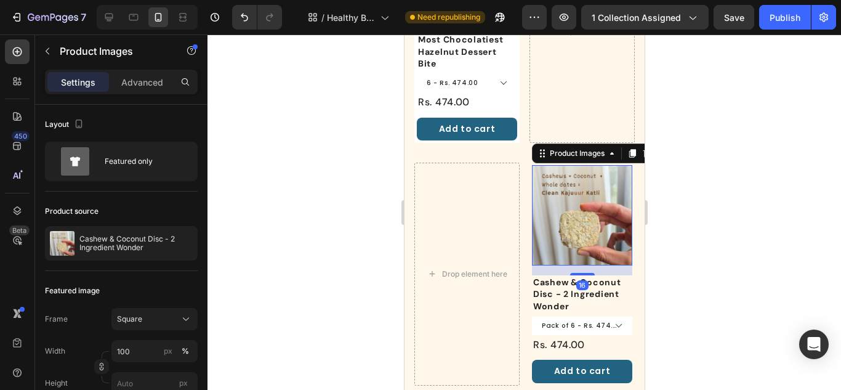
click at [599, 265] on div "16" at bounding box center [581, 270] width 100 height 10
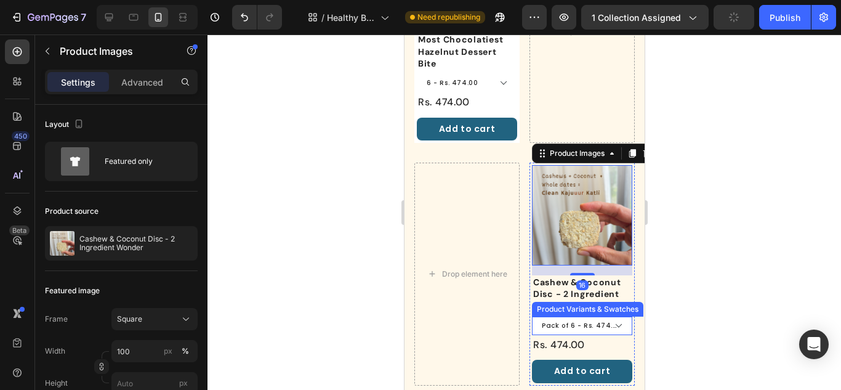
click at [599, 317] on select "Pack of 6 - Rs. 474.00 Pack of 12 - Rs. 899.00" at bounding box center [581, 326] width 100 height 18
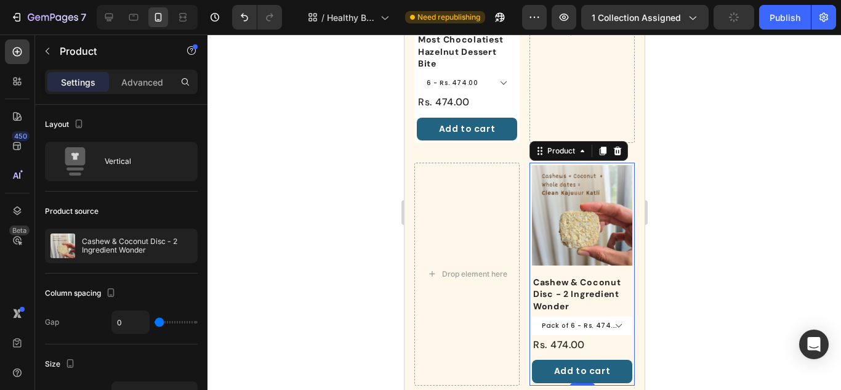
click at [592, 258] on div "Product Images" at bounding box center [581, 220] width 100 height 110
click at [615, 147] on icon at bounding box center [617, 151] width 8 height 9
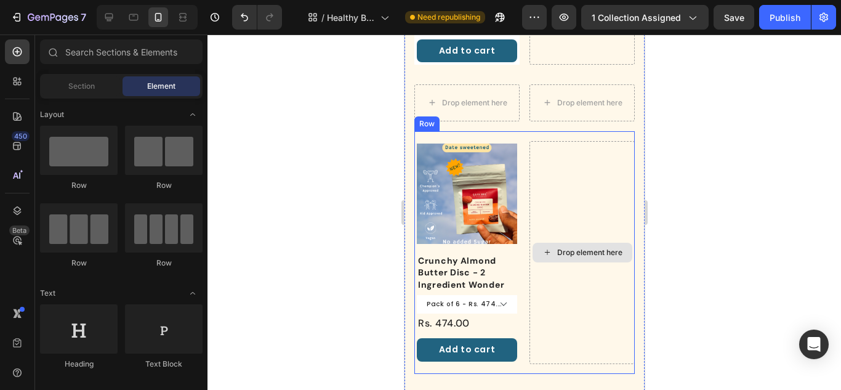
scroll to position [696, 0]
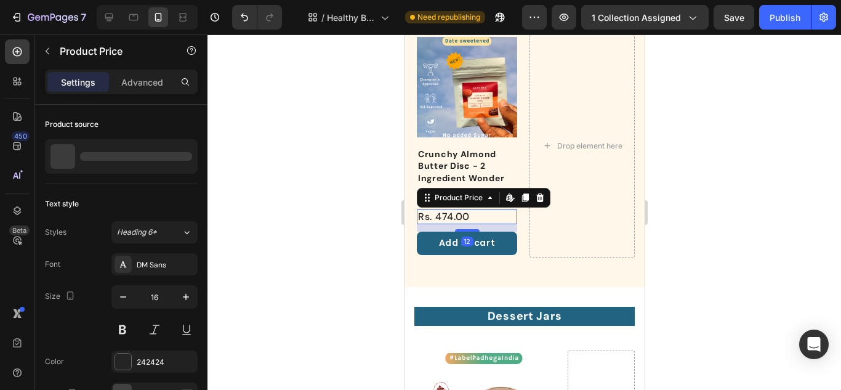
click at [500, 209] on div "Rs. 474.00" at bounding box center [466, 216] width 100 height 15
drag, startPoint x: 494, startPoint y: 217, endPoint x: 508, endPoint y: 217, distance: 13.6
click at [494, 224] on div "12" at bounding box center [466, 227] width 100 height 7
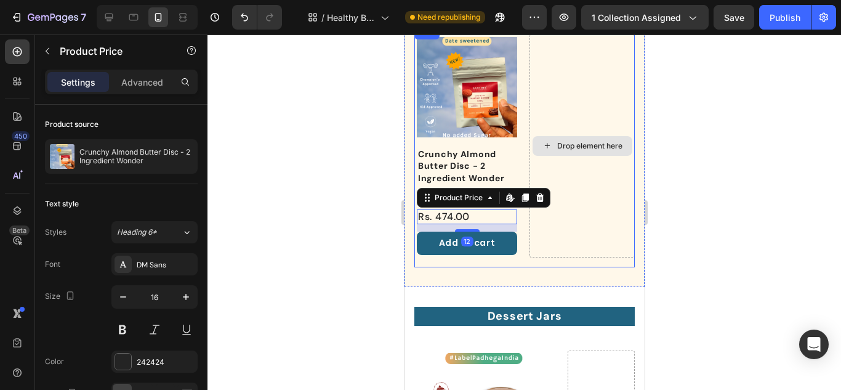
click at [613, 219] on div "Drop element here" at bounding box center [581, 145] width 105 height 223
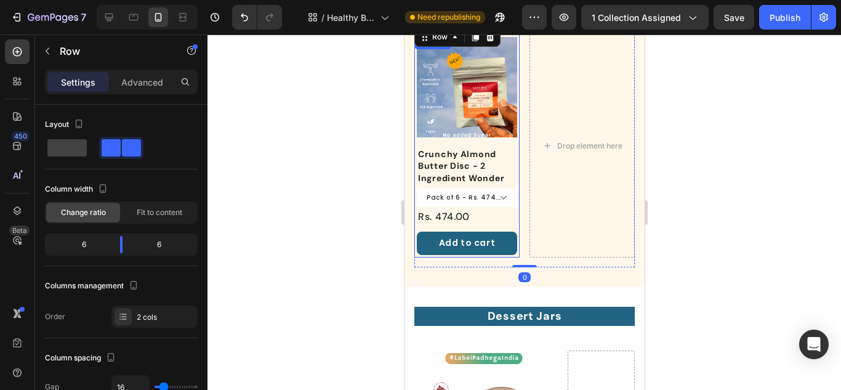
click at [482, 217] on div "Crunchy Almond Butter Disc - 2 Ingredient Wonder Product Title Pack of 6 - Rs. …" at bounding box center [466, 201] width 100 height 108
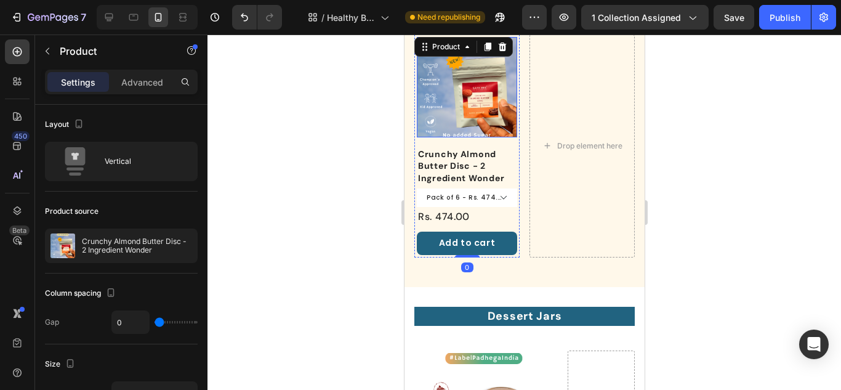
scroll to position [573, 0]
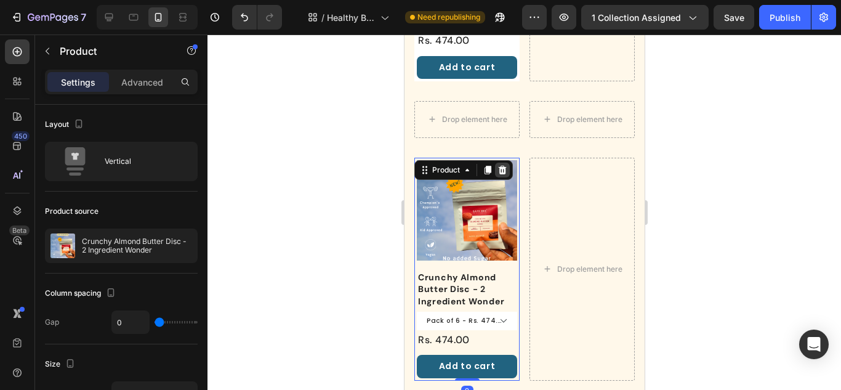
click at [505, 165] on icon at bounding box center [502, 170] width 10 height 10
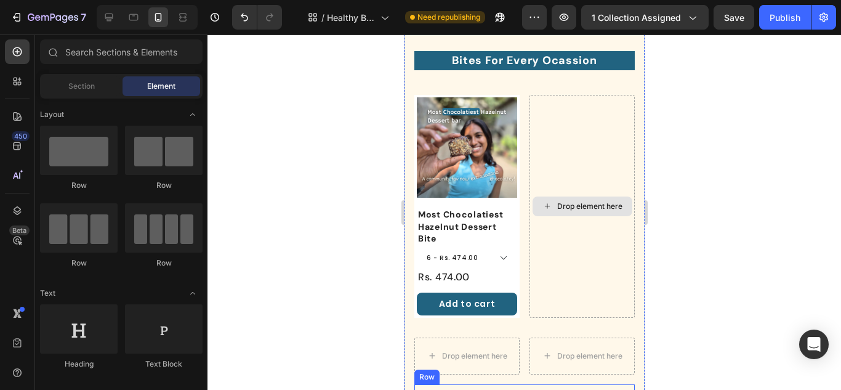
scroll to position [326, 0]
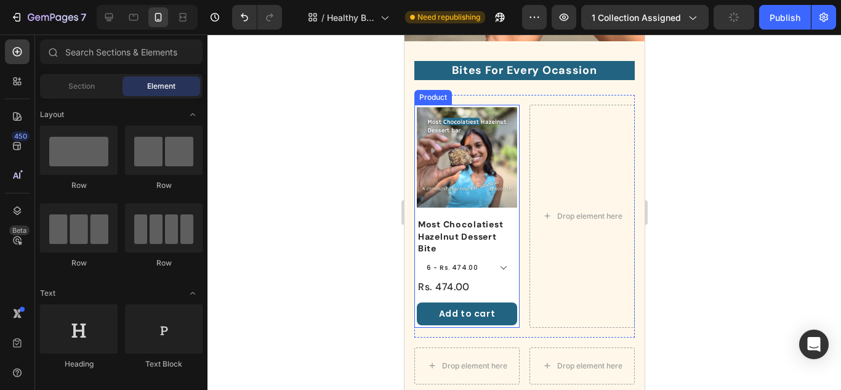
click at [490, 211] on div "Product Images" at bounding box center [466, 162] width 100 height 110
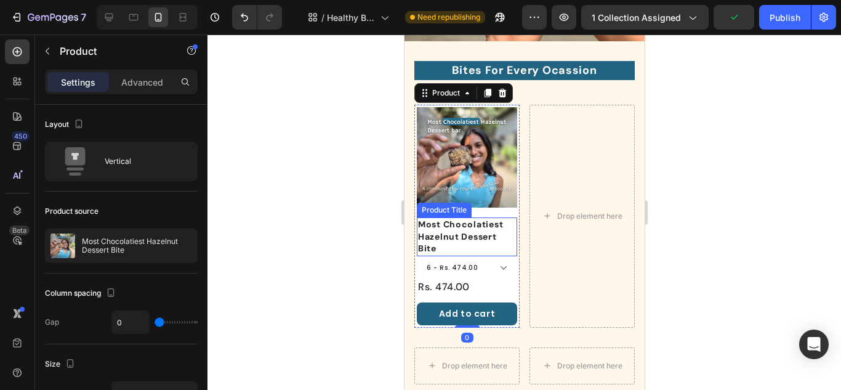
click at [425, 233] on h1 "Most Chocolatiest Hazelnut Dessert Bite" at bounding box center [466, 236] width 100 height 39
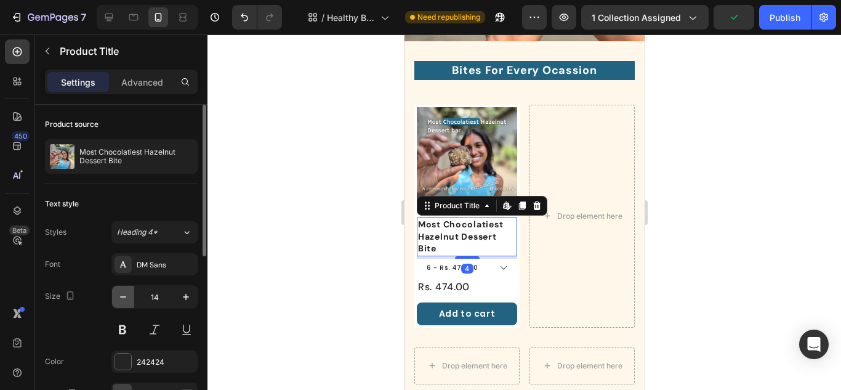
click at [124, 302] on icon "button" at bounding box center [123, 297] width 12 height 12
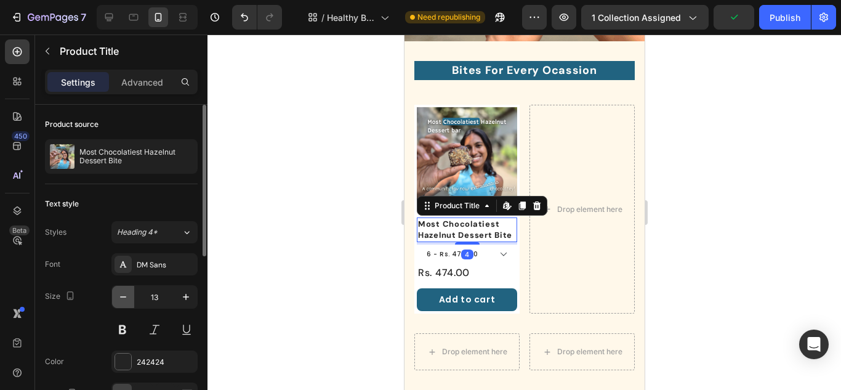
type input "12"
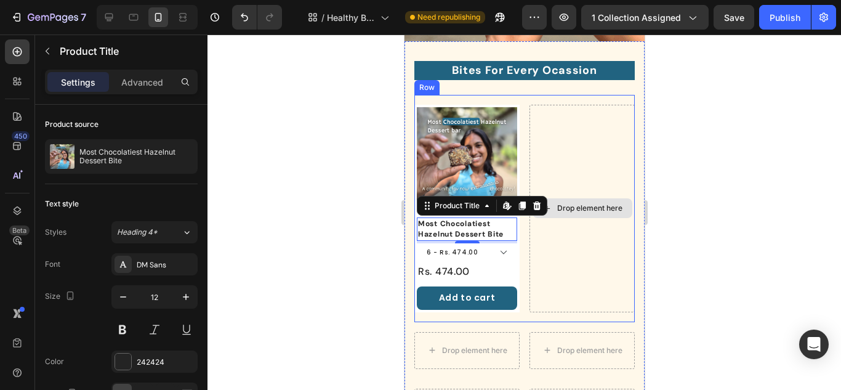
click at [583, 275] on div "Drop element here" at bounding box center [581, 209] width 105 height 208
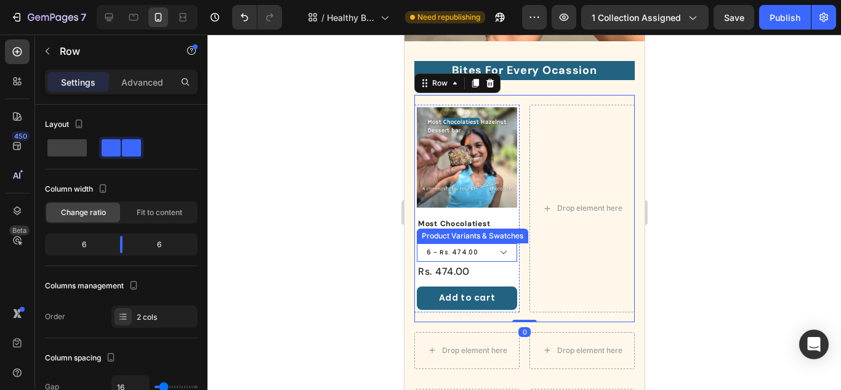
click at [483, 248] on select "6 - Rs. 474.00 12 - Rs. 899.00" at bounding box center [466, 252] width 100 height 18
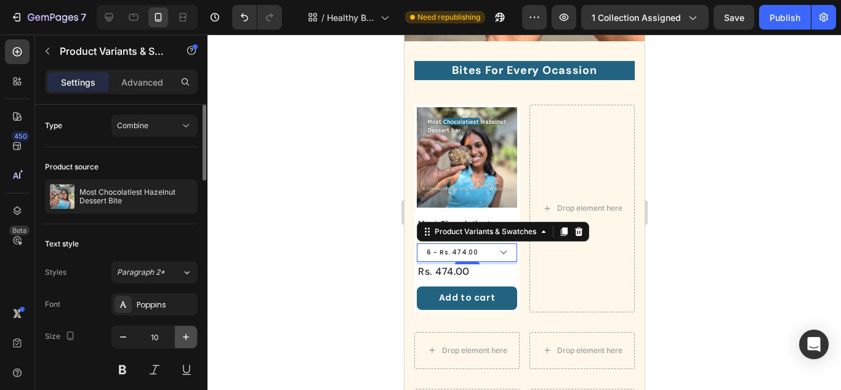
click at [188, 344] on button "button" at bounding box center [186, 337] width 22 height 22
type input "12"
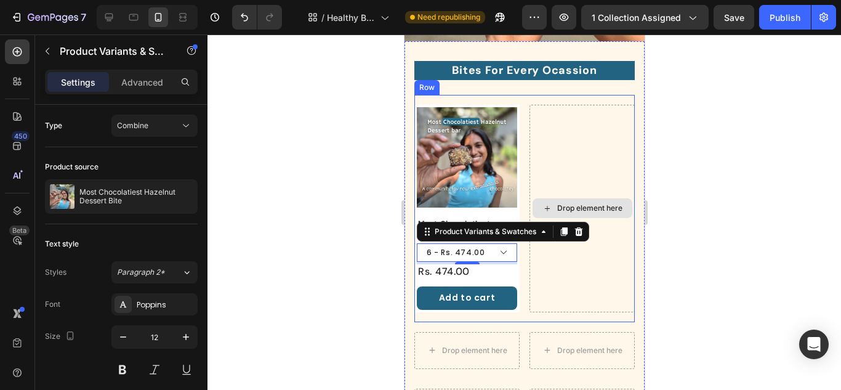
click at [554, 296] on div "Drop element here" at bounding box center [581, 209] width 105 height 208
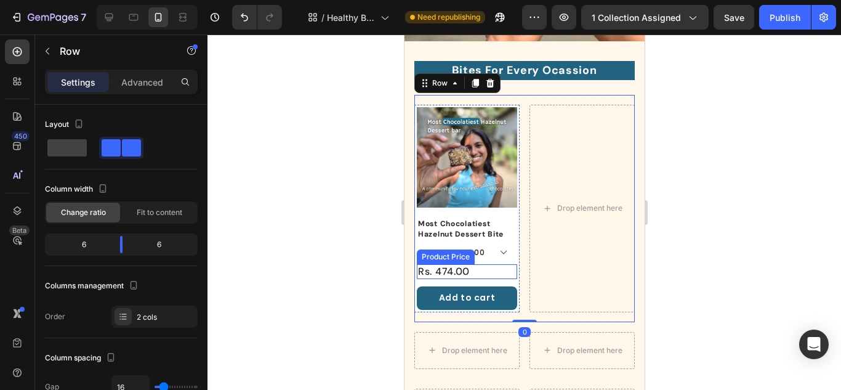
click at [469, 268] on div "Rs. 474.00" at bounding box center [466, 271] width 100 height 15
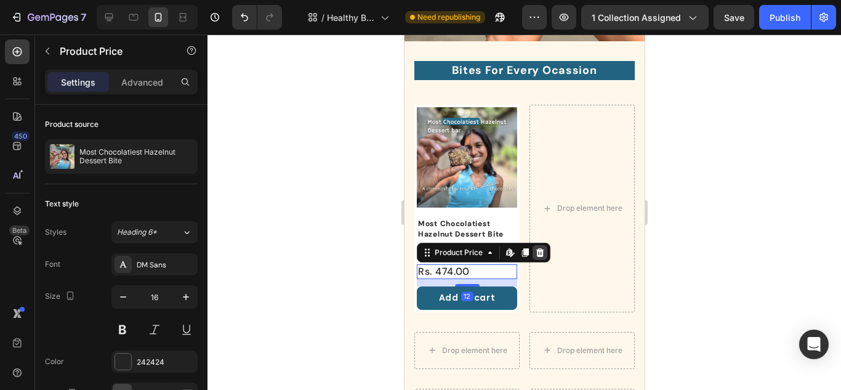
click at [536, 248] on icon at bounding box center [540, 253] width 10 height 10
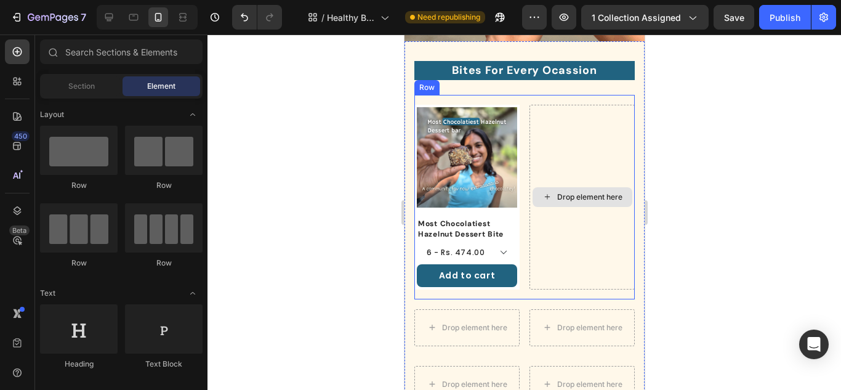
click at [538, 252] on div "Drop element here" at bounding box center [581, 197] width 105 height 185
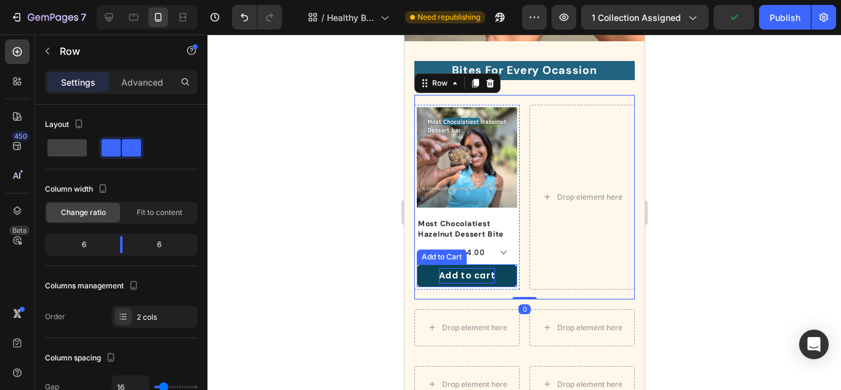
click at [471, 278] on div "Add to cart" at bounding box center [466, 275] width 57 height 15
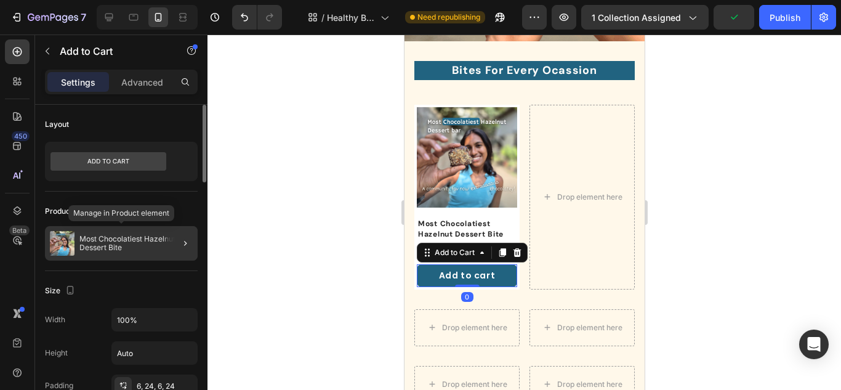
scroll to position [185, 0]
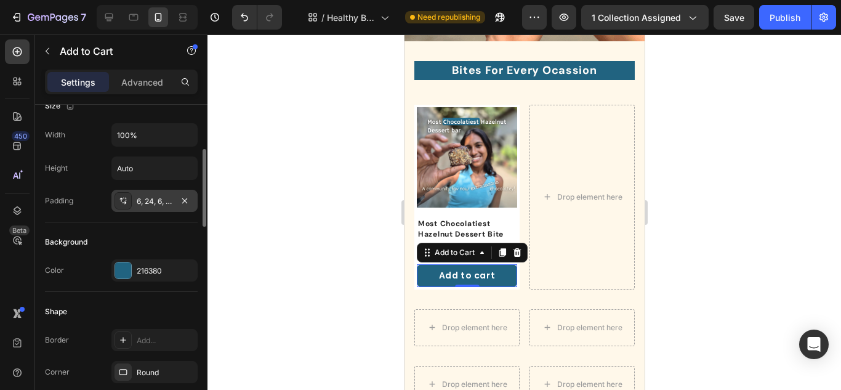
click at [115, 195] on div at bounding box center [123, 200] width 17 height 17
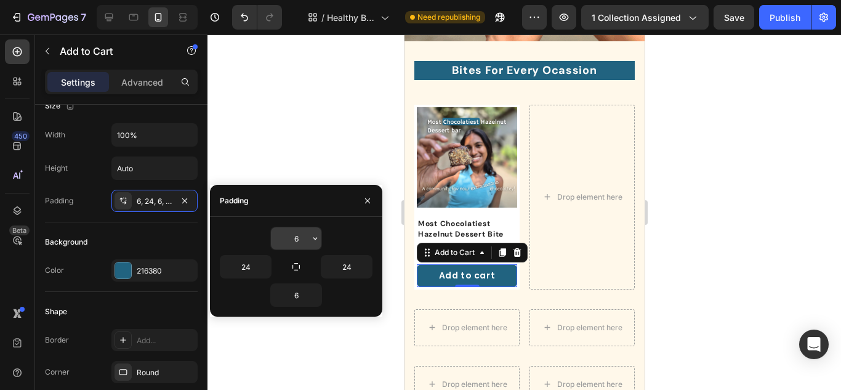
click at [297, 244] on input "6" at bounding box center [296, 238] width 50 height 22
type input "4"
click at [301, 299] on input "6" at bounding box center [296, 295] width 50 height 22
type input "4"
click at [358, 293] on div "4" at bounding box center [296, 294] width 153 height 23
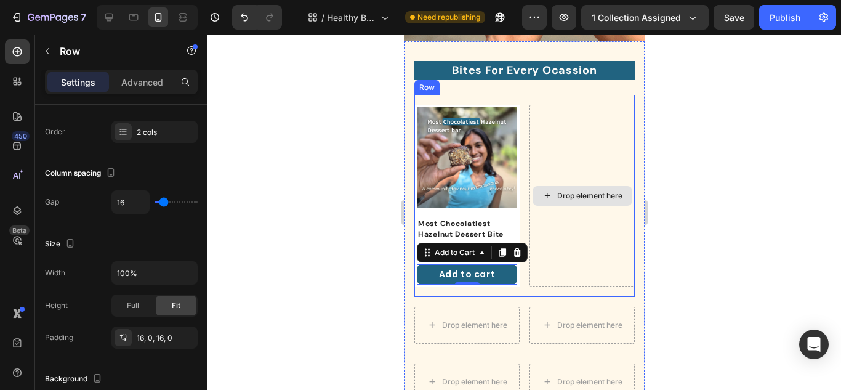
click at [559, 274] on div "Drop element here" at bounding box center [581, 196] width 105 height 182
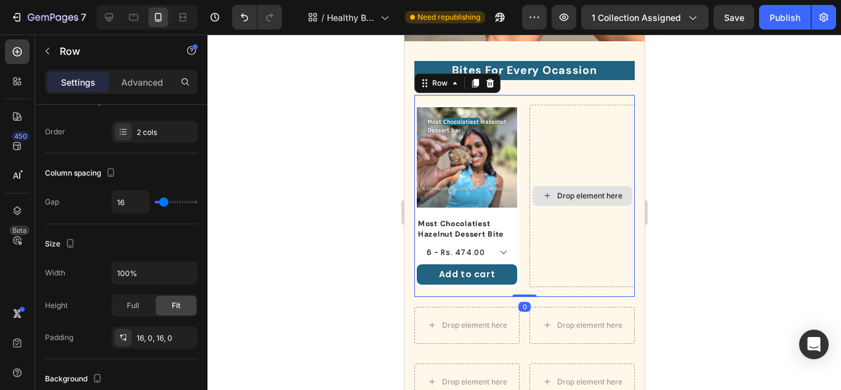
scroll to position [0, 0]
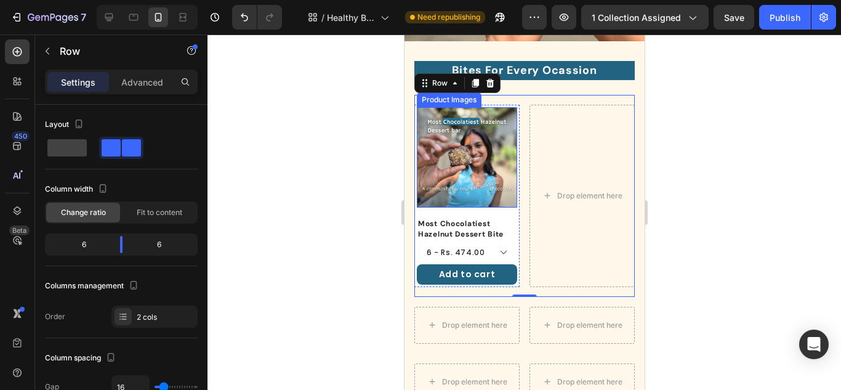
click at [484, 195] on img at bounding box center [466, 157] width 100 height 100
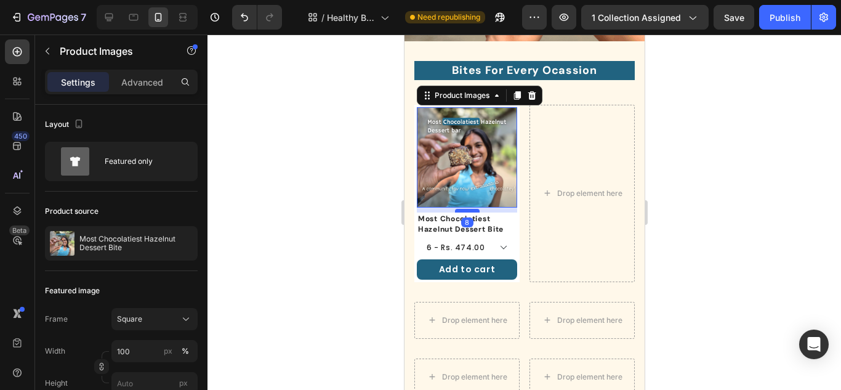
click at [471, 209] on div at bounding box center [466, 211] width 25 height 4
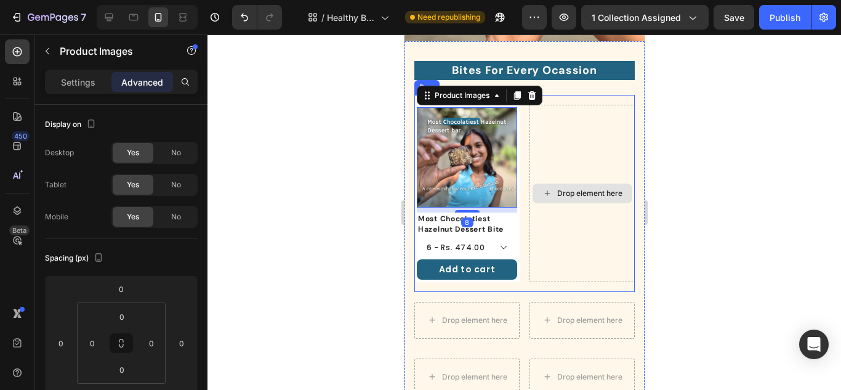
click at [602, 231] on div "Drop element here" at bounding box center [581, 193] width 105 height 177
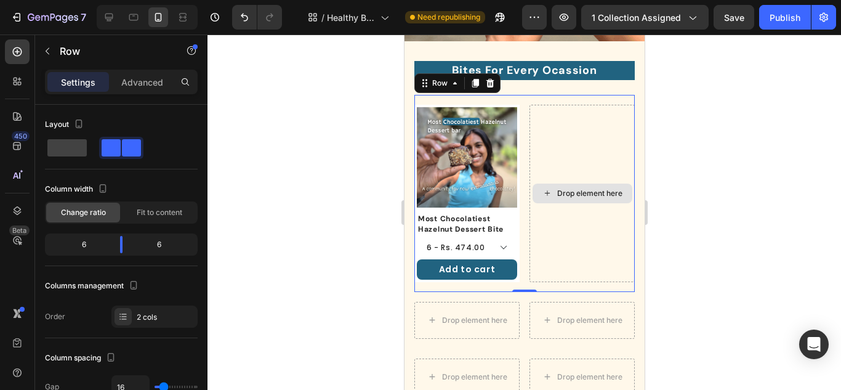
click at [587, 243] on div "Drop element here" at bounding box center [581, 193] width 105 height 177
click at [759, 251] on div at bounding box center [525, 211] width 634 height 355
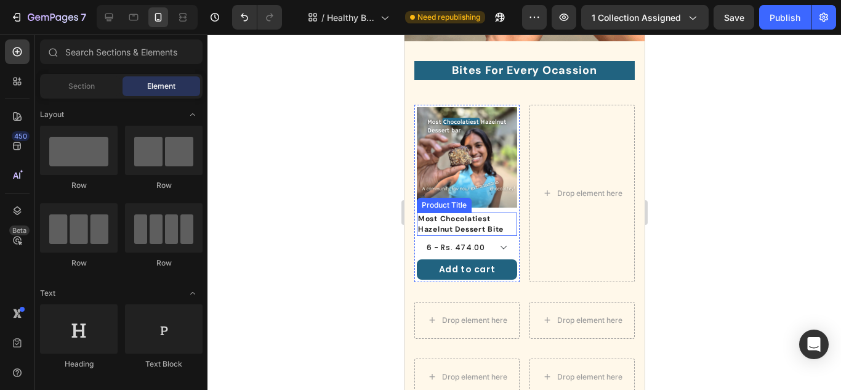
click at [482, 225] on h1 "Most Chocolatiest Hazelnut Dessert Bite" at bounding box center [466, 223] width 100 height 23
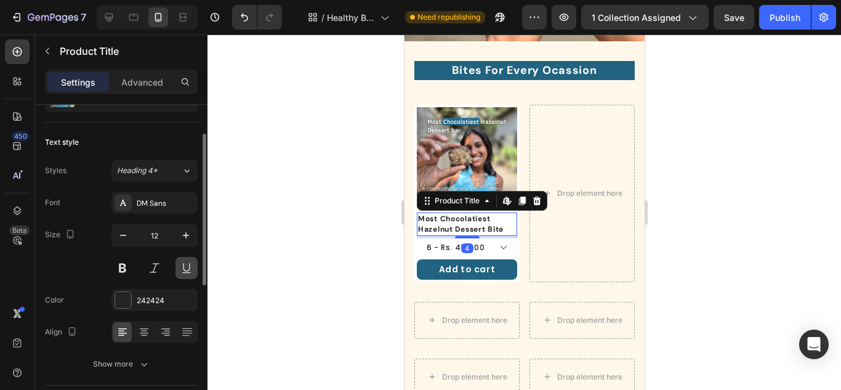
scroll to position [123, 0]
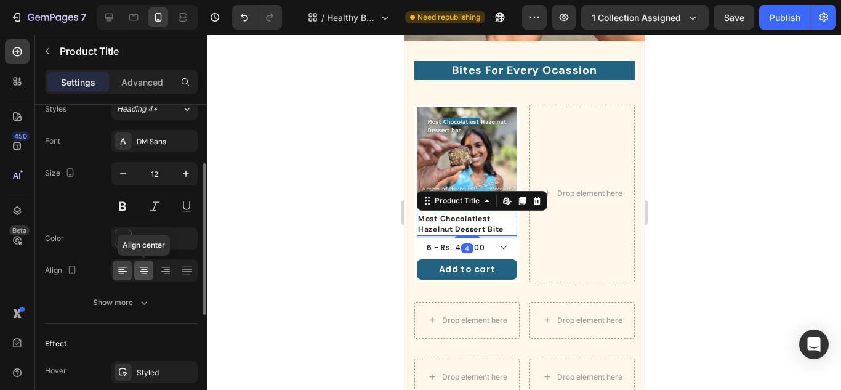
click at [148, 270] on icon at bounding box center [144, 270] width 12 height 12
click at [761, 246] on div at bounding box center [525, 211] width 634 height 355
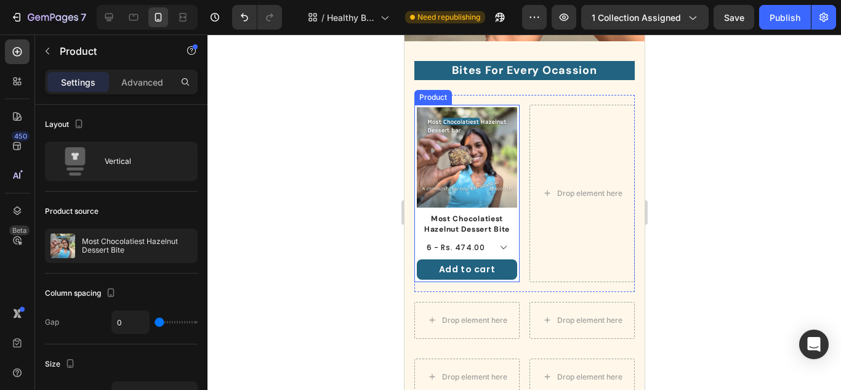
click at [494, 206] on div "Product Images" at bounding box center [466, 159] width 100 height 105
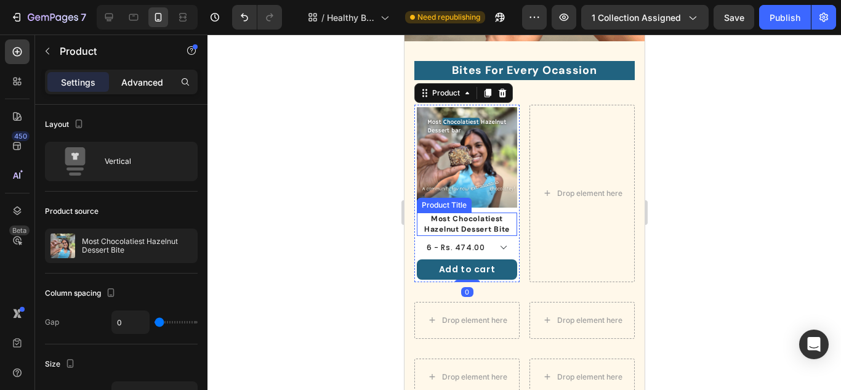
click at [135, 78] on p "Advanced" at bounding box center [142, 82] width 42 height 13
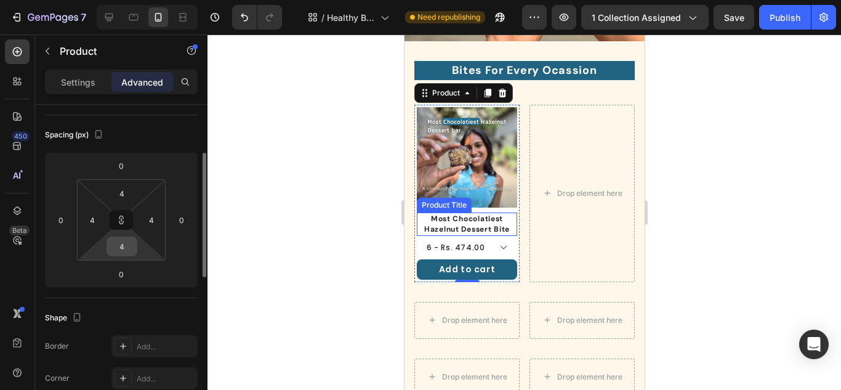
click at [121, 246] on input "4" at bounding box center [122, 246] width 25 height 18
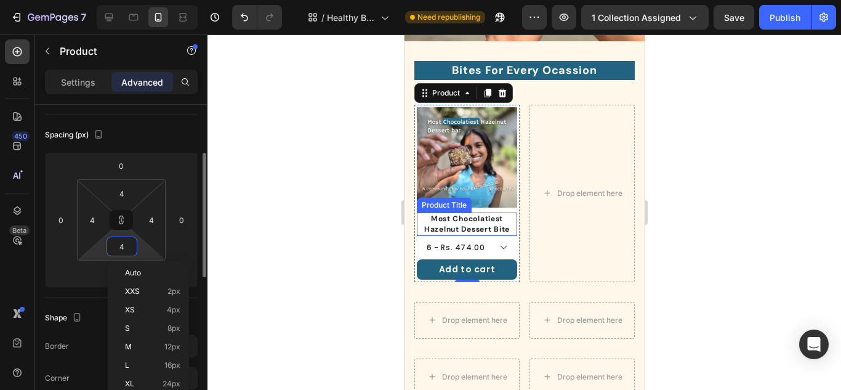
type input "6"
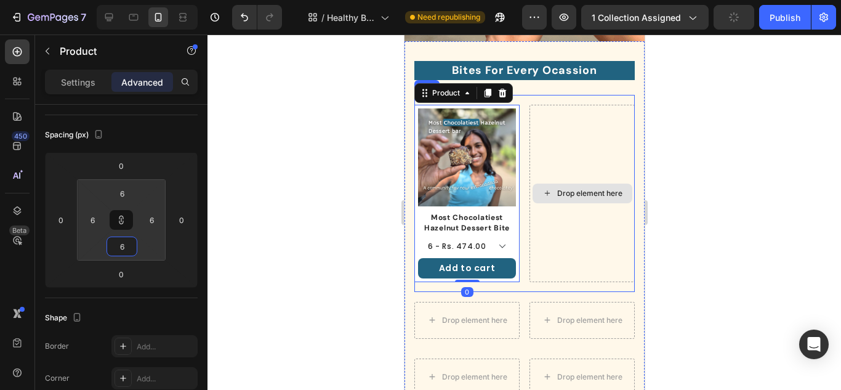
click at [573, 245] on div "Drop element here" at bounding box center [581, 193] width 105 height 177
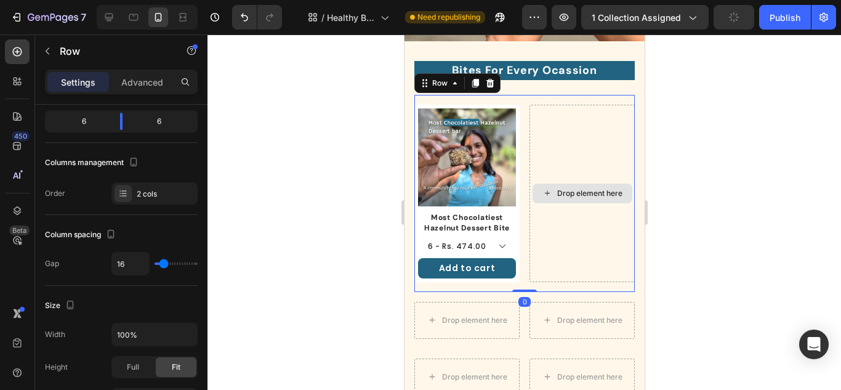
scroll to position [0, 0]
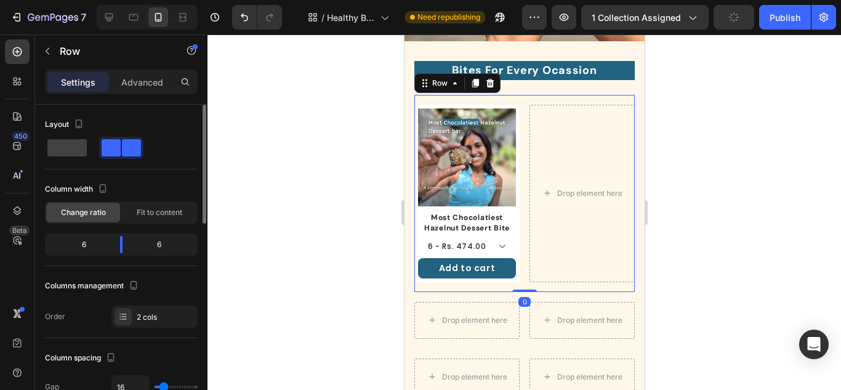
click at [781, 219] on div at bounding box center [525, 211] width 634 height 355
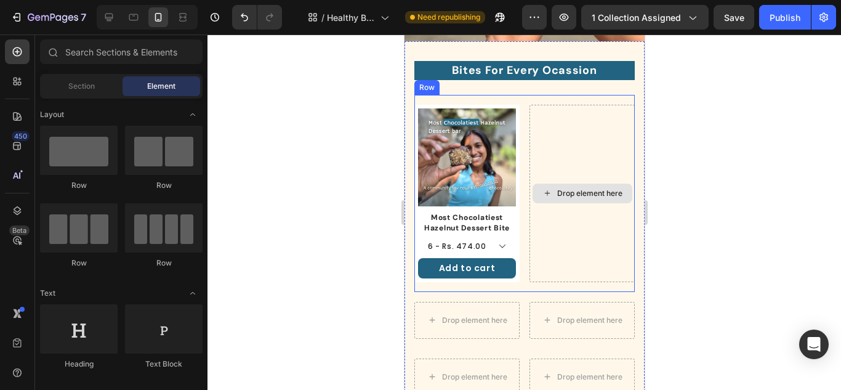
click at [560, 271] on div "Drop element here" at bounding box center [581, 193] width 105 height 177
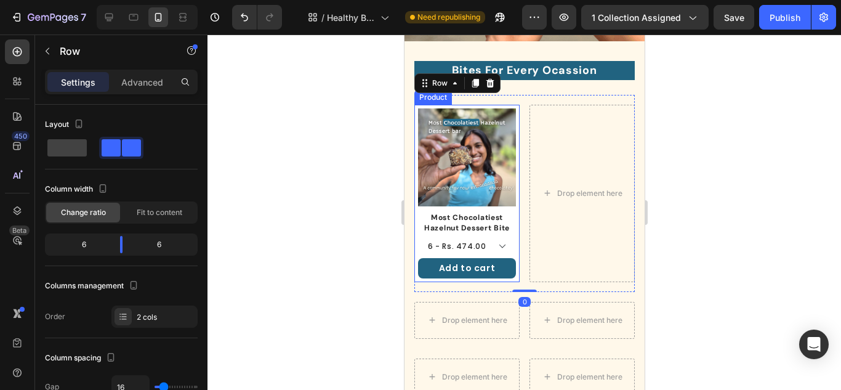
click at [482, 204] on div "Product Images" at bounding box center [467, 159] width 98 height 103
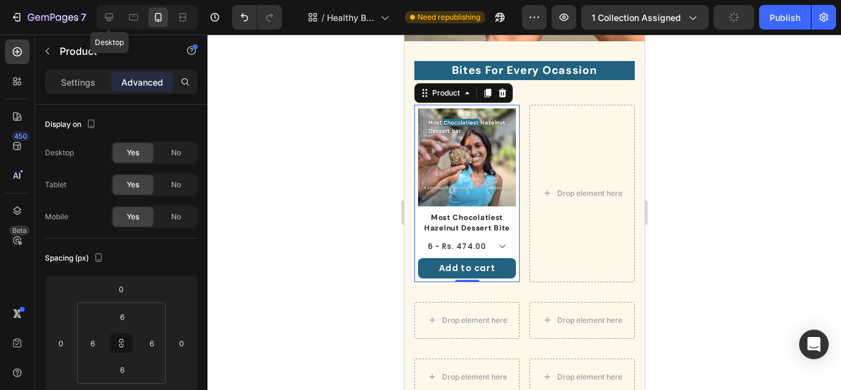
drag, startPoint x: 107, startPoint y: 20, endPoint x: 120, endPoint y: 20, distance: 13.6
click at [107, 20] on icon at bounding box center [109, 17] width 12 height 12
type input "0"
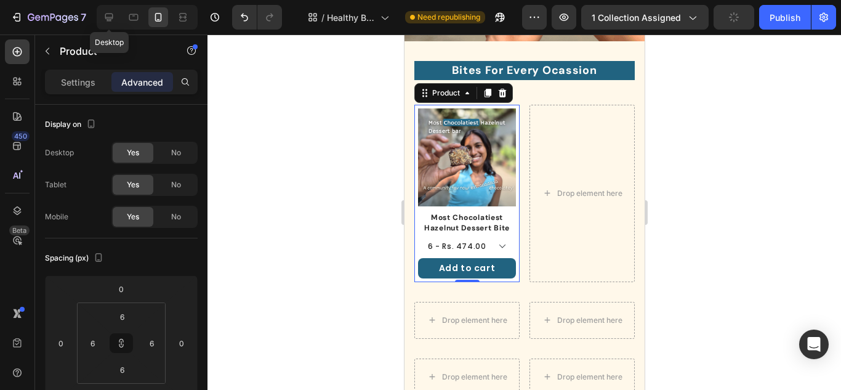
type input "0"
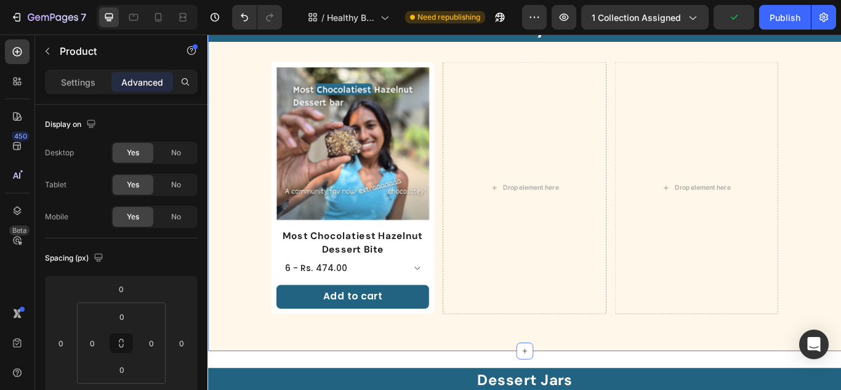
scroll to position [38, 0]
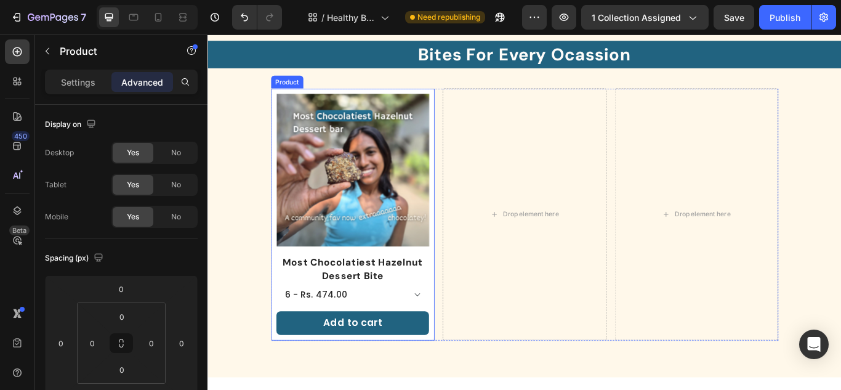
click at [465, 105] on div "Product Images Most Chocolatiest Hazelnut Dessert Bite Product Title 6 - Rs. 47…" at bounding box center [376, 244] width 190 height 294
click at [355, 85] on icon at bounding box center [355, 85] width 7 height 9
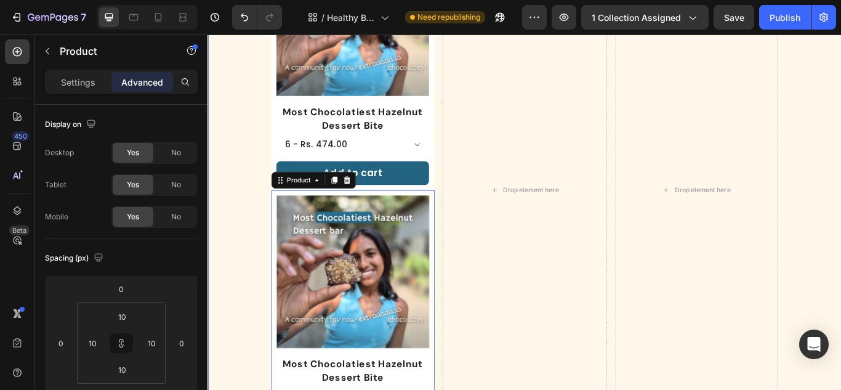
scroll to position [349, 0]
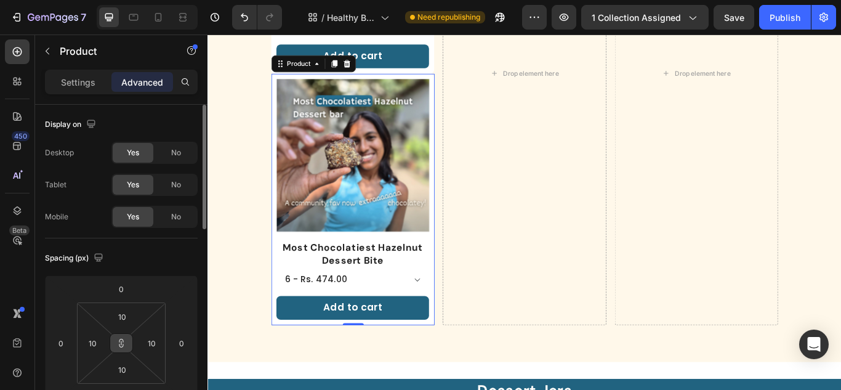
click at [119, 344] on icon at bounding box center [121, 346] width 4 height 4
click at [123, 284] on input "0" at bounding box center [121, 289] width 25 height 18
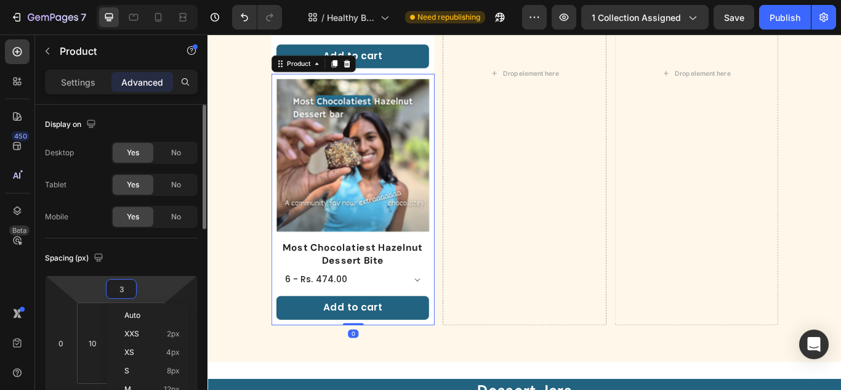
type input "30"
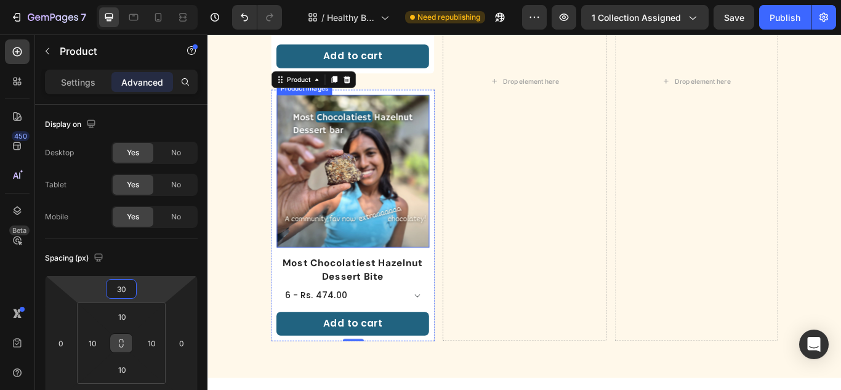
click at [403, 265] on img at bounding box center [377, 194] width 178 height 178
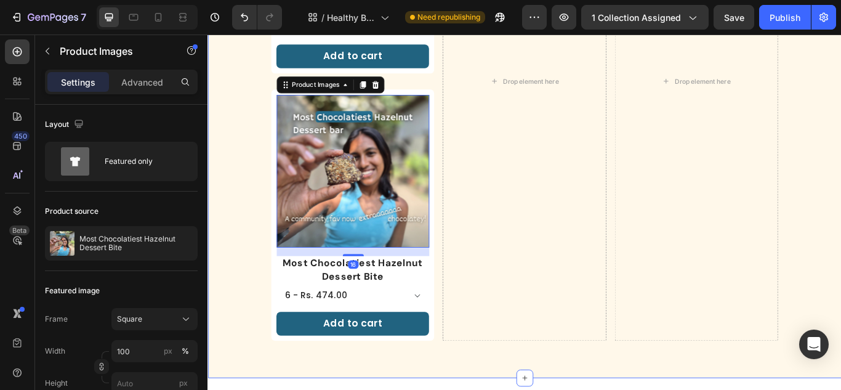
click at [547, 306] on div "Drop element here" at bounding box center [577, 88] width 190 height 605
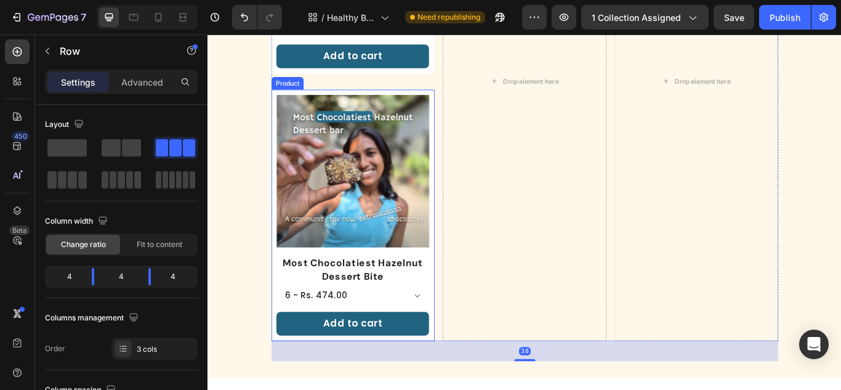
click at [415, 283] on div "Product Images" at bounding box center [377, 199] width 178 height 188
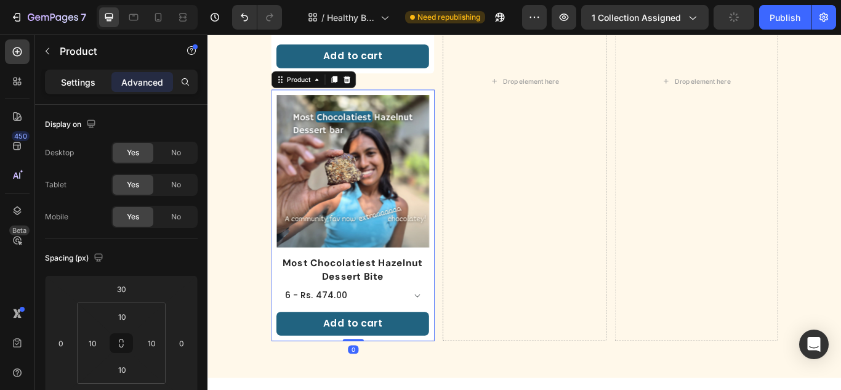
click at [67, 78] on p "Settings" at bounding box center [78, 82] width 34 height 13
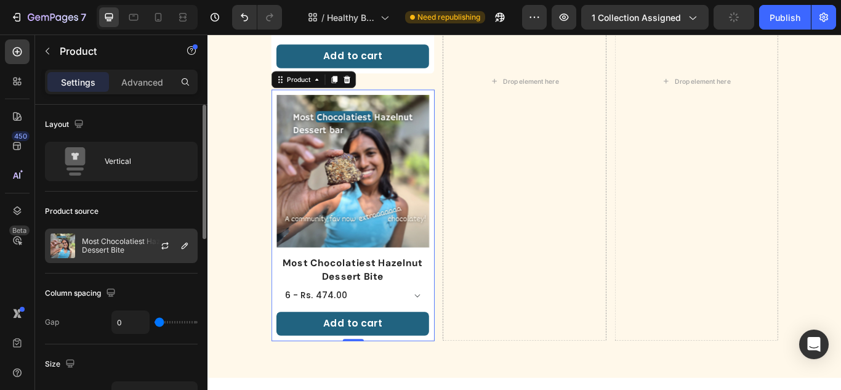
click at [99, 243] on p "Most Chocolatiest Hazelnut Dessert Bite" at bounding box center [137, 245] width 110 height 17
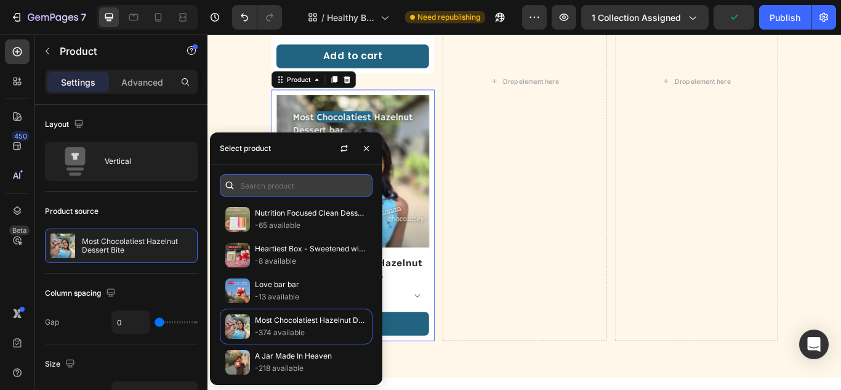
click at [284, 179] on input "text" at bounding box center [296, 185] width 153 height 22
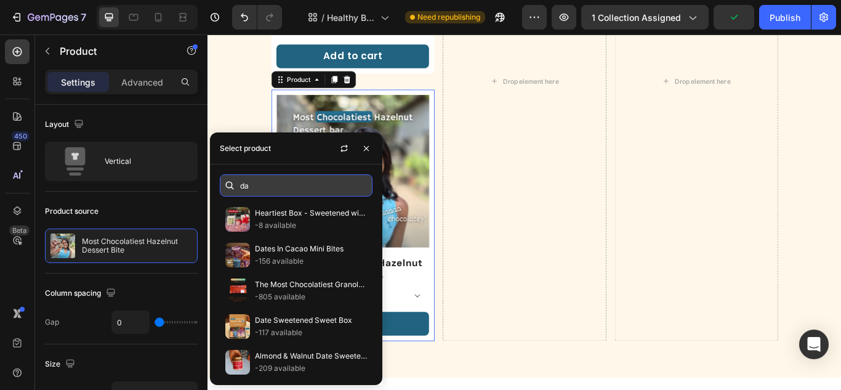
type input "d"
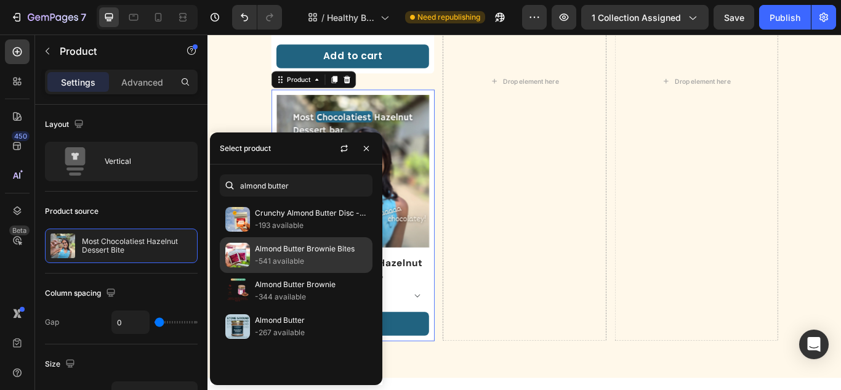
type input "almond butter"
click at [286, 254] on p "Almond Butter Brownie Bites" at bounding box center [311, 249] width 112 height 12
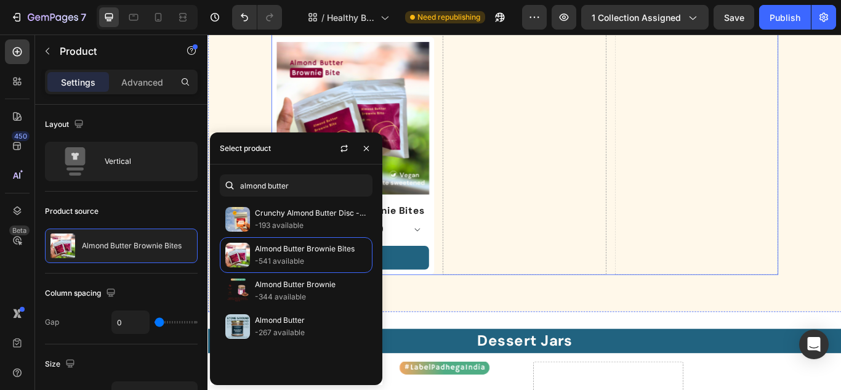
click at [589, 187] on div "Drop element here" at bounding box center [577, 20] width 190 height 590
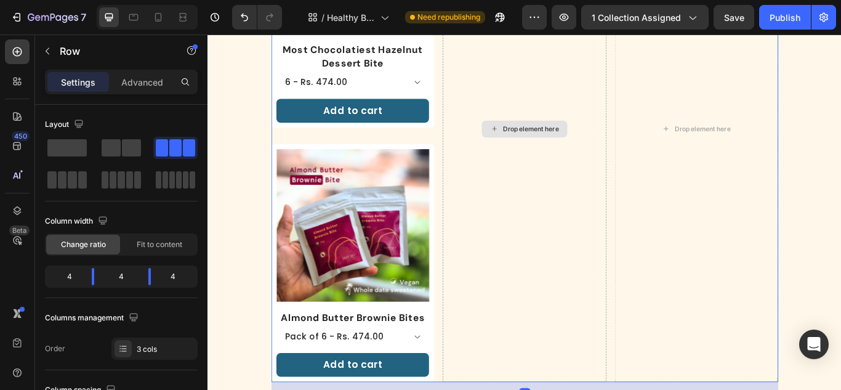
scroll to position [225, 0]
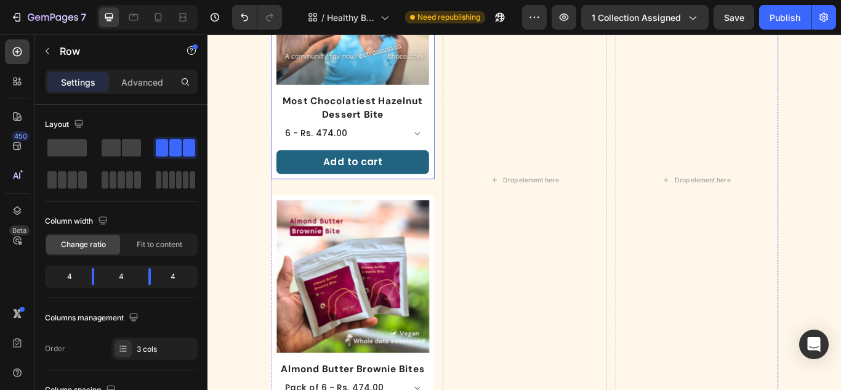
click at [452, 195] on div "Product Images Most Chocolatiest Hazelnut Dessert Bite Product Title 6 - Rs. 47…" at bounding box center [376, 56] width 190 height 294
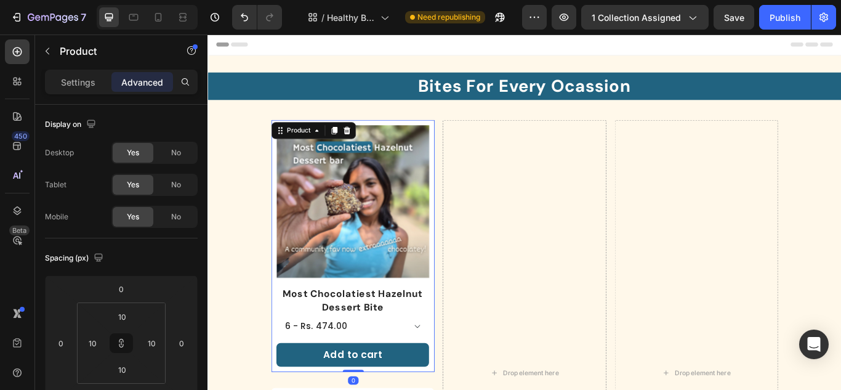
scroll to position [0, 0]
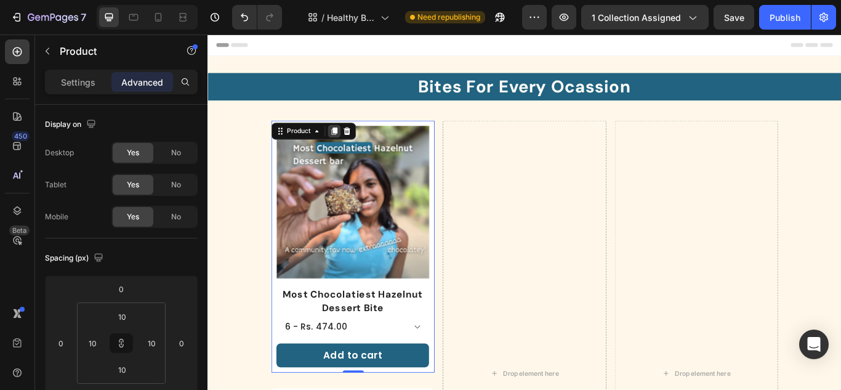
click at [355, 145] on icon at bounding box center [355, 147] width 7 height 9
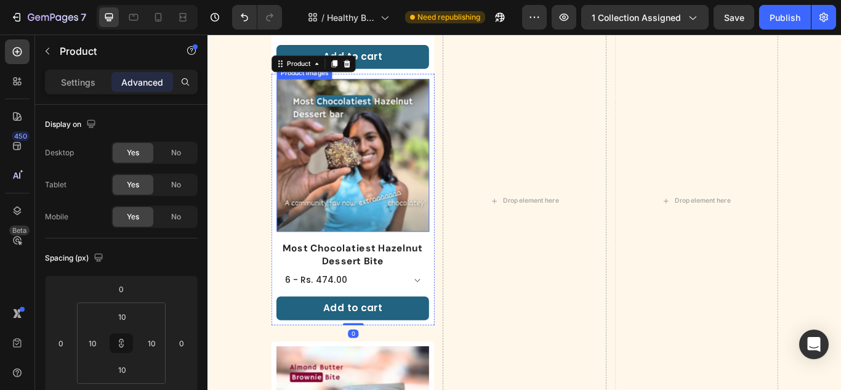
scroll to position [349, 0]
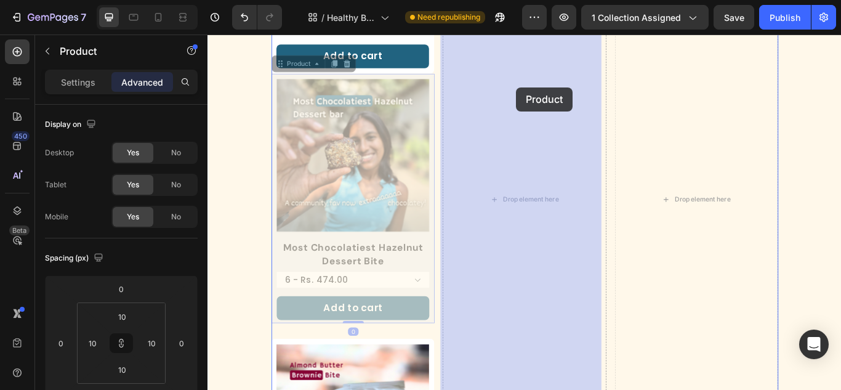
drag, startPoint x: 292, startPoint y: 70, endPoint x: 567, endPoint y: 96, distance: 276.5
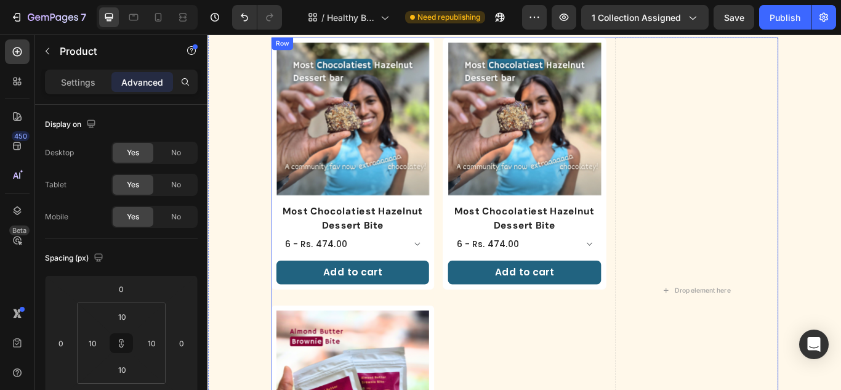
scroll to position [41, 0]
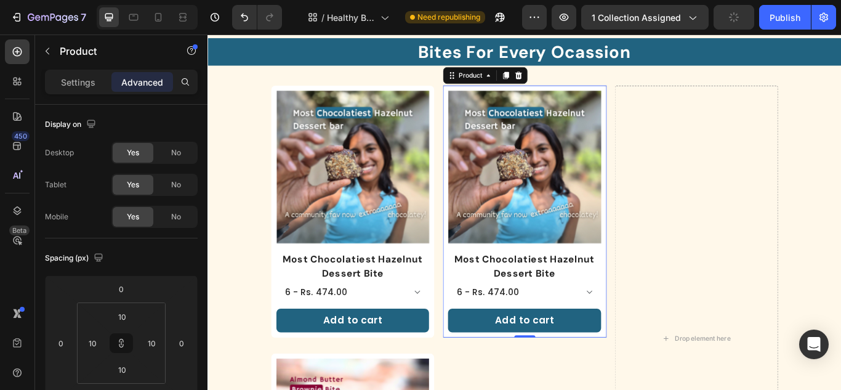
click at [560, 284] on div "Product Images" at bounding box center [577, 194] width 178 height 188
click at [73, 88] on p "Settings" at bounding box center [78, 82] width 34 height 13
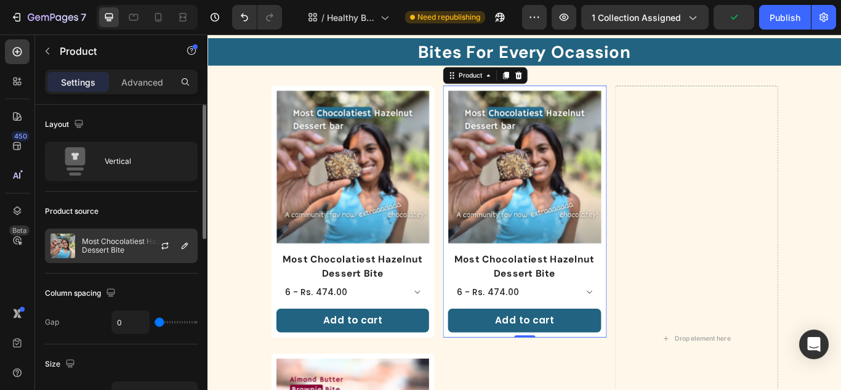
drag, startPoint x: 106, startPoint y: 228, endPoint x: 107, endPoint y: 244, distance: 16.0
click at [107, 251] on p "Most Chocolatiest Hazelnut Dessert Bite" at bounding box center [137, 245] width 110 height 17
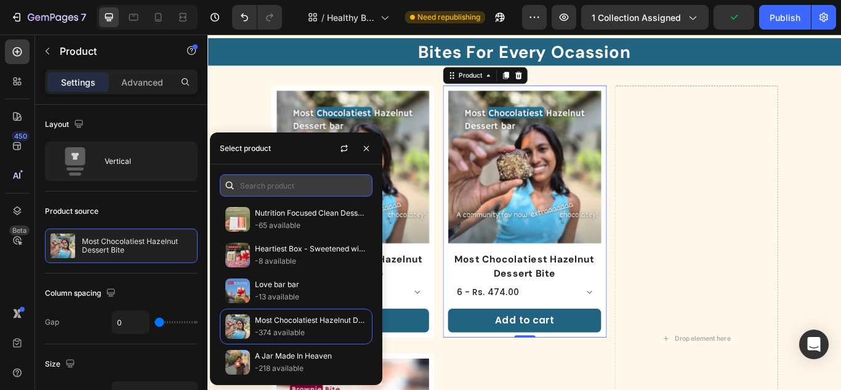
click at [270, 188] on input "text" at bounding box center [296, 185] width 153 height 22
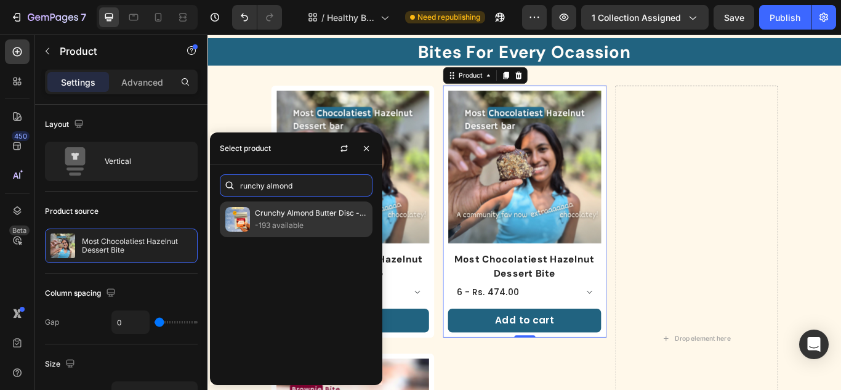
type input "runchy almond"
click at [254, 226] on div "Crunchy Almond Butter Disc - 2 Ingredient Wonder -193 available" at bounding box center [296, 219] width 153 height 36
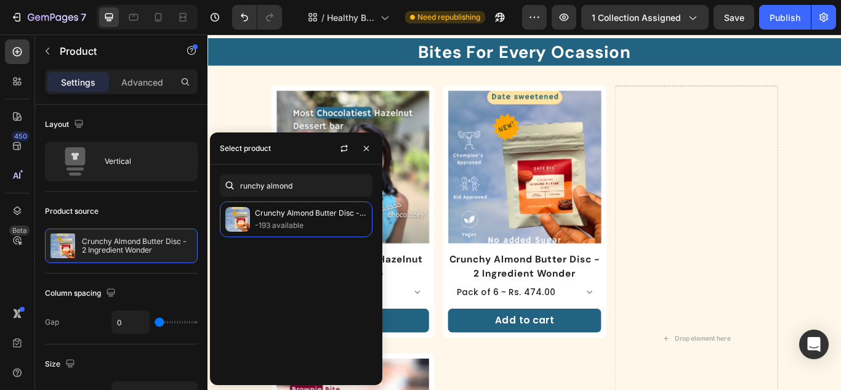
click at [573, 284] on div "Product Images" at bounding box center [577, 194] width 178 height 188
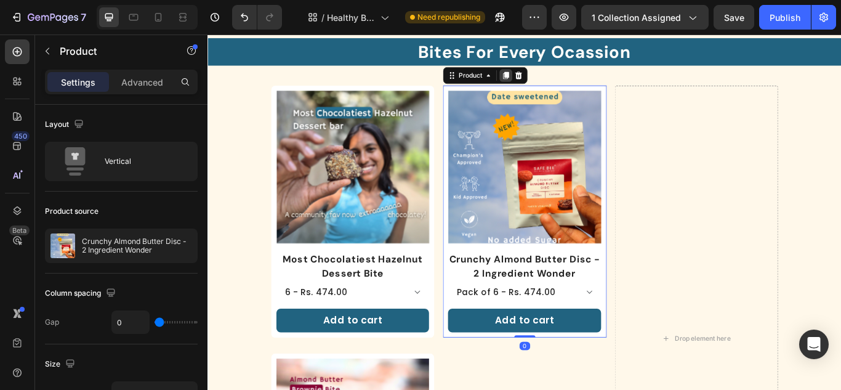
click at [550, 79] on icon at bounding box center [555, 83] width 10 height 10
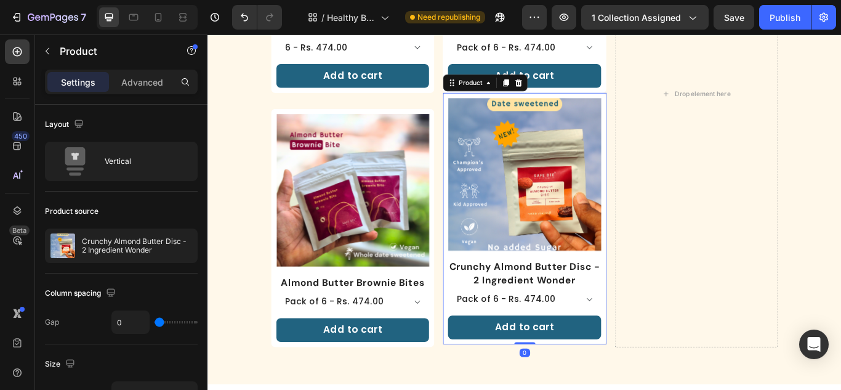
scroll to position [349, 0]
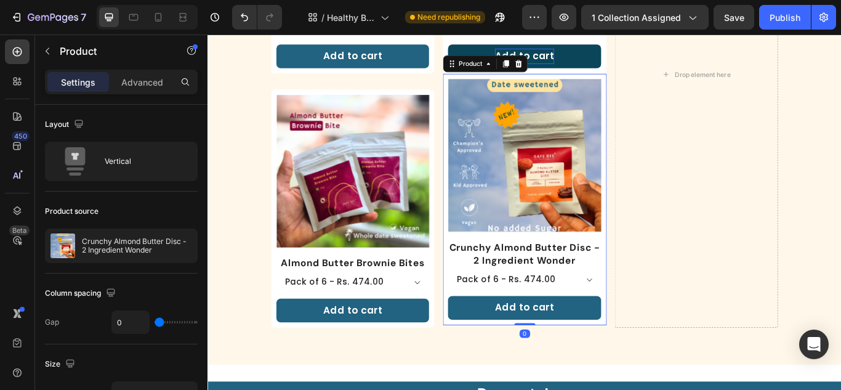
click at [565, 63] on icon at bounding box center [570, 68] width 10 height 10
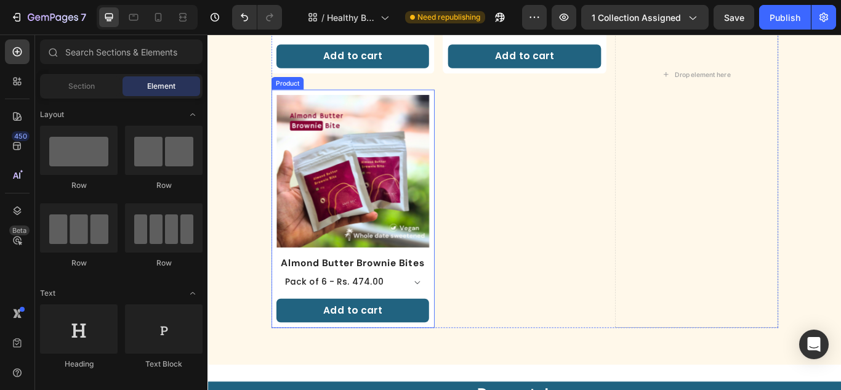
click at [421, 286] on div "Product Images" at bounding box center [377, 199] width 178 height 188
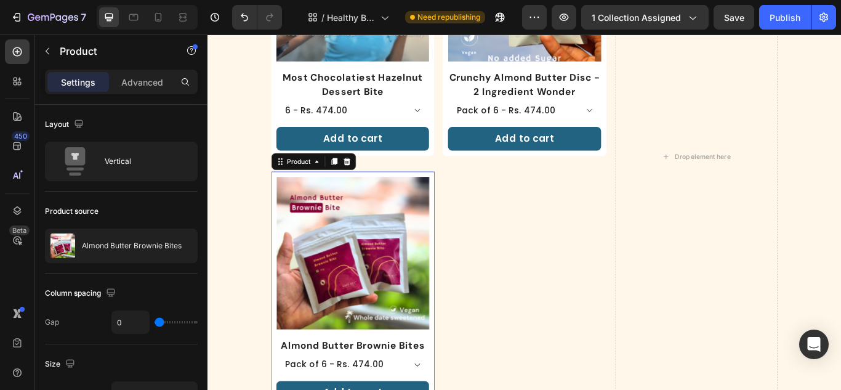
scroll to position [225, 0]
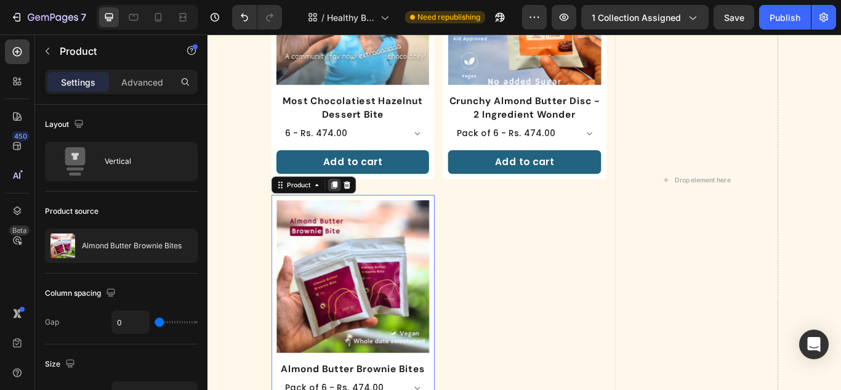
click at [353, 206] on icon at bounding box center [355, 210] width 7 height 9
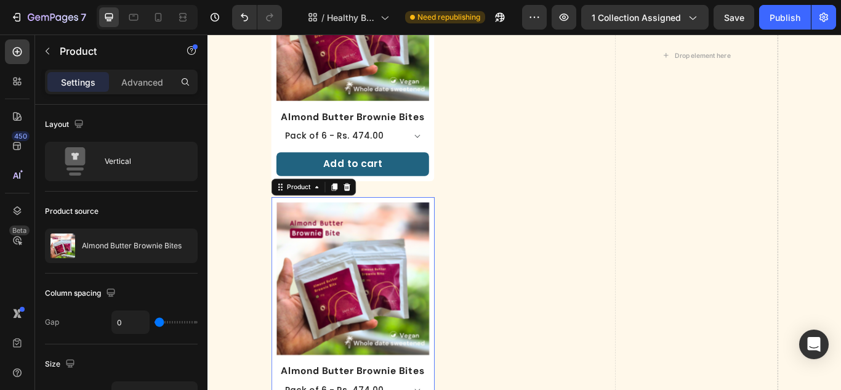
scroll to position [661, 0]
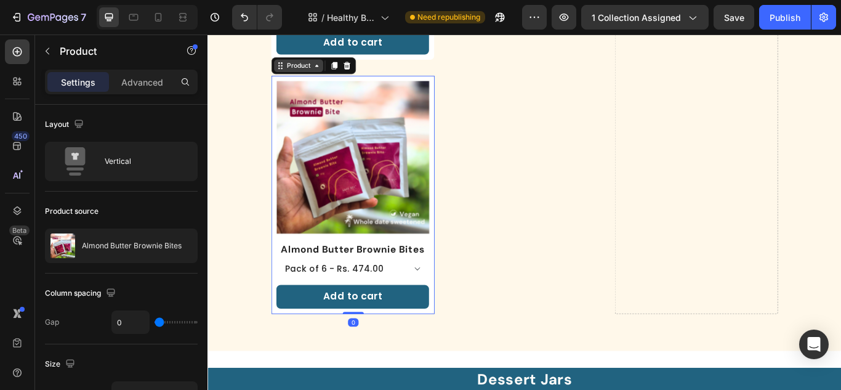
click at [293, 66] on icon at bounding box center [292, 71] width 10 height 10
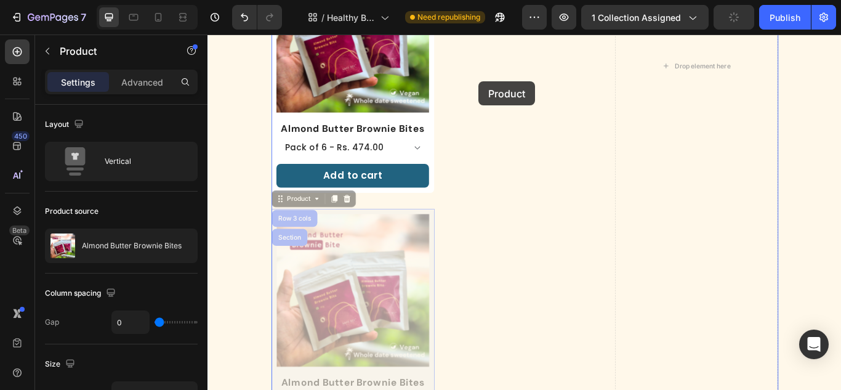
scroll to position [476, 0]
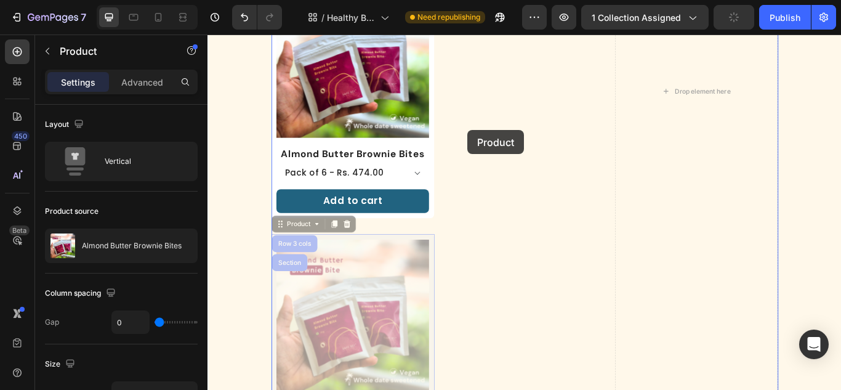
drag, startPoint x: 291, startPoint y: 66, endPoint x: 511, endPoint y: 147, distance: 234.4
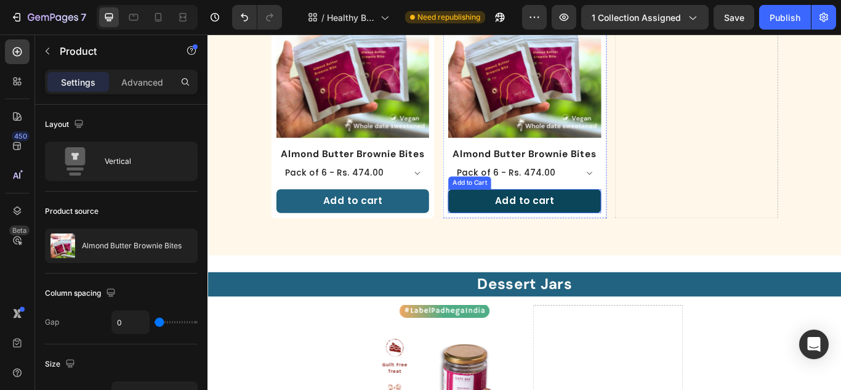
scroll to position [291, 0]
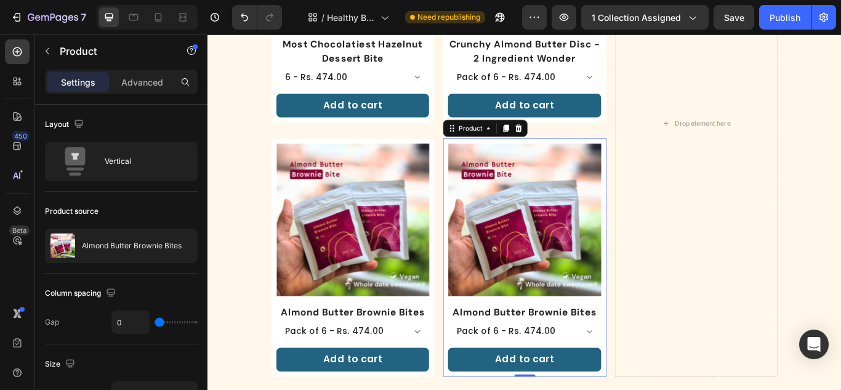
click at [572, 343] on div "Product Images" at bounding box center [577, 256] width 178 height 188
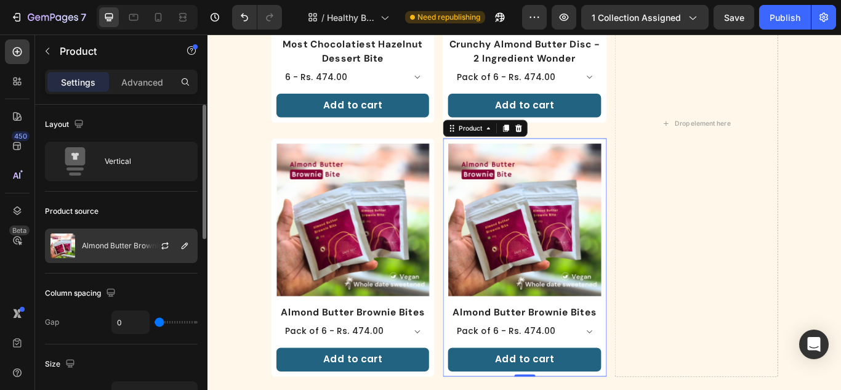
click at [65, 241] on img at bounding box center [62, 245] width 25 height 25
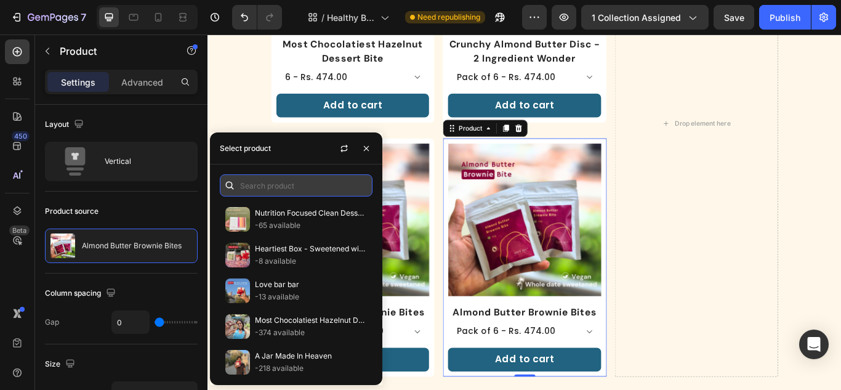
click at [276, 189] on input "text" at bounding box center [296, 185] width 153 height 22
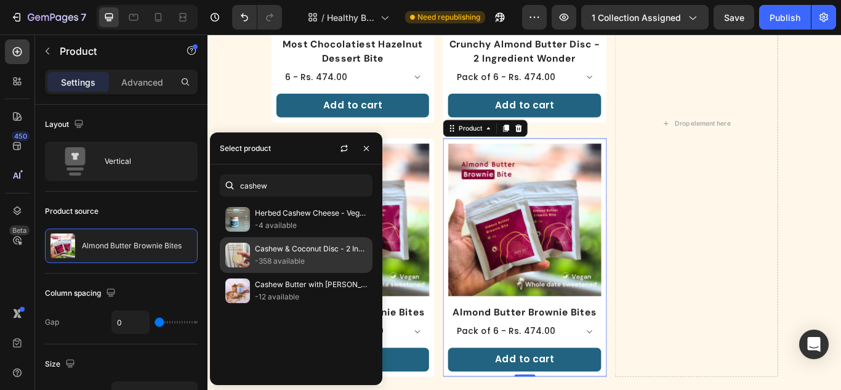
type input "cashew"
click at [266, 273] on div "Cashew & Coconut Disc - 2 Ingredient Wonder -358 available" at bounding box center [296, 291] width 153 height 36
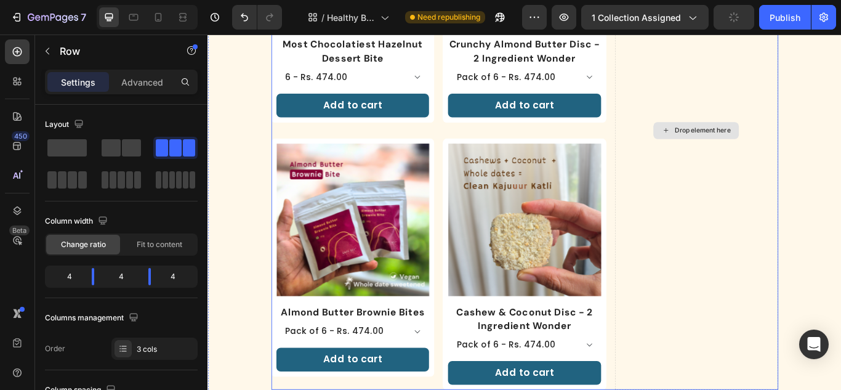
click at [757, 292] on div "Drop element here" at bounding box center [777, 146] width 190 height 605
click at [473, 131] on div "Product Images Most Chocolatiest Hazelnut Dessert Bite Product Title 6 - Rs. 47…" at bounding box center [576, 146] width 591 height 605
click at [149, 82] on p "Advanced" at bounding box center [142, 82] width 42 height 13
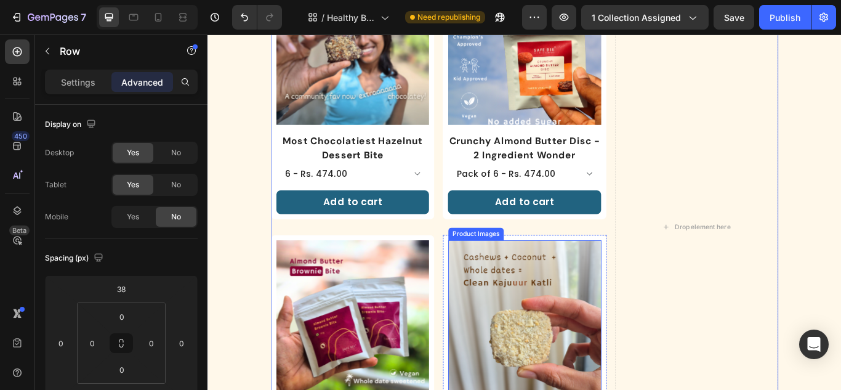
scroll to position [168, 0]
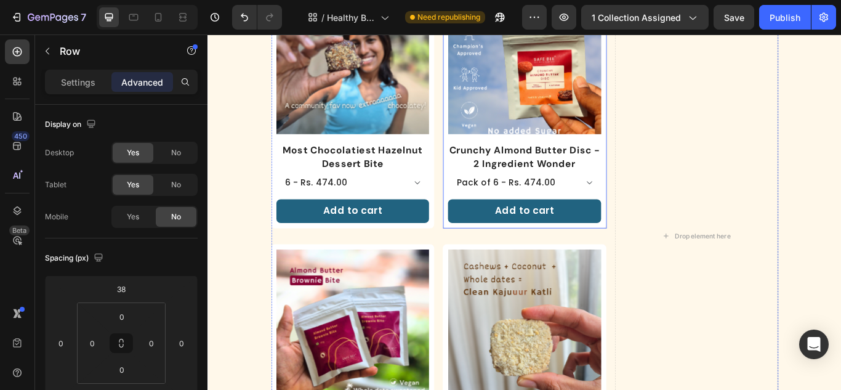
click at [579, 215] on div "Crunchy Almond Butter Disc - 2 Ingredient Wonder Product Title Pack of 6 - Rs. …" at bounding box center [577, 207] width 178 height 93
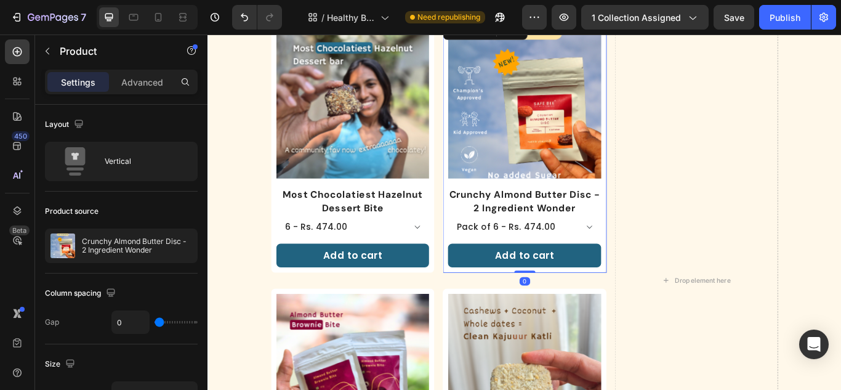
scroll to position [45, 0]
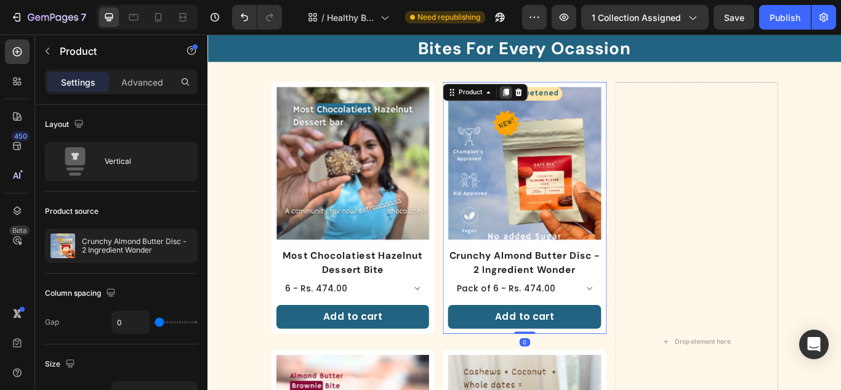
click at [550, 100] on icon at bounding box center [555, 102] width 10 height 10
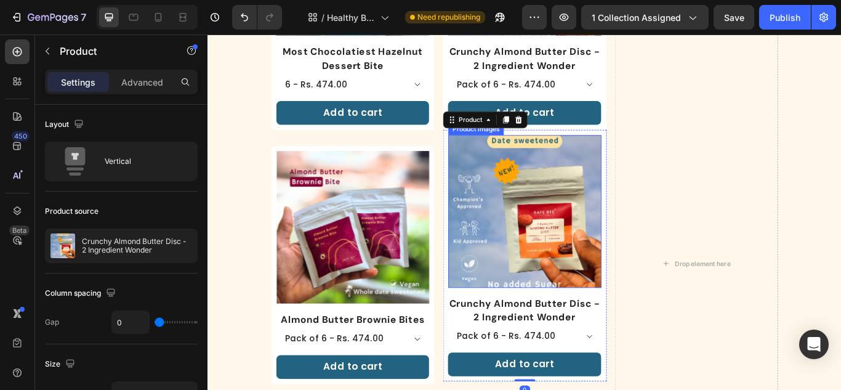
scroll to position [349, 0]
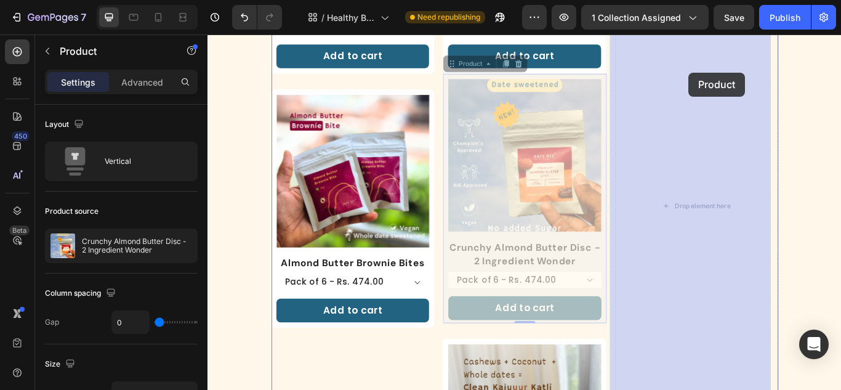
drag, startPoint x: 490, startPoint y: 67, endPoint x: 769, endPoint y: 79, distance: 278.6
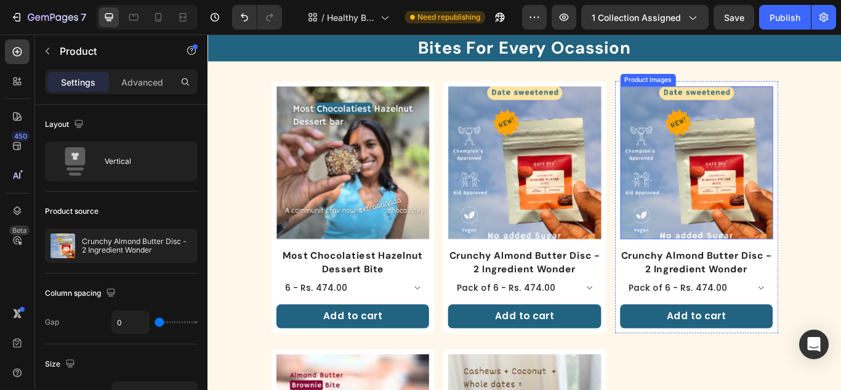
scroll to position [41, 0]
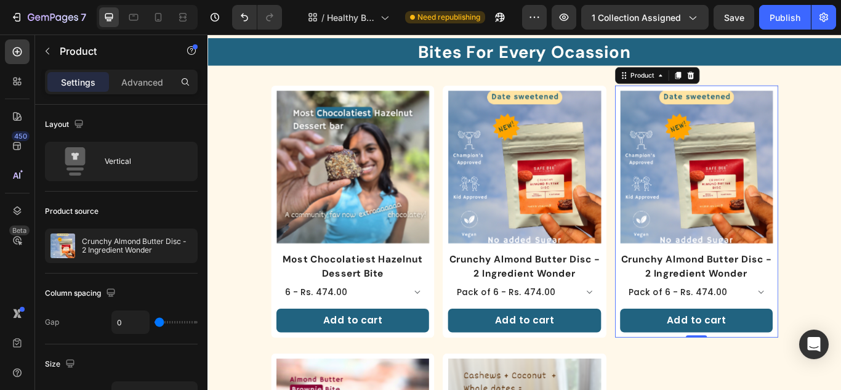
click at [780, 280] on div "Product Images" at bounding box center [777, 194] width 178 height 188
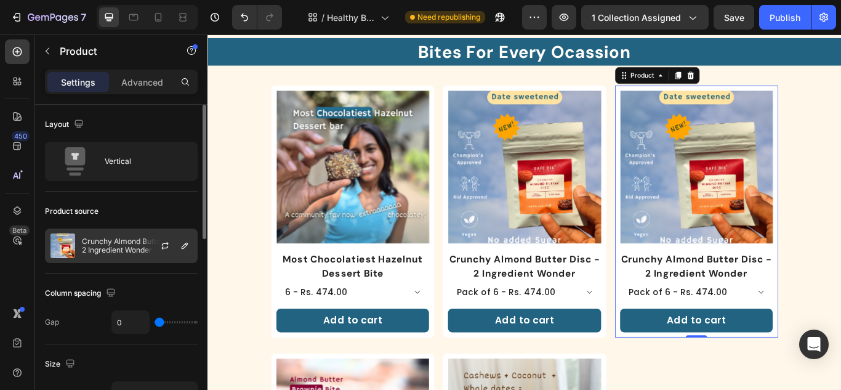
click at [93, 241] on p "Crunchy Almond Butter Disc - 2 Ingredient Wonder" at bounding box center [137, 245] width 110 height 17
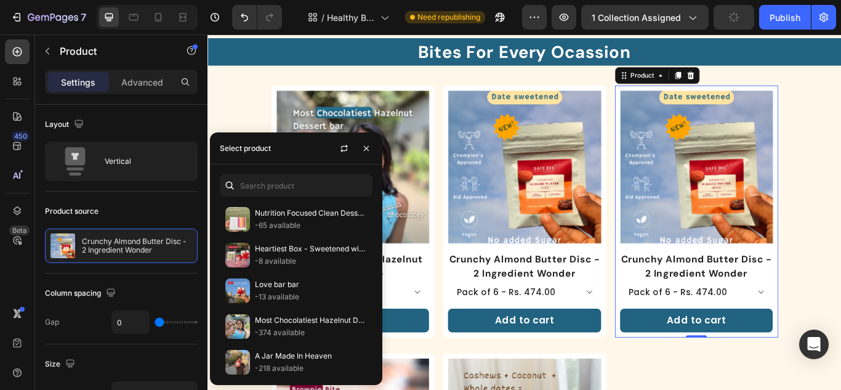
click at [239, 184] on div at bounding box center [230, 185] width 20 height 22
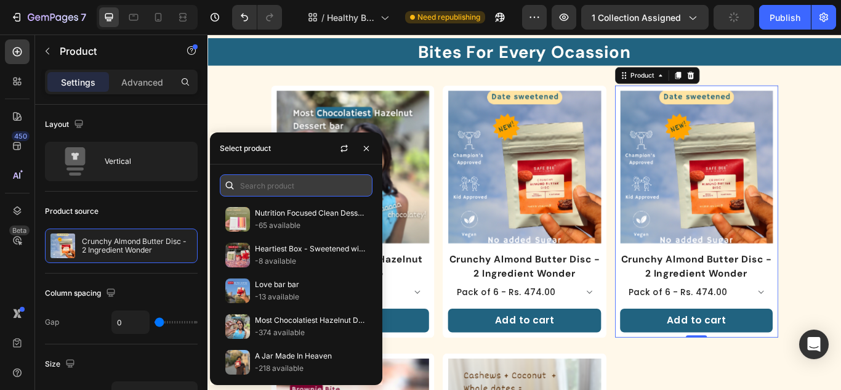
click at [262, 179] on input "text" at bounding box center [296, 185] width 153 height 22
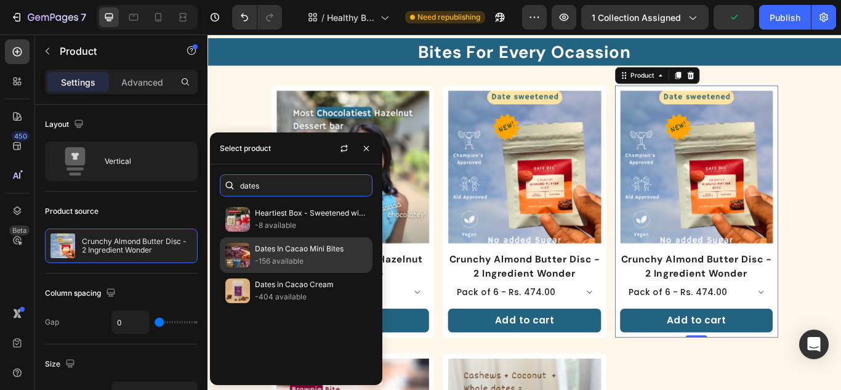
type input "dates"
click at [272, 252] on p "Dates In Cacao Mini Bites" at bounding box center [311, 249] width 112 height 12
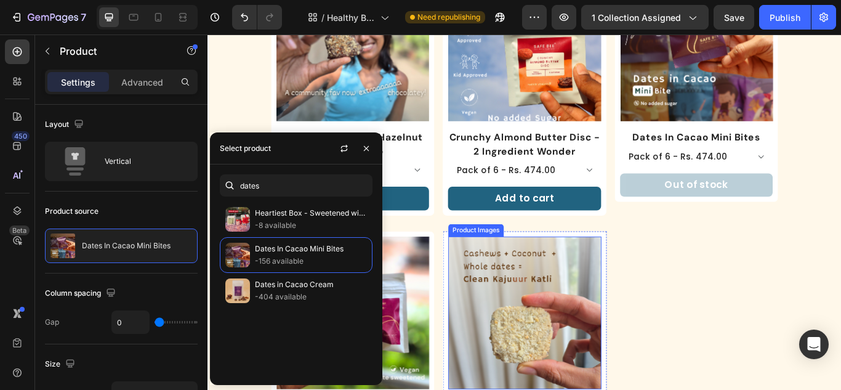
scroll to position [287, 0]
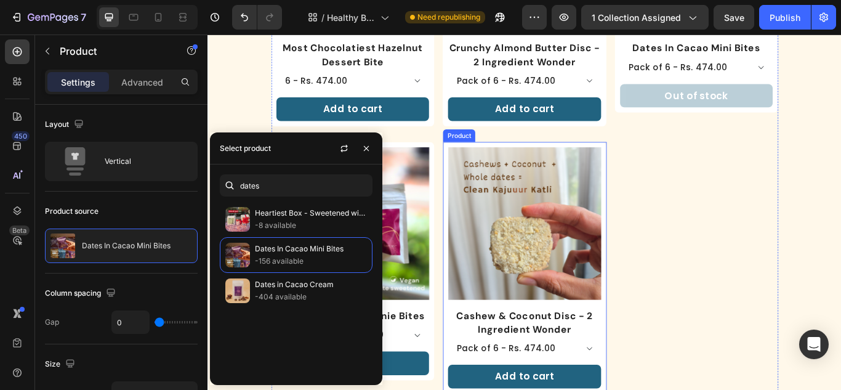
click at [591, 342] on div "Product Images" at bounding box center [577, 260] width 178 height 188
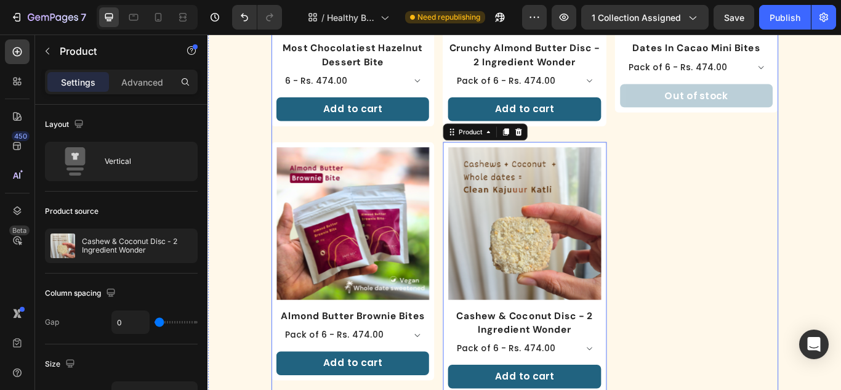
click at [757, 184] on div "Product Images Dates In Cacao Mini Bites Product Title Pack of 6 - Rs. 474.00 P…" at bounding box center [777, 150] width 190 height 605
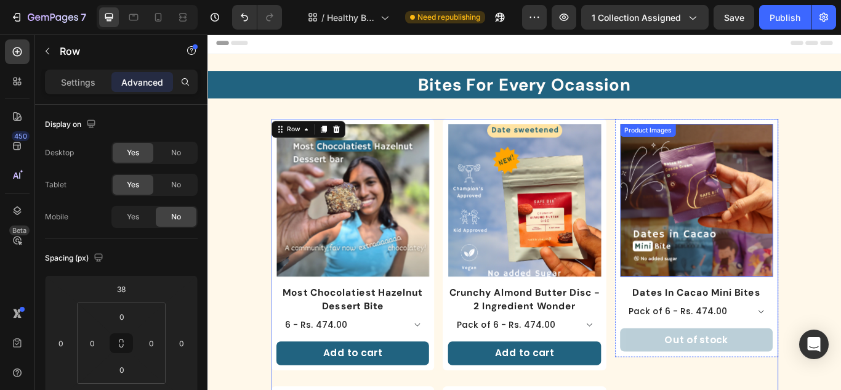
scroll to position [0, 0]
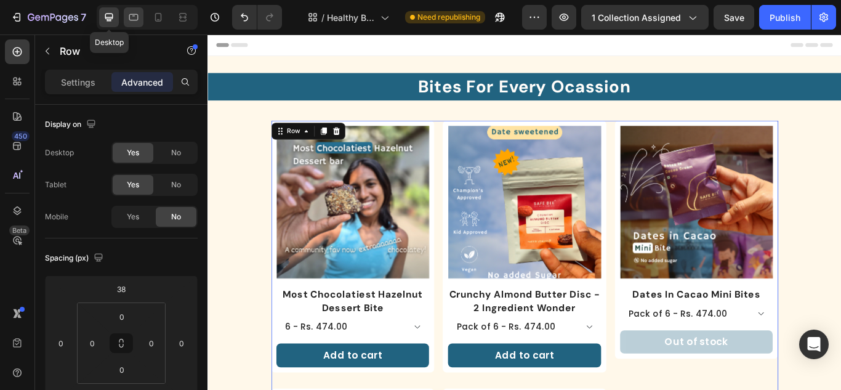
click at [129, 14] on icon at bounding box center [133, 17] width 12 height 12
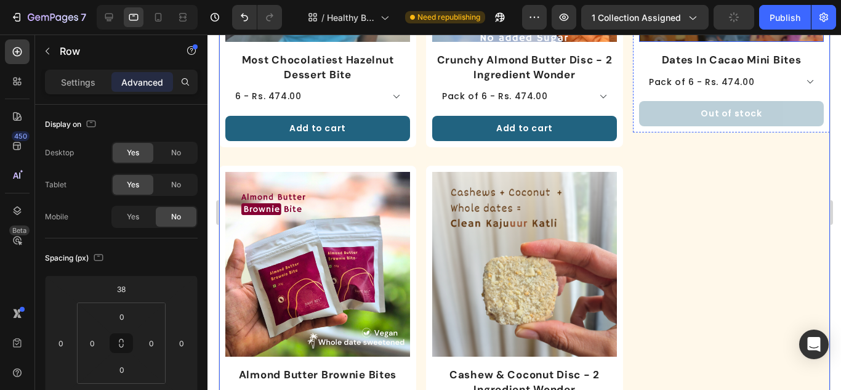
scroll to position [296, 0]
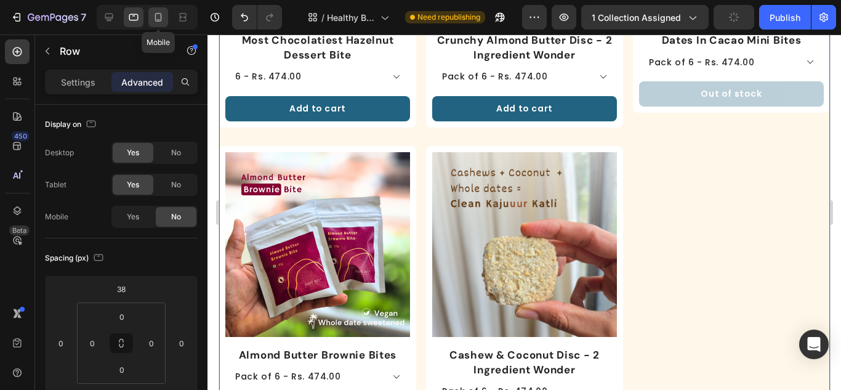
click at [168, 19] on div at bounding box center [158, 17] width 20 height 20
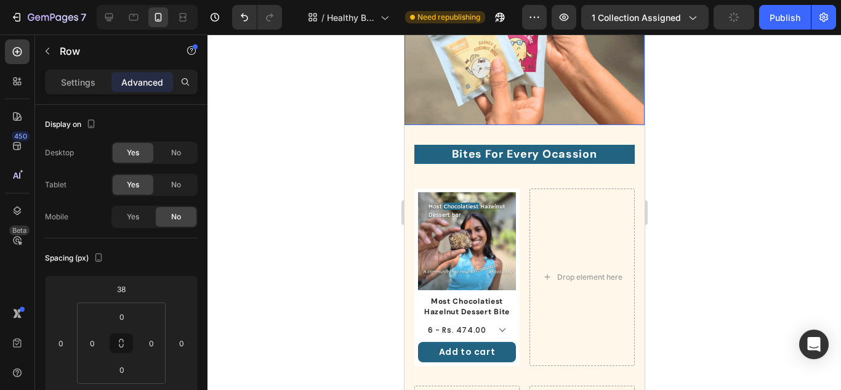
scroll to position [369, 0]
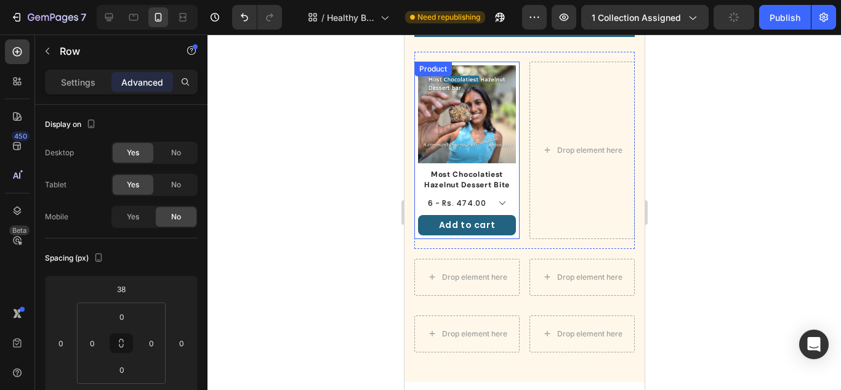
click at [495, 163] on div "Product Images" at bounding box center [467, 116] width 98 height 103
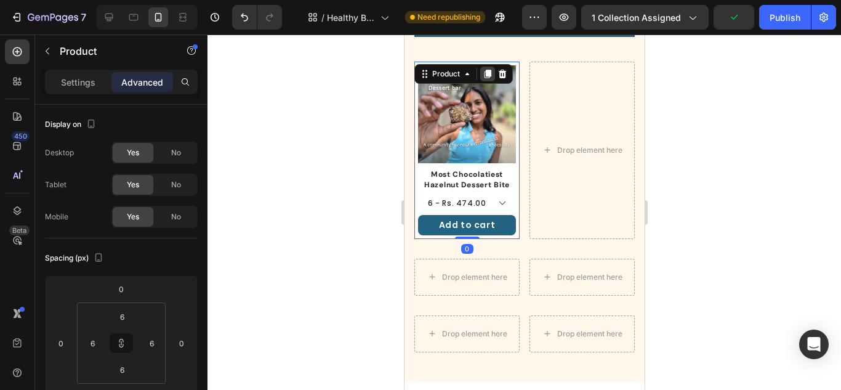
click at [490, 75] on icon at bounding box center [487, 74] width 7 height 9
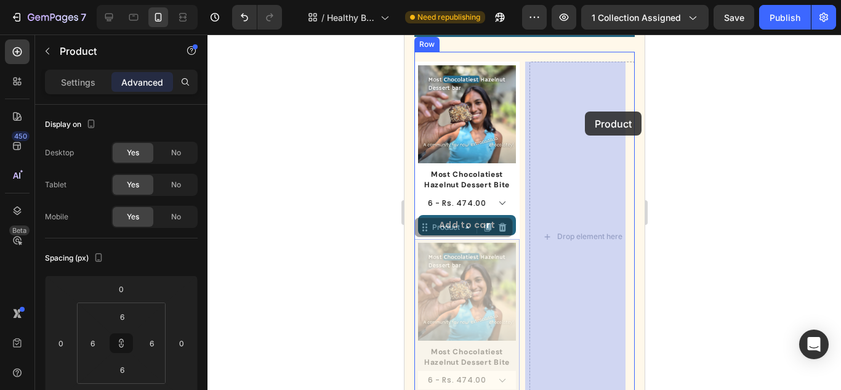
drag, startPoint x: 429, startPoint y: 225, endPoint x: 584, endPoint y: 111, distance: 192.1
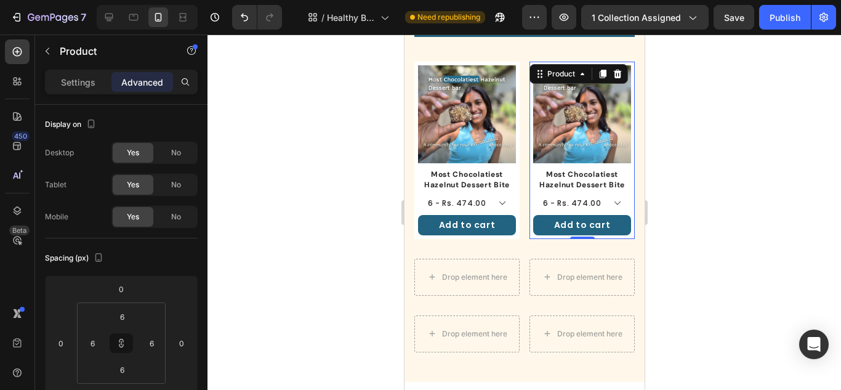
click at [595, 161] on div "Product Images" at bounding box center [582, 116] width 98 height 103
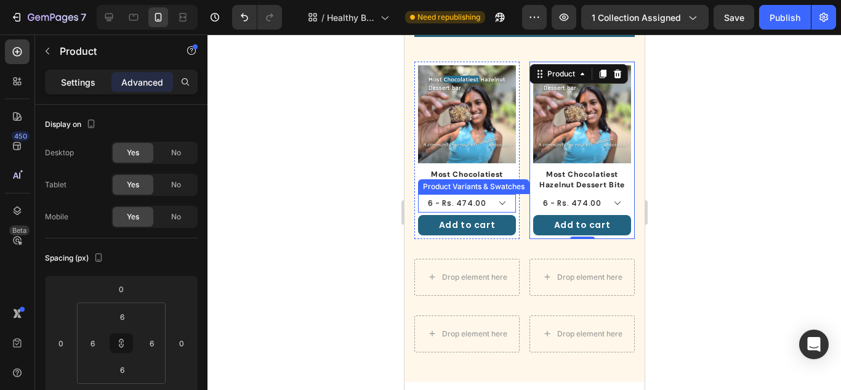
click at [68, 77] on p "Settings" at bounding box center [78, 82] width 34 height 13
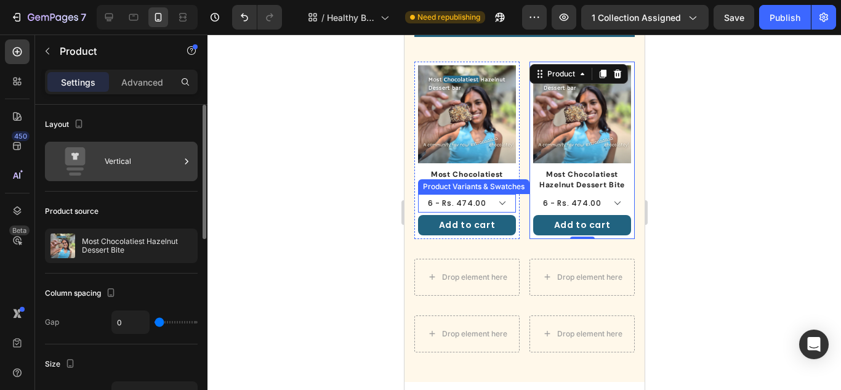
click at [132, 151] on div "Vertical" at bounding box center [142, 161] width 75 height 28
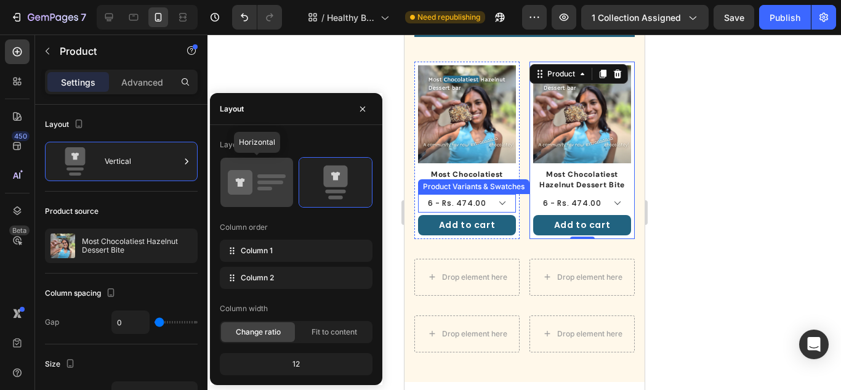
click at [250, 191] on icon at bounding box center [240, 182] width 25 height 25
type input "30"
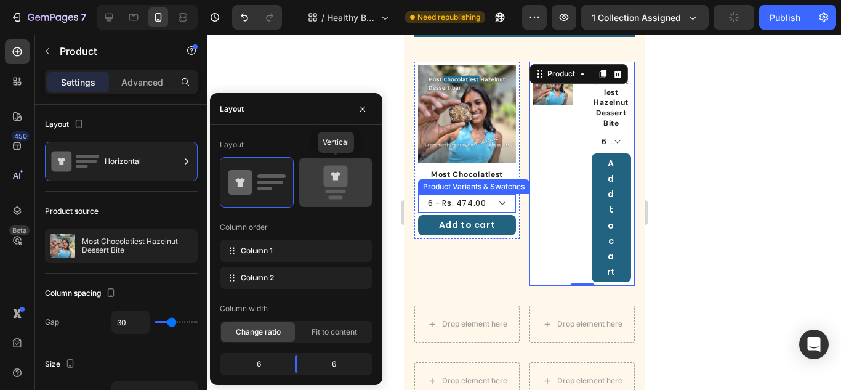
click at [333, 179] on icon at bounding box center [335, 177] width 24 height 22
type input "0"
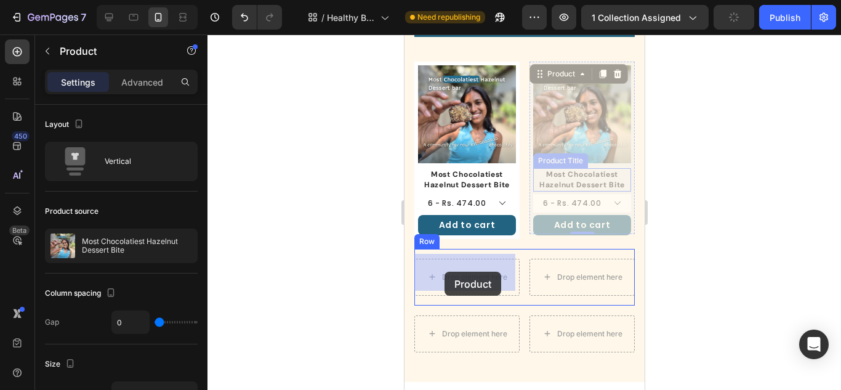
drag, startPoint x: 534, startPoint y: 74, endPoint x: 444, endPoint y: 272, distance: 217.2
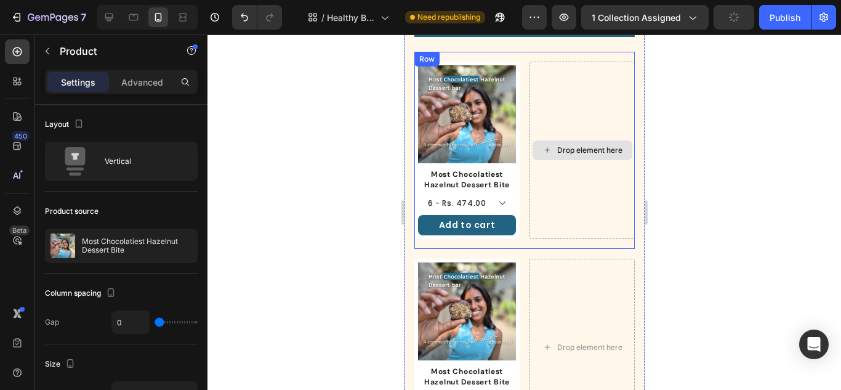
click at [531, 129] on div "Drop element here" at bounding box center [581, 150] width 105 height 177
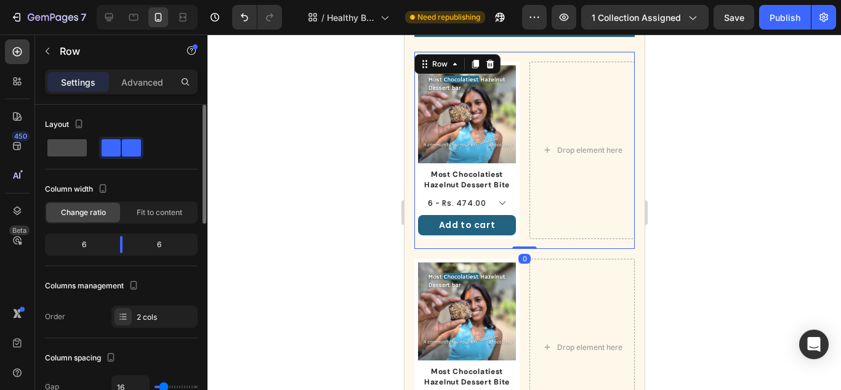
click at [71, 147] on span at bounding box center [66, 147] width 39 height 17
type input "0"
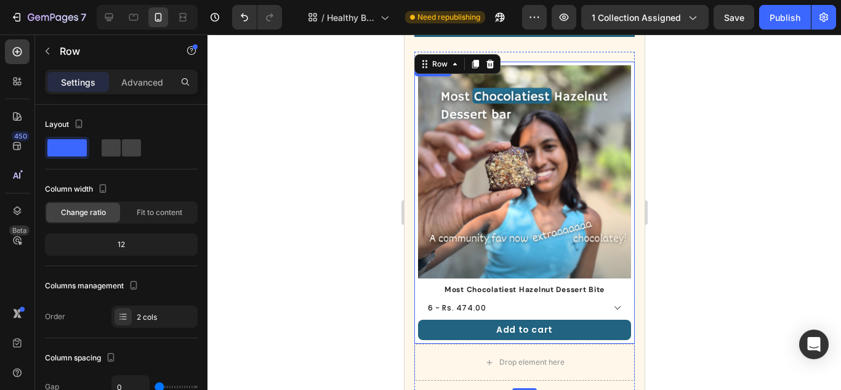
click at [504, 272] on div "Product Images" at bounding box center [524, 174] width 213 height 218
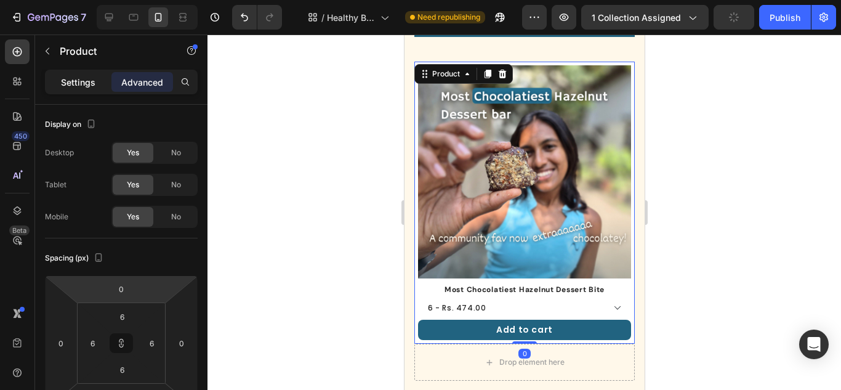
click at [86, 75] on div "Settings" at bounding box center [78, 82] width 62 height 20
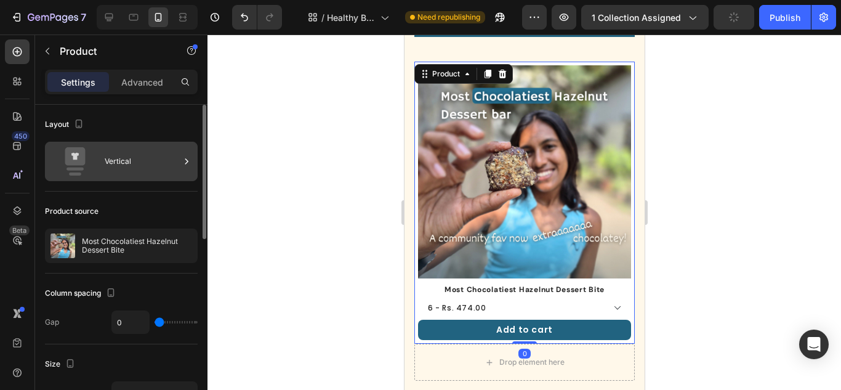
click at [147, 154] on div "Vertical" at bounding box center [142, 161] width 75 height 28
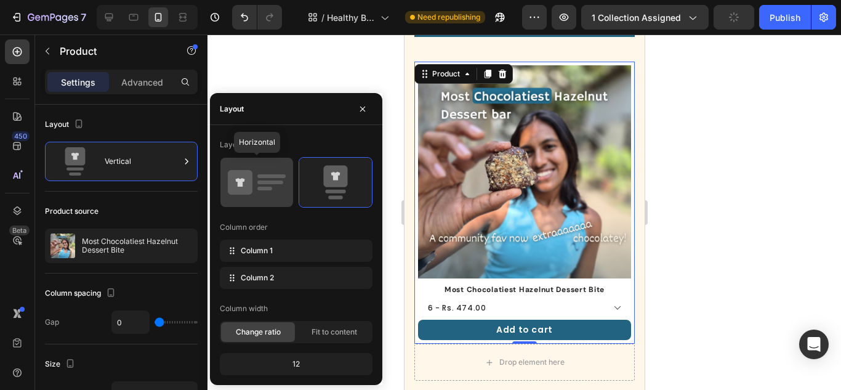
click at [285, 189] on icon at bounding box center [257, 182] width 58 height 34
type input "30"
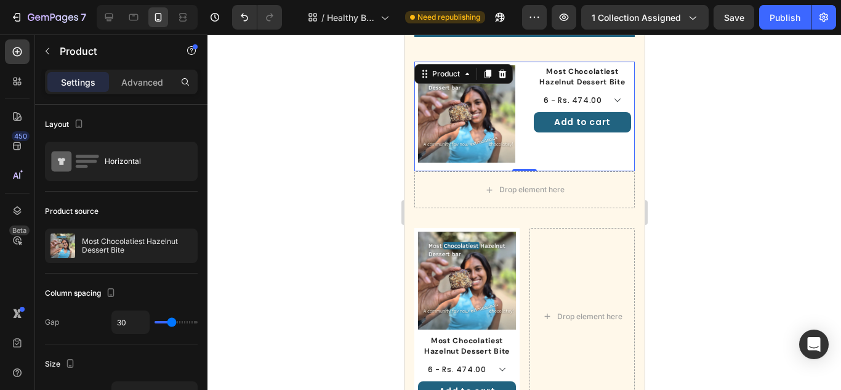
click at [719, 173] on div at bounding box center [525, 211] width 634 height 355
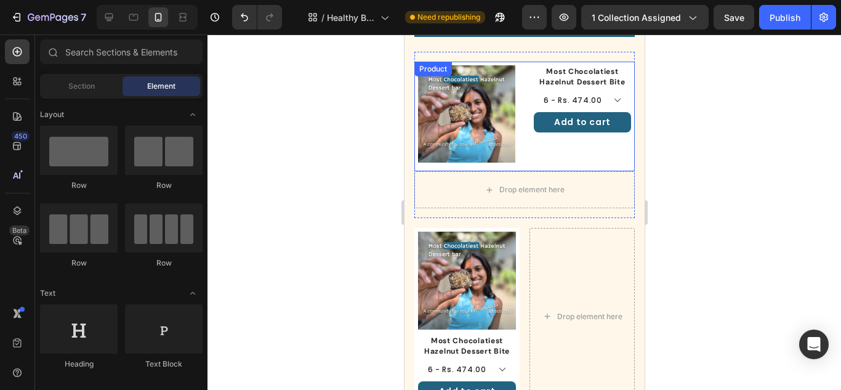
click at [580, 155] on div "Most Chocolatiest Hazelnut Dessert Bite Product Title 6 - Rs. 474.00 12 - Rs. 8…" at bounding box center [581, 116] width 97 height 102
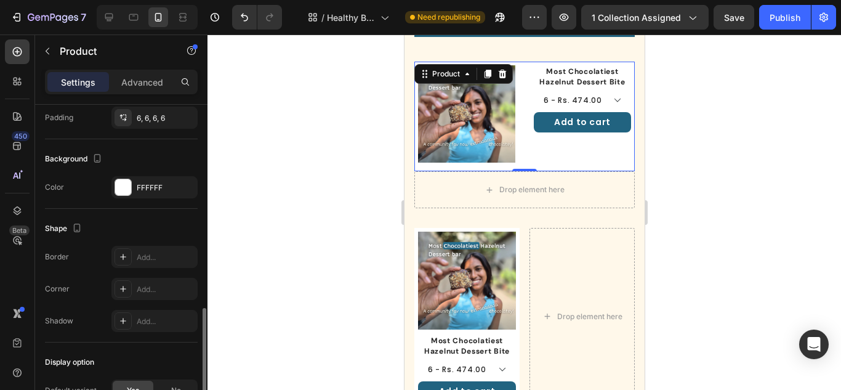
scroll to position [431, 0]
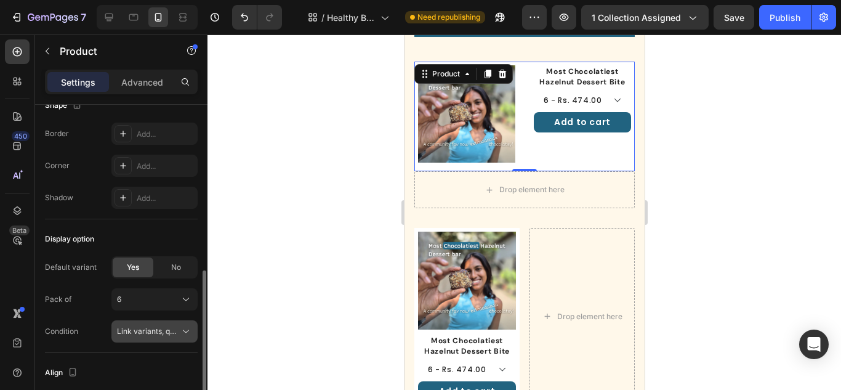
click at [167, 333] on span "Link variants, quantity <br> between same products" at bounding box center [208, 330] width 182 height 9
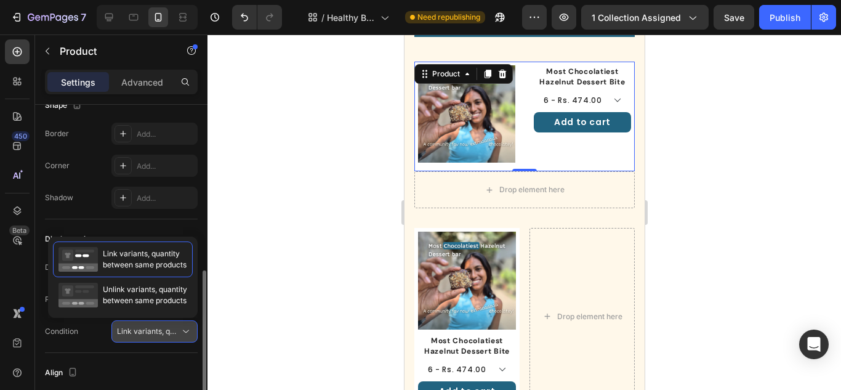
click at [167, 333] on span "Link variants, quantity <br> between same products" at bounding box center [208, 330] width 182 height 9
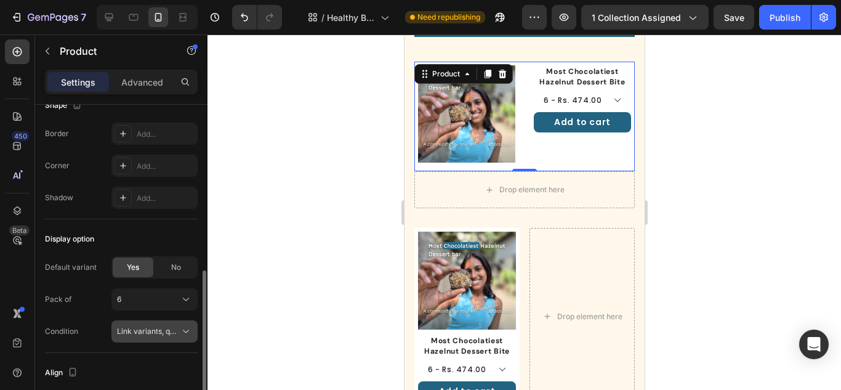
click at [167, 333] on span "Link variants, quantity <br> between same products" at bounding box center [208, 330] width 182 height 9
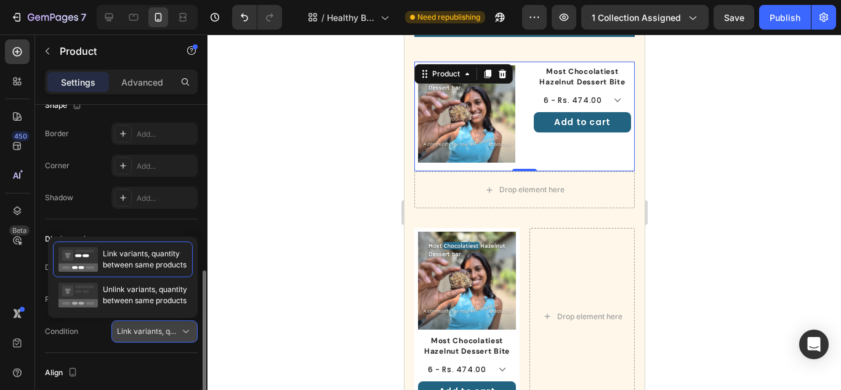
click at [167, 333] on span "Link variants, quantity <br> between same products" at bounding box center [208, 330] width 182 height 9
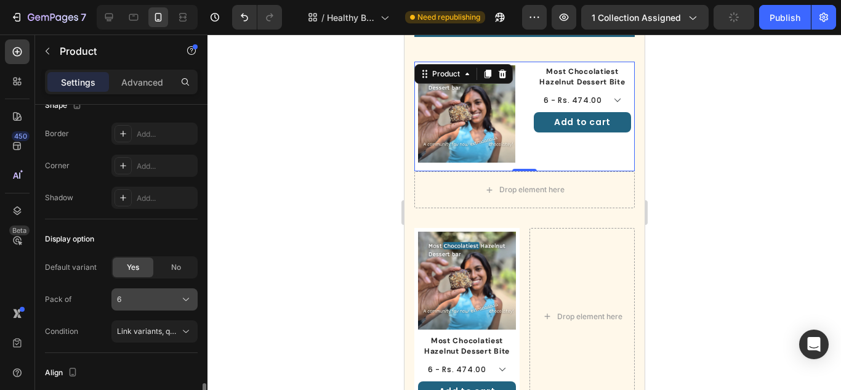
scroll to position [512, 0]
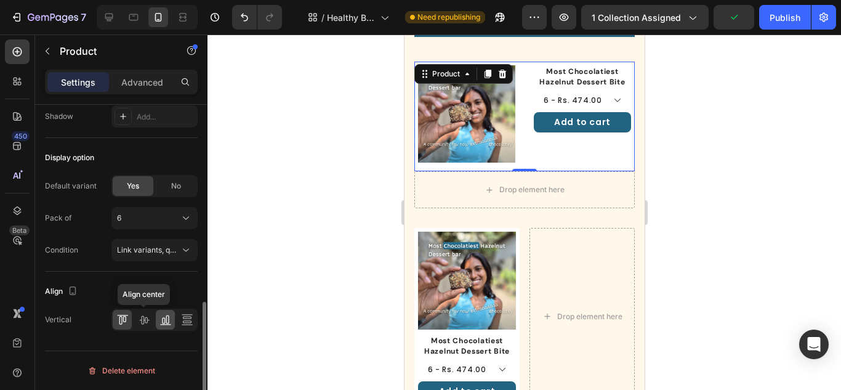
drag, startPoint x: 136, startPoint y: 312, endPoint x: 163, endPoint y: 317, distance: 27.7
click at [140, 313] on div at bounding box center [143, 320] width 19 height 20
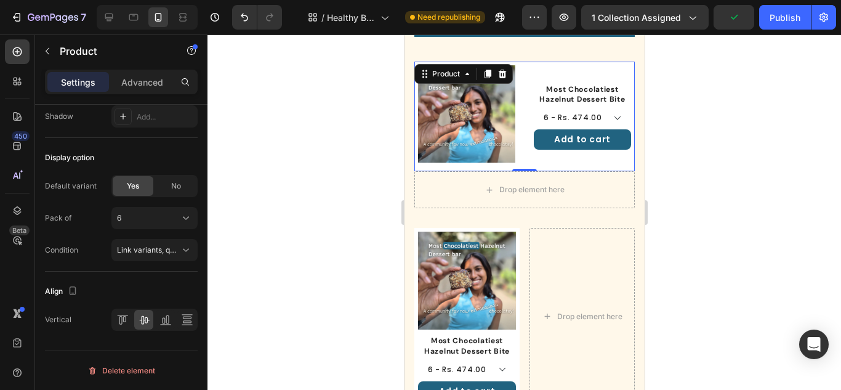
click at [716, 175] on div at bounding box center [525, 211] width 634 height 355
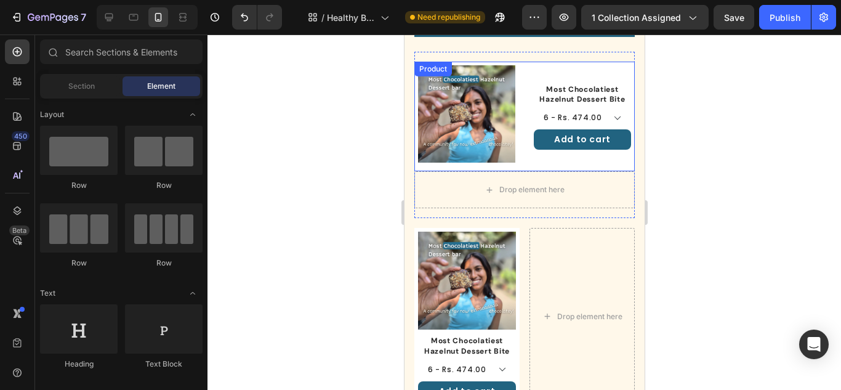
click at [525, 72] on div "Product Images Most Chocolatiest Hazelnut Dessert Bite Product Title 6 - Rs. 47…" at bounding box center [524, 117] width 220 height 110
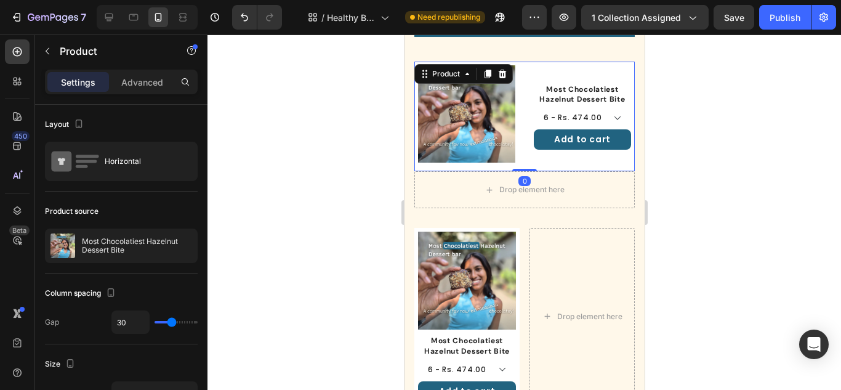
click at [817, 256] on div at bounding box center [525, 211] width 634 height 355
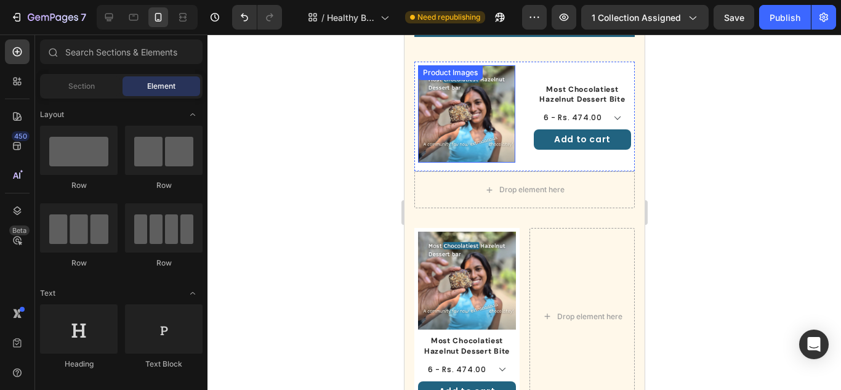
click at [478, 144] on img at bounding box center [466, 113] width 97 height 97
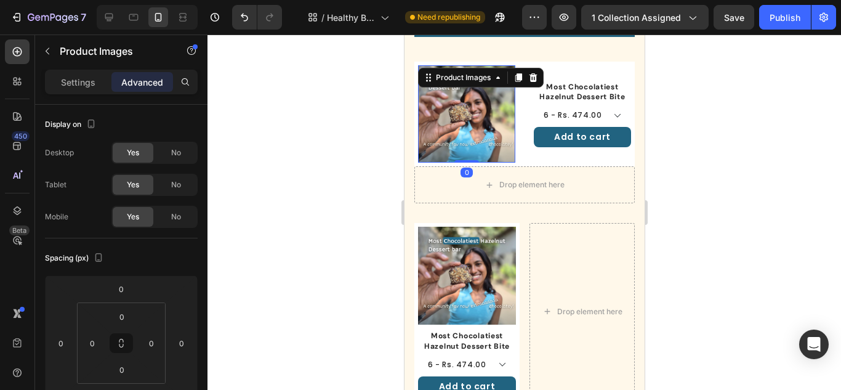
drag, startPoint x: 470, startPoint y: 161, endPoint x: 478, endPoint y: 139, distance: 23.8
click at [478, 139] on div "Product Images 0" at bounding box center [466, 113] width 97 height 97
type input "0"
click at [785, 171] on div at bounding box center [525, 211] width 634 height 355
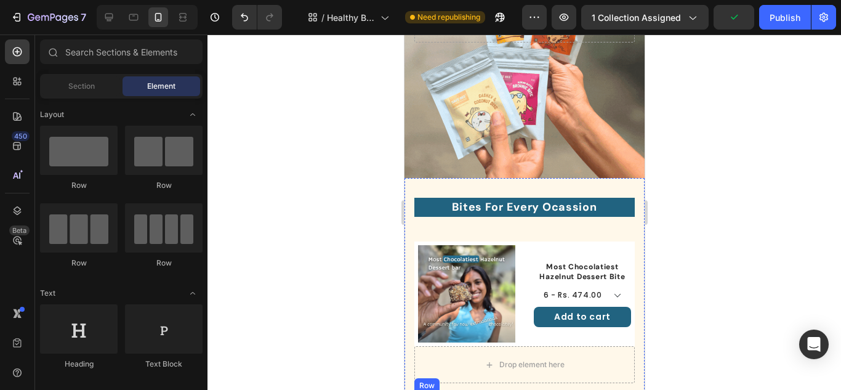
scroll to position [185, 0]
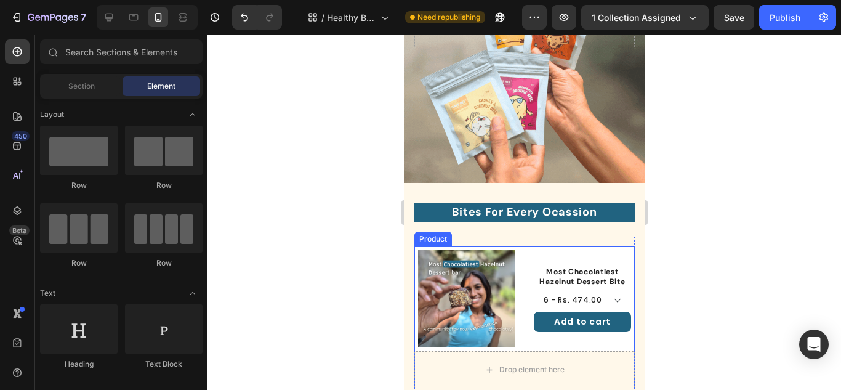
click at [598, 248] on div "Product Images Most Chocolatiest Hazelnut Dessert Bite Product Title 6 - Rs. 47…" at bounding box center [524, 298] width 220 height 105
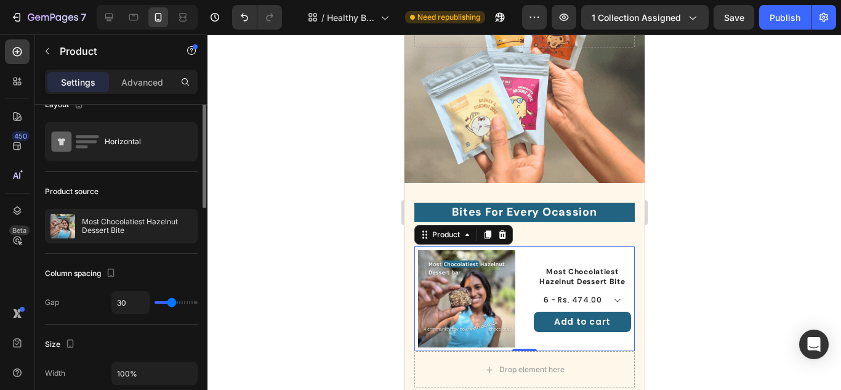
scroll to position [0, 0]
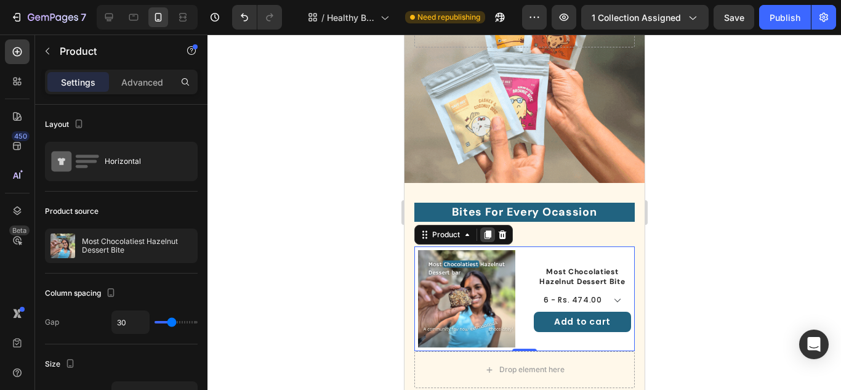
click at [491, 234] on icon at bounding box center [487, 235] width 10 height 10
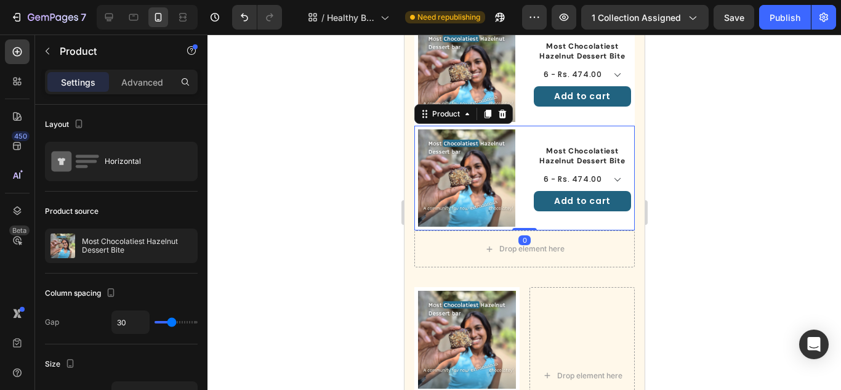
scroll to position [454, 0]
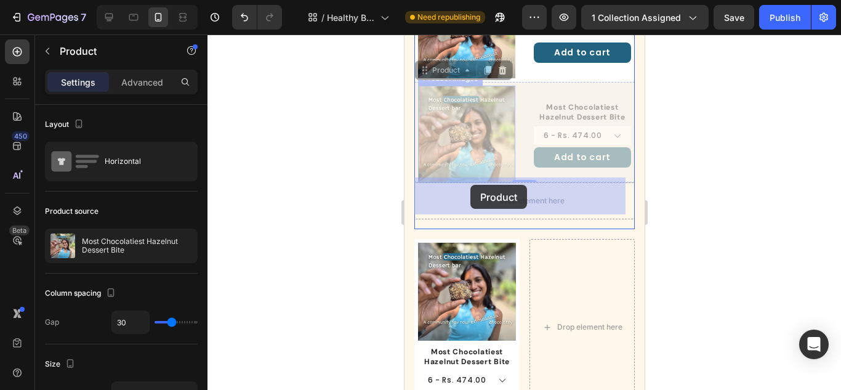
drag, startPoint x: 425, startPoint y: 67, endPoint x: 470, endPoint y: 185, distance: 125.9
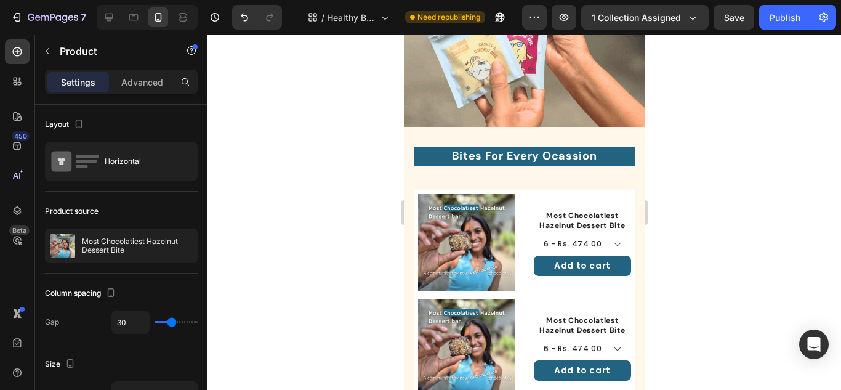
scroll to position [269, 0]
